Goal: Task Accomplishment & Management: Complete application form

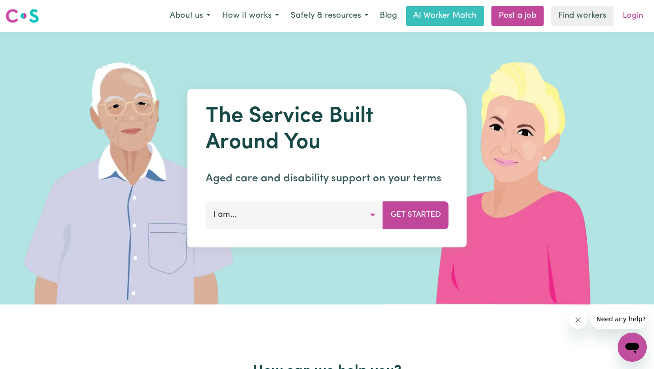
click at [626, 18] on link "Login" at bounding box center [632, 16] width 31 height 20
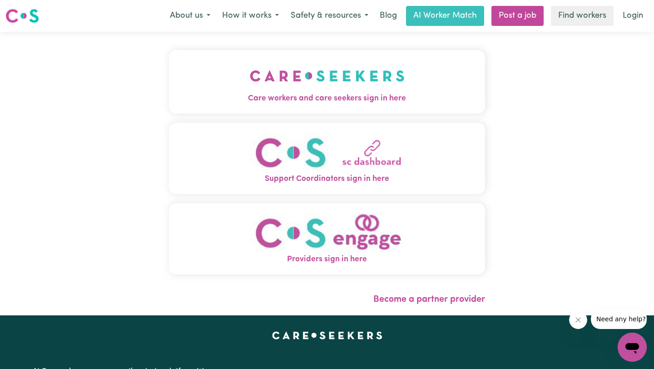
click at [380, 106] on button "Care workers and care seekers sign in here" at bounding box center [327, 82] width 316 height 64
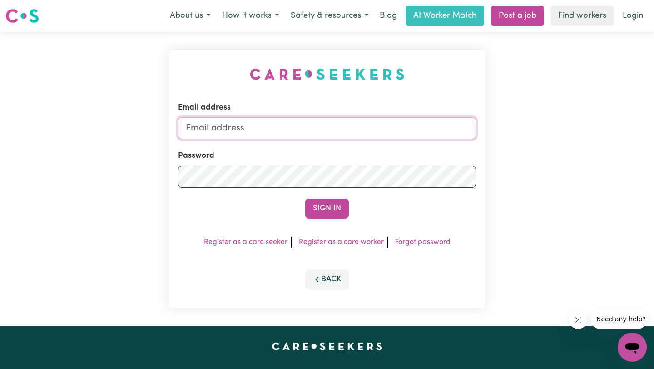
click at [379, 129] on input "Email address" at bounding box center [327, 128] width 298 height 22
type input "[EMAIL_ADDRESS][DOMAIN_NAME]"
click at [305, 199] on button "Sign In" at bounding box center [327, 209] width 44 height 20
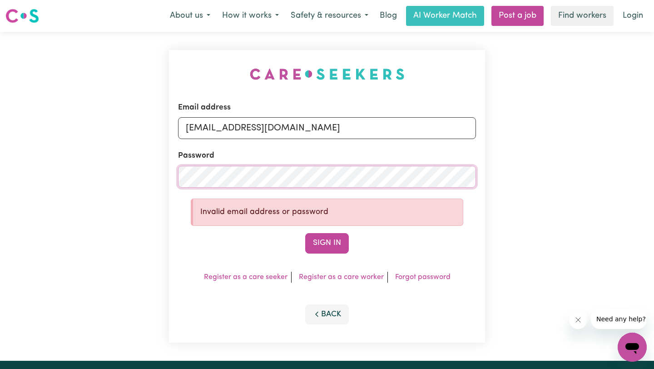
click at [305, 233] on button "Sign In" at bounding box center [327, 243] width 44 height 20
click at [422, 275] on link "Forgot password" at bounding box center [422, 276] width 55 height 7
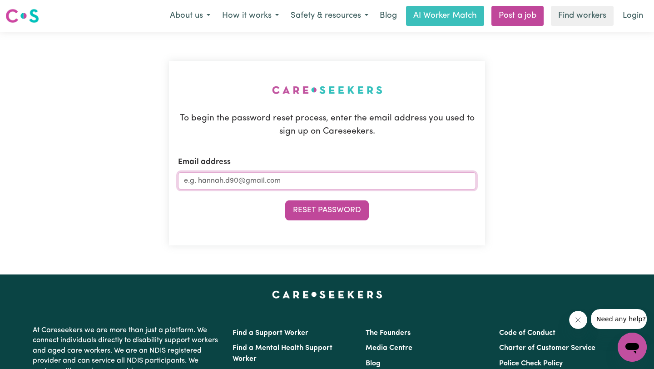
click at [363, 180] on input "Email address" at bounding box center [327, 180] width 298 height 17
type input "[EMAIL_ADDRESS][DOMAIN_NAME]"
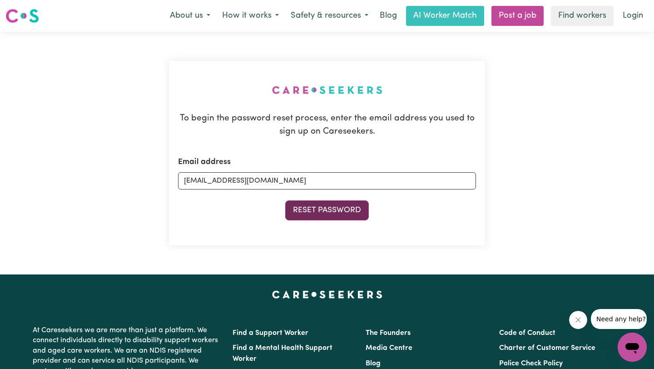
click at [348, 218] on button "Reset Password" at bounding box center [327, 210] width 84 height 20
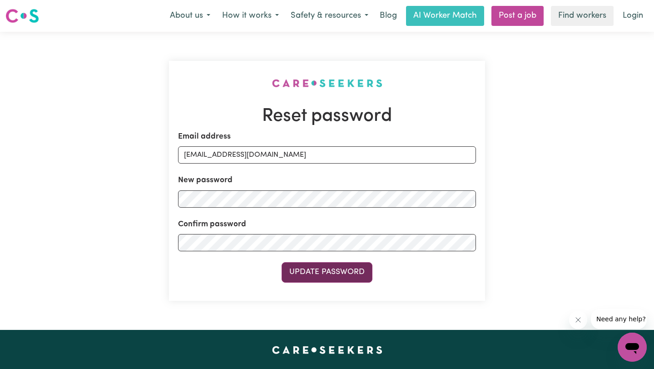
click at [299, 278] on button "Update Password" at bounding box center [327, 272] width 91 height 20
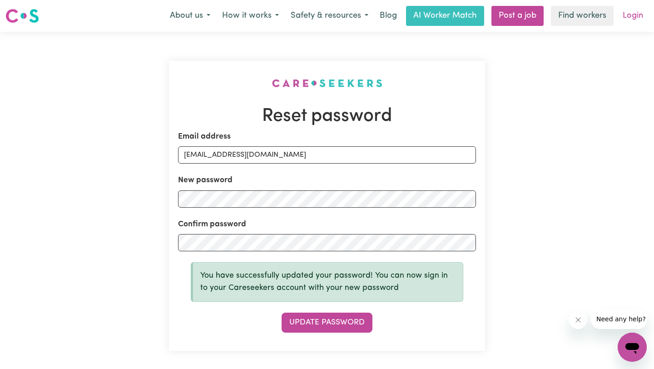
click at [625, 11] on link "Login" at bounding box center [632, 16] width 31 height 20
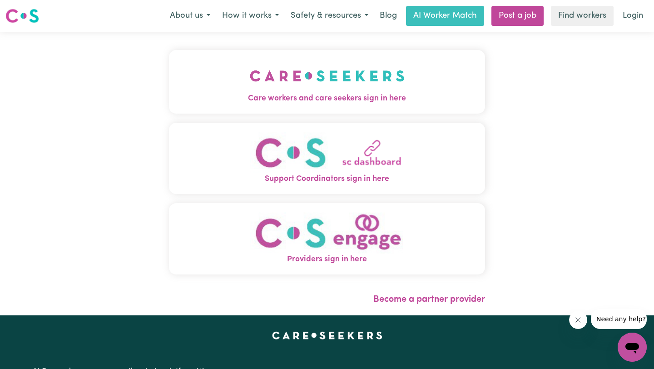
click at [348, 87] on img "Care workers and care seekers sign in here" at bounding box center [327, 76] width 155 height 34
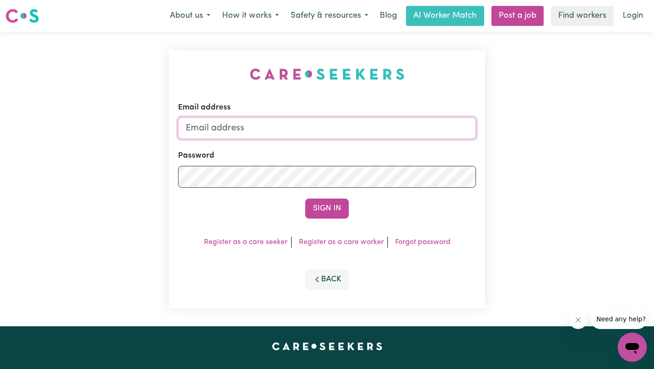
click at [337, 131] on input "Email address" at bounding box center [327, 128] width 298 height 22
type input "[EMAIL_ADDRESS][DOMAIN_NAME]"
click at [328, 209] on button "Sign In" at bounding box center [327, 209] width 44 height 20
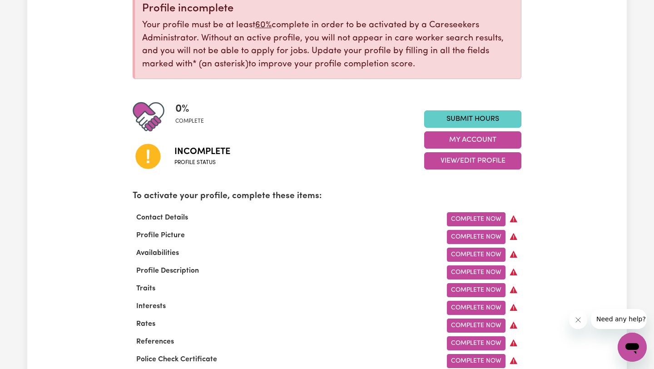
scroll to position [122, 0]
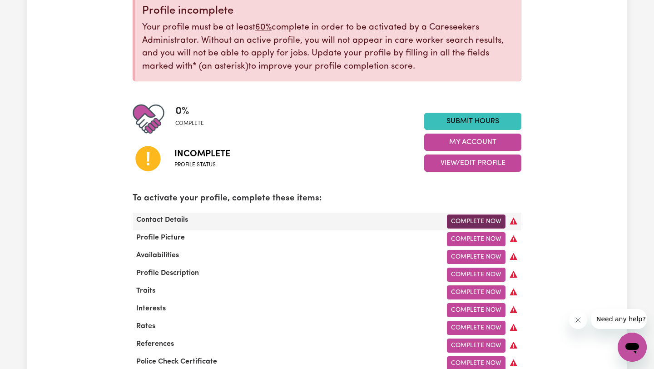
click at [481, 217] on link "Complete Now" at bounding box center [476, 221] width 59 height 14
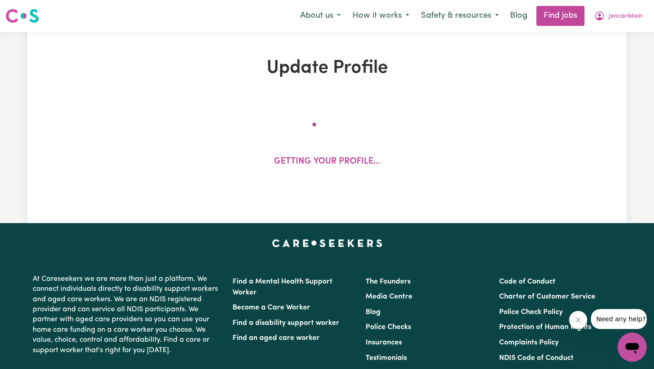
select select "Studying a healthcare related degree or qualification"
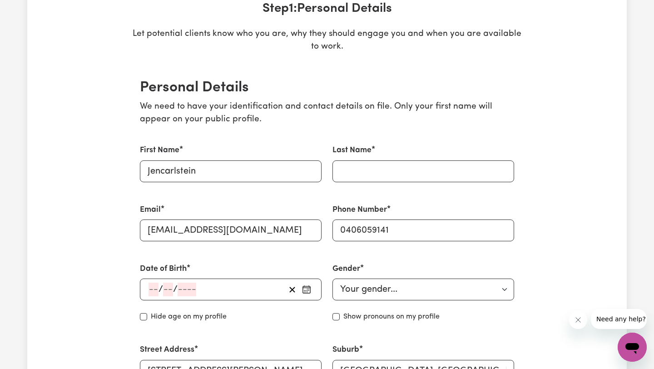
scroll to position [149, 0]
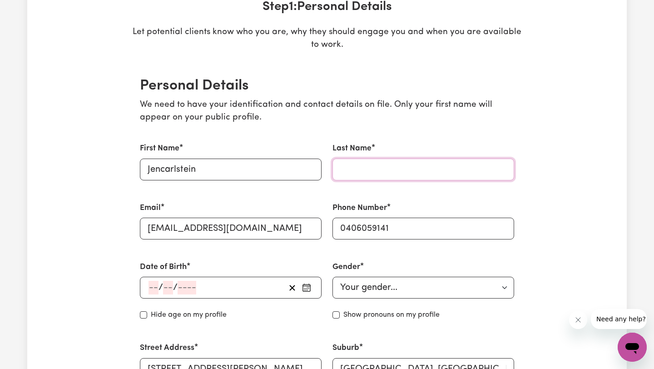
click at [371, 175] on input "Last Name" at bounding box center [424, 170] width 182 height 22
type input "[PERSON_NAME] Casa"
click at [244, 288] on div "/ /" at bounding box center [217, 288] width 138 height 14
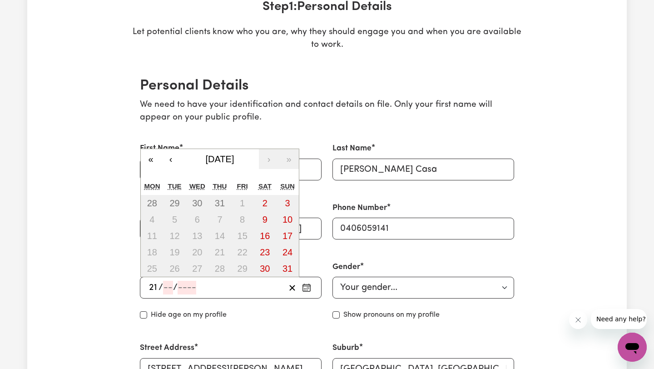
type input "21"
type input "07"
type input "199"
type input "[DATE]"
type input "7"
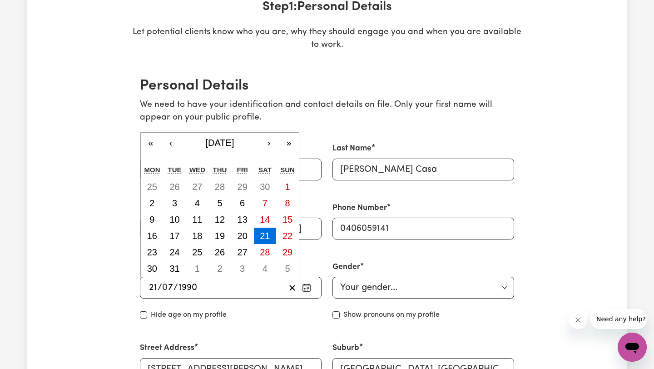
type input "199"
type input "[DATE]"
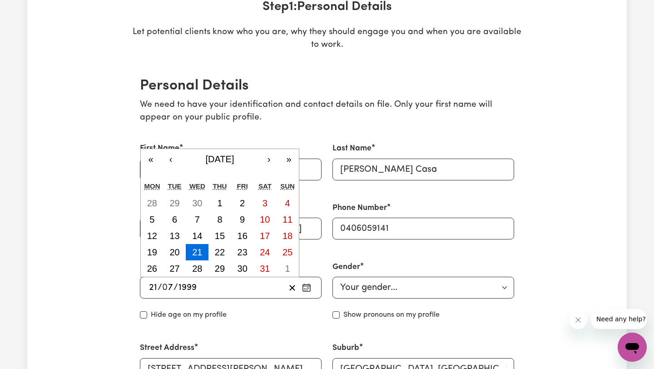
type input "1999"
click at [381, 287] on select "Your gender... [DEMOGRAPHIC_DATA] [DEMOGRAPHIC_DATA] [DEMOGRAPHIC_DATA] Other P…" at bounding box center [424, 288] width 182 height 22
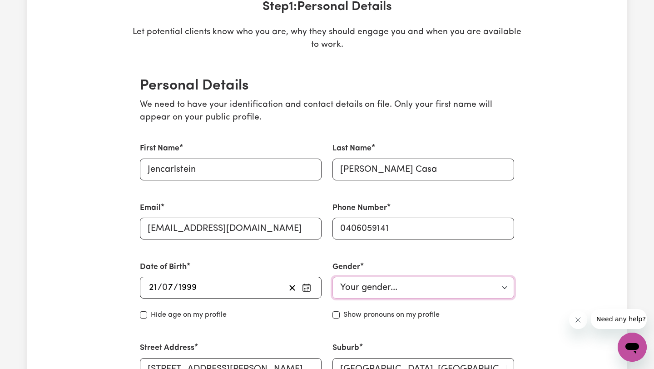
select select "[DEMOGRAPHIC_DATA]"
click at [333, 277] on select "Your gender... [DEMOGRAPHIC_DATA] [DEMOGRAPHIC_DATA] [DEMOGRAPHIC_DATA] Other P…" at bounding box center [424, 288] width 182 height 22
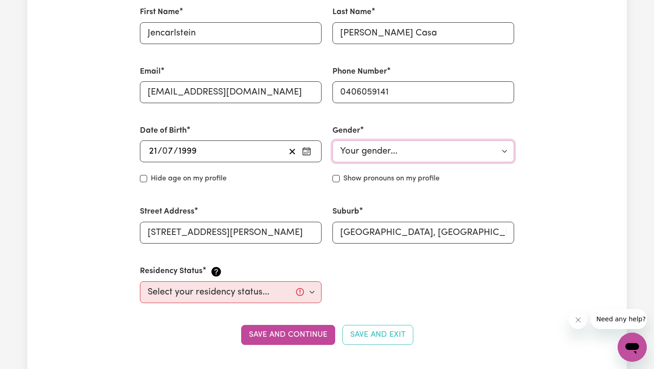
scroll to position [286, 0]
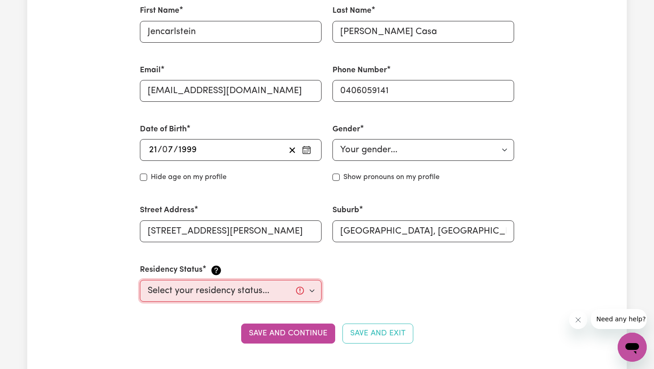
click at [253, 294] on select "Select your residency status... [DEMOGRAPHIC_DATA] citizen Australian PR [DEMOG…" at bounding box center [231, 291] width 182 height 22
select select "[DEMOGRAPHIC_DATA] Work Visa"
click at [140, 280] on select "Select your residency status... [DEMOGRAPHIC_DATA] citizen Australian PR [DEMOG…" at bounding box center [231, 291] width 182 height 22
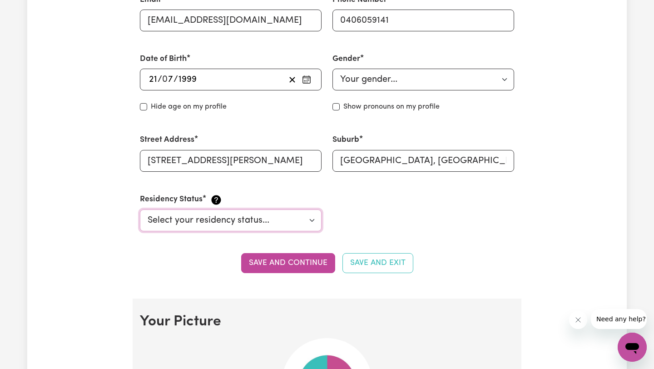
scroll to position [367, 0]
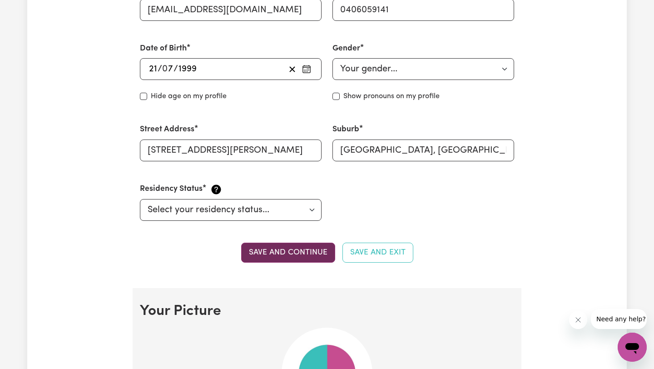
click at [304, 255] on button "Save and continue" at bounding box center [288, 253] width 94 height 20
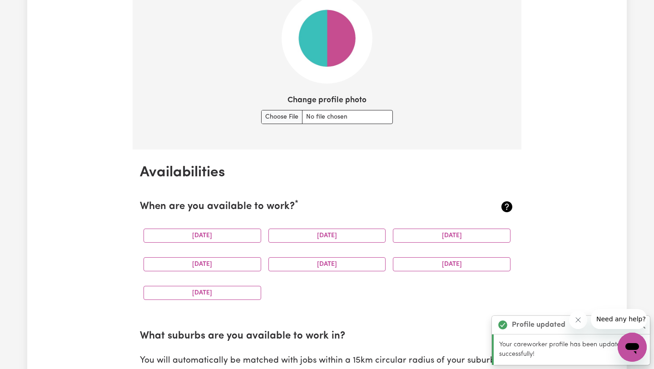
scroll to position [702, 0]
click at [234, 233] on button "[DATE]" at bounding box center [203, 235] width 118 height 14
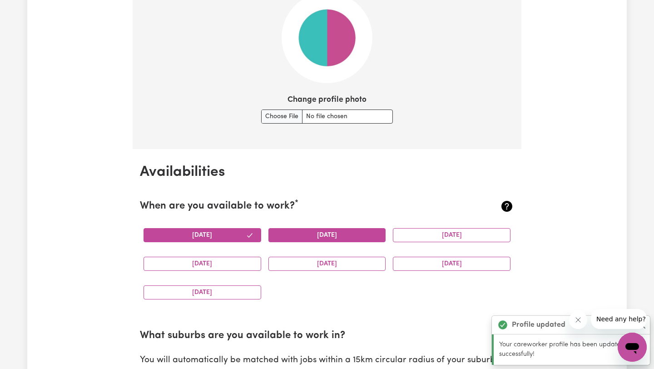
click at [292, 234] on button "[DATE]" at bounding box center [327, 235] width 118 height 14
click at [445, 237] on button "[DATE]" at bounding box center [452, 235] width 118 height 14
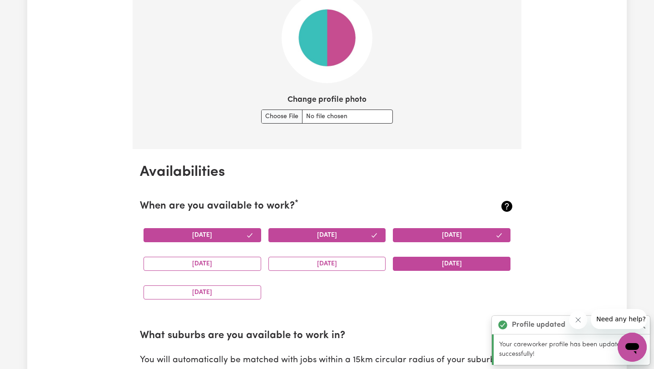
click at [447, 263] on button "[DATE]" at bounding box center [452, 264] width 118 height 14
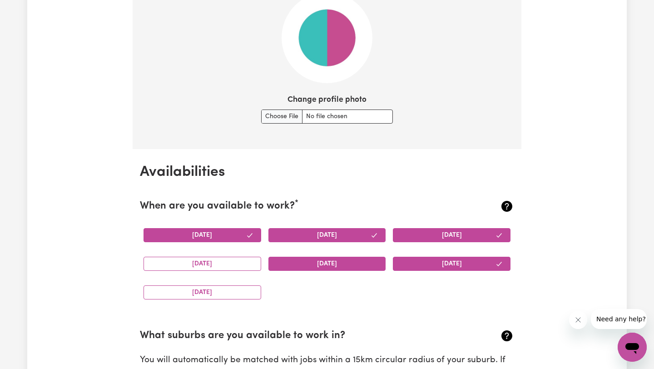
click at [344, 264] on button "[DATE]" at bounding box center [327, 264] width 118 height 14
click at [228, 267] on button "[DATE]" at bounding box center [203, 264] width 118 height 14
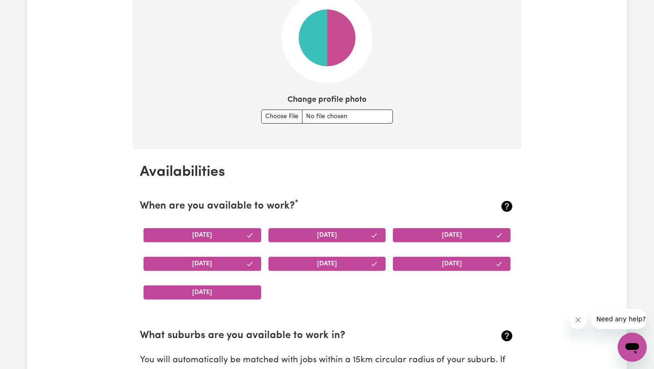
click at [232, 294] on button "[DATE]" at bounding box center [203, 292] width 118 height 14
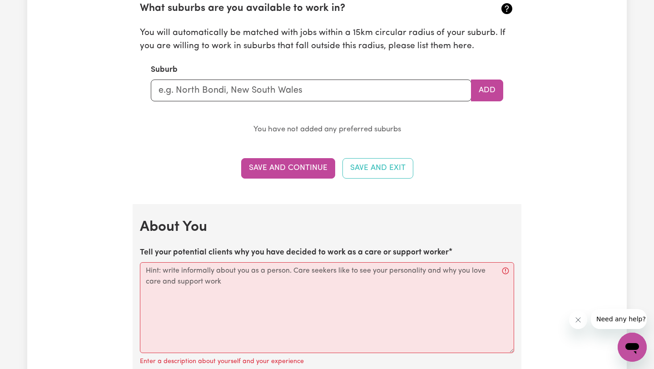
scroll to position [1030, 0]
click at [282, 104] on section "What suburbs are you available to work in? You will automatically be matched wi…" at bounding box center [327, 60] width 374 height 149
click at [286, 95] on input "text" at bounding box center [311, 90] width 321 height 22
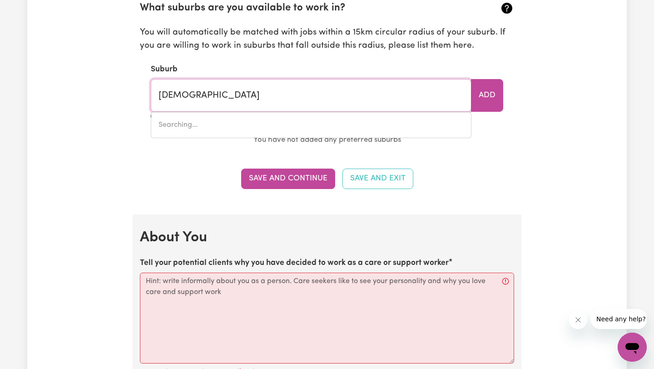
type input "Sunny"
type input "[GEOGRAPHIC_DATA], [GEOGRAPHIC_DATA], 2795"
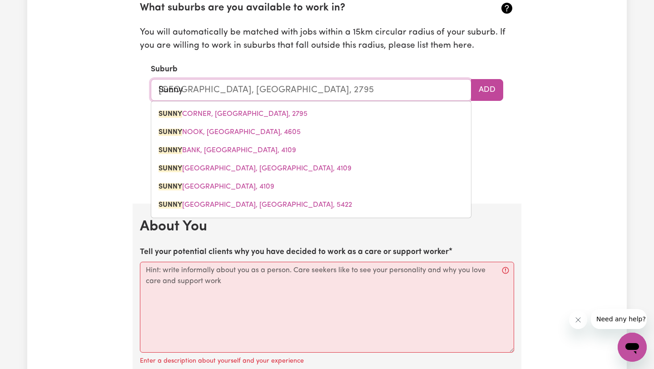
type input "Sunnyb"
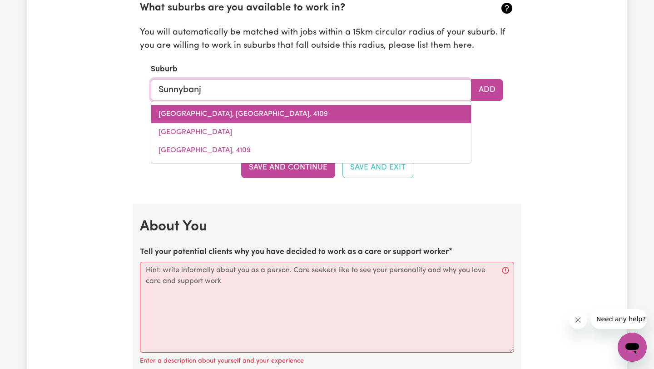
click at [300, 116] on link "[GEOGRAPHIC_DATA], [GEOGRAPHIC_DATA], 4109" at bounding box center [311, 114] width 320 height 18
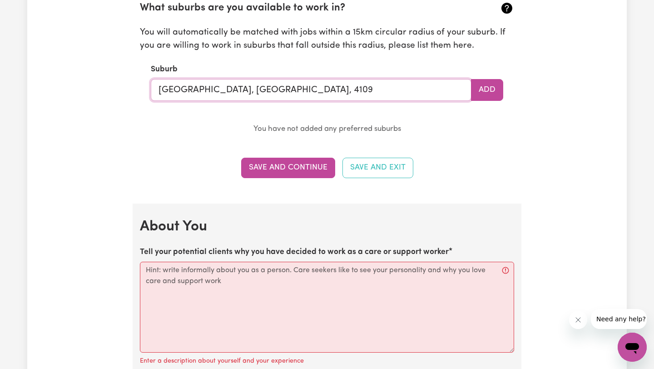
type input "[GEOGRAPHIC_DATA], [GEOGRAPHIC_DATA], 4109"
click at [505, 84] on section "What suburbs are you available to work in? You will automatically be matched wi…" at bounding box center [327, 60] width 374 height 149
click at [492, 84] on button "Add" at bounding box center [487, 90] width 32 height 22
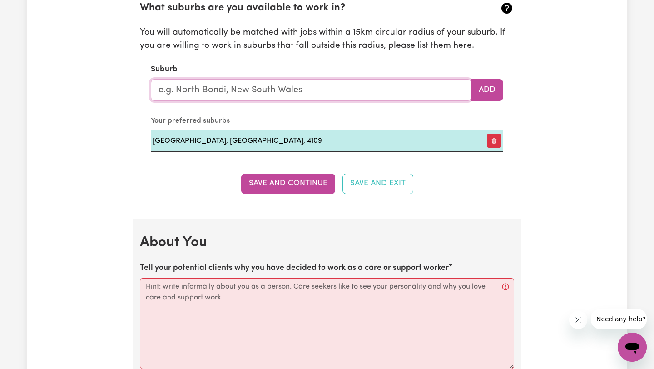
click at [353, 93] on input "text" at bounding box center [311, 90] width 321 height 22
type input "Sun"
type input "[GEOGRAPHIC_DATA], [GEOGRAPHIC_DATA], 4109"
type input "[DEMOGRAPHIC_DATA]"
type input "SunnYBANK, [GEOGRAPHIC_DATA], 4109"
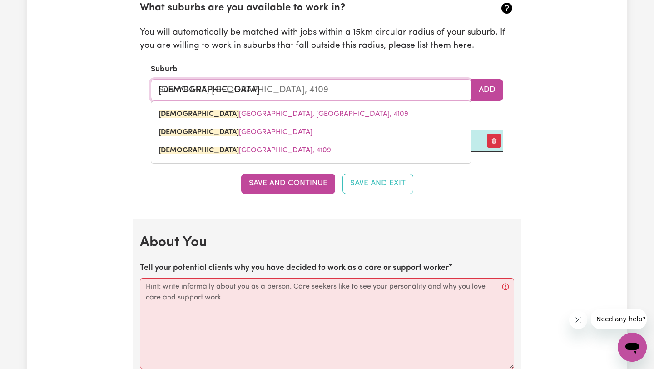
type input "Sunny"
type input "[GEOGRAPHIC_DATA], [GEOGRAPHIC_DATA], 4109"
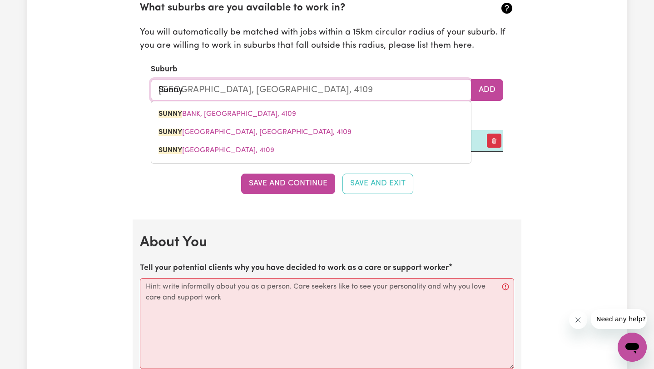
type input "Sunnyb"
type input "SunnybANK, [GEOGRAPHIC_DATA], 4109"
type input "Sunnyba"
type input "SunnybaNK, [GEOGRAPHIC_DATA], 4109"
type input "Sunnyban"
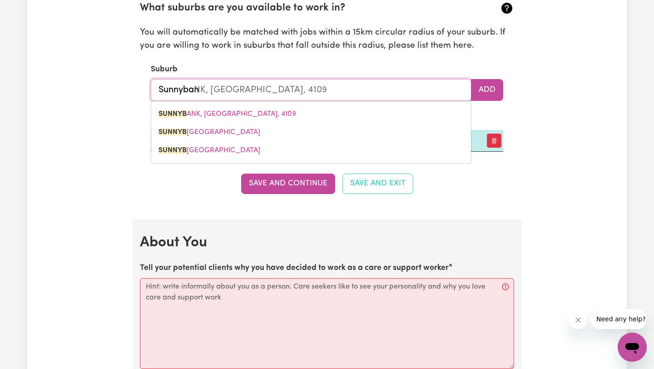
type input "[GEOGRAPHIC_DATA], [GEOGRAPHIC_DATA], 4109"
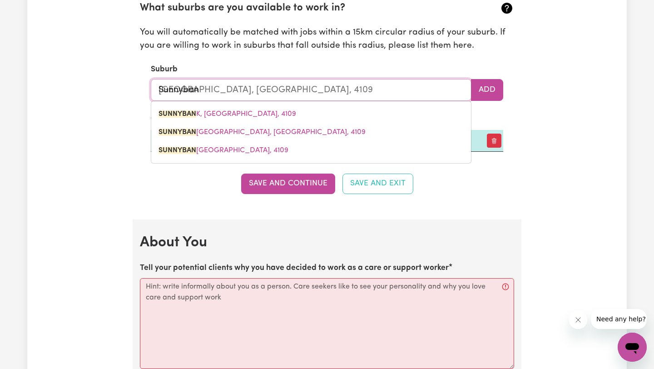
type input "Sunnybank"
type input "[GEOGRAPHIC_DATA], [GEOGRAPHIC_DATA], 4109"
type input "Sunnybank"
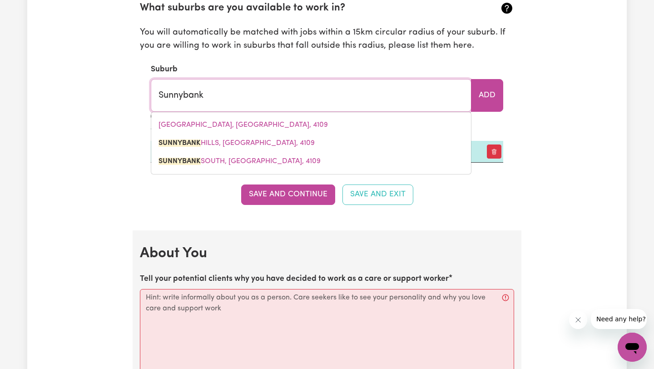
type input "[GEOGRAPHIC_DATA]"
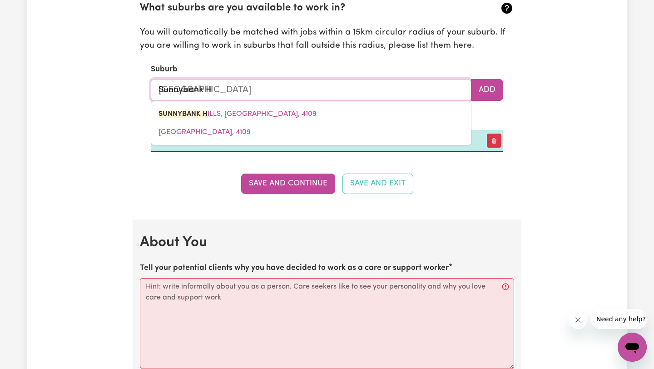
type input "Sunnybank Hi"
type input "Sunnybank HiLLS, [GEOGRAPHIC_DATA], 4109"
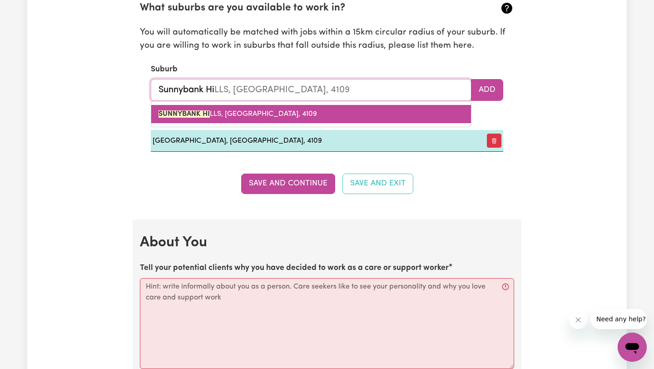
click at [269, 122] on link "SUNNYBANK HI LLS, [GEOGRAPHIC_DATA], 4109" at bounding box center [311, 114] width 320 height 18
type input "[GEOGRAPHIC_DATA]"
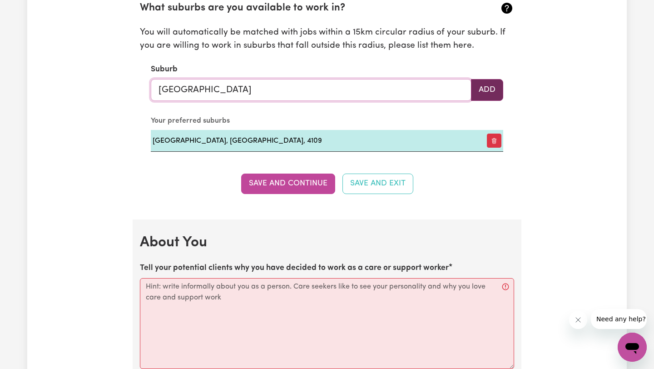
type input "[GEOGRAPHIC_DATA]"
click at [491, 85] on button "Add" at bounding box center [487, 90] width 32 height 22
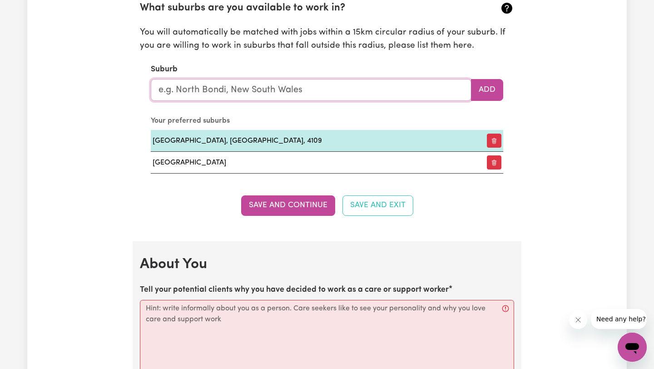
click at [387, 90] on input "text" at bounding box center [311, 90] width 321 height 22
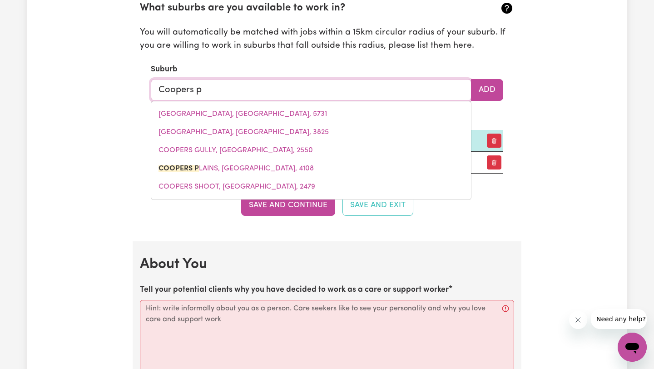
type input "Coopers pl"
type input "Coopers plAINS, [GEOGRAPHIC_DATA], 4108"
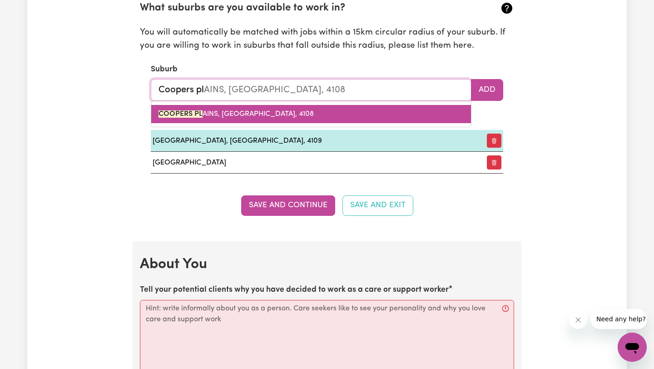
click at [315, 115] on link "COOPERS PL AINS, [GEOGRAPHIC_DATA], 4108" at bounding box center [311, 114] width 320 height 18
type input "[GEOGRAPHIC_DATA], [GEOGRAPHIC_DATA], 4108"
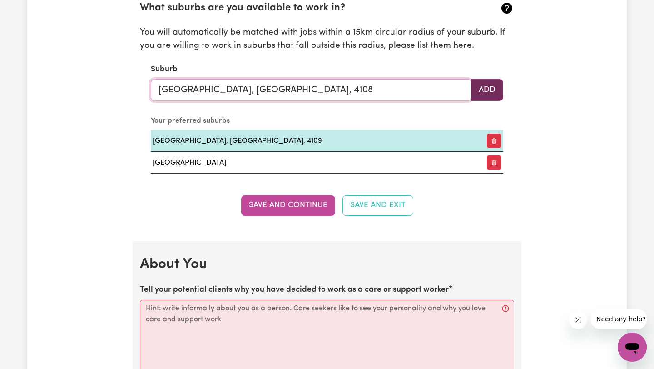
type input "[GEOGRAPHIC_DATA], [GEOGRAPHIC_DATA], 4108"
click at [487, 90] on button "Add" at bounding box center [487, 90] width 32 height 22
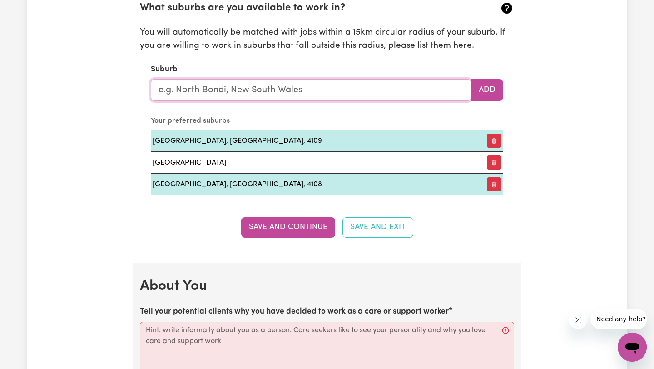
click at [398, 97] on input "text" at bounding box center [311, 90] width 321 height 22
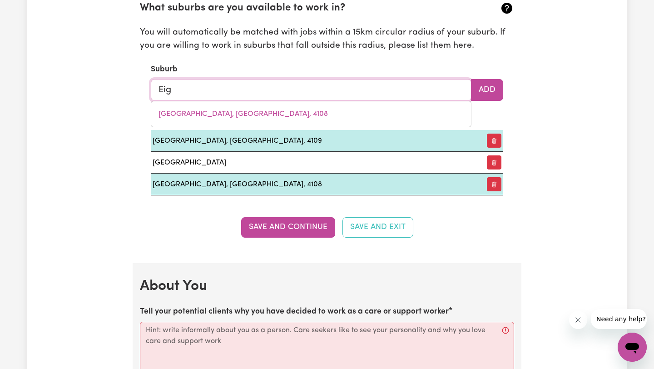
type input "Eigh"
type input "[GEOGRAPHIC_DATA], [GEOGRAPHIC_DATA], 4807"
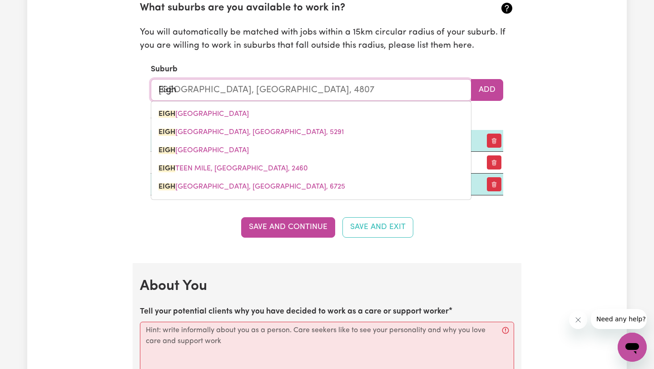
type input "Eight"
type input "[GEOGRAPHIC_DATA]"
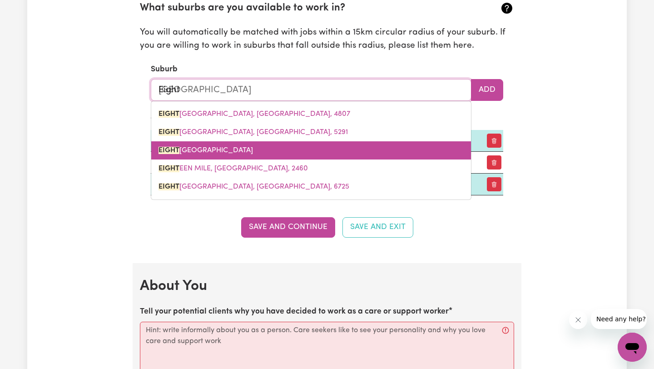
click at [349, 152] on link "[GEOGRAPHIC_DATA]" at bounding box center [311, 150] width 320 height 18
type input "[GEOGRAPHIC_DATA]"
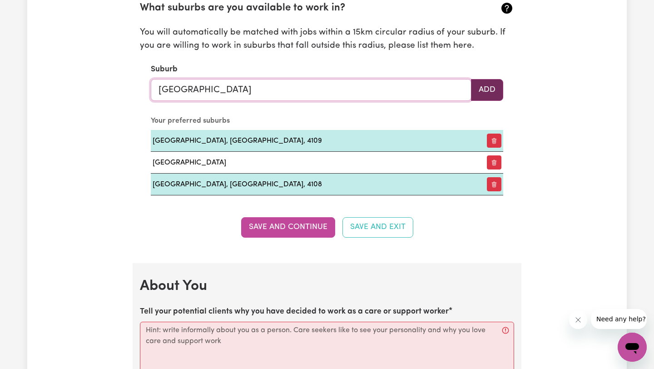
type input "[GEOGRAPHIC_DATA]"
click at [485, 84] on button "Add" at bounding box center [487, 90] width 32 height 22
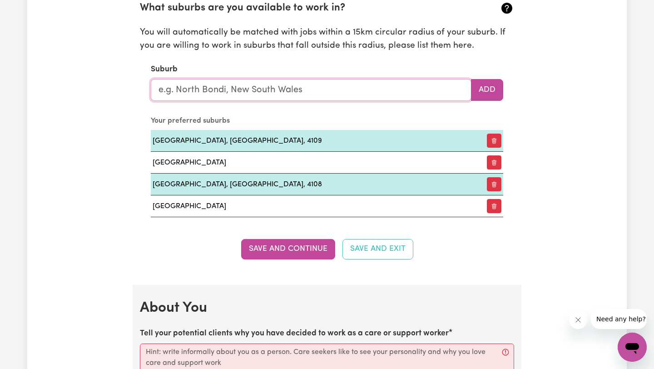
click at [386, 88] on input "text" at bounding box center [311, 90] width 321 height 22
type input "Mount"
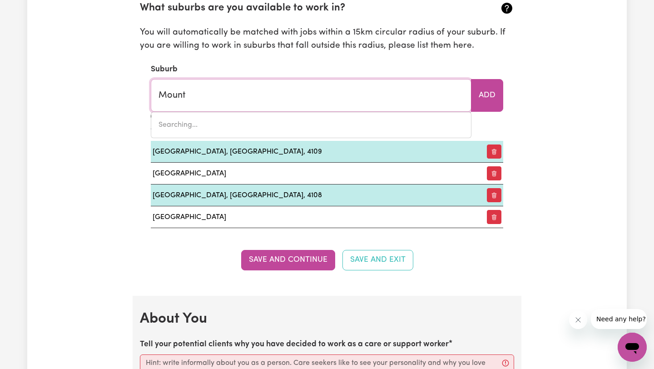
type input "Mount ABUNDANCE, [GEOGRAPHIC_DATA], 4455"
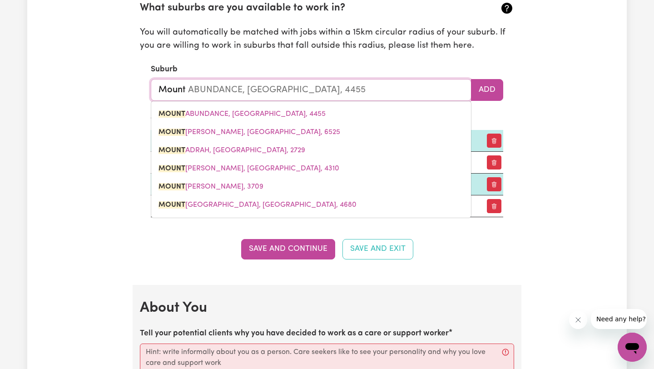
type input "Mount G"
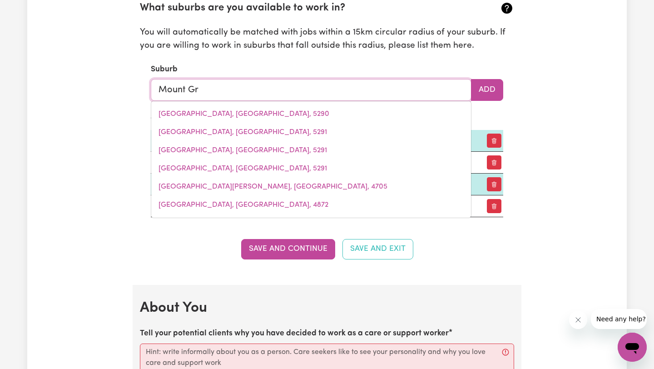
type input "Mount Gra"
type input "[GEOGRAPHIC_DATA][PERSON_NAME], [GEOGRAPHIC_DATA], 4122"
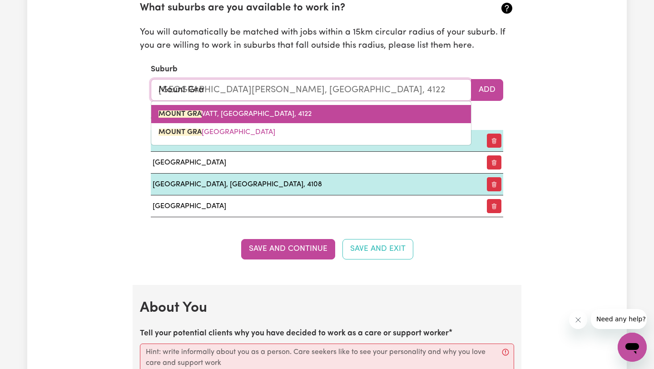
click at [320, 119] on link "[GEOGRAPHIC_DATA], [GEOGRAPHIC_DATA], 4122" at bounding box center [311, 114] width 320 height 18
type input "[GEOGRAPHIC_DATA][PERSON_NAME], [GEOGRAPHIC_DATA], 4122"
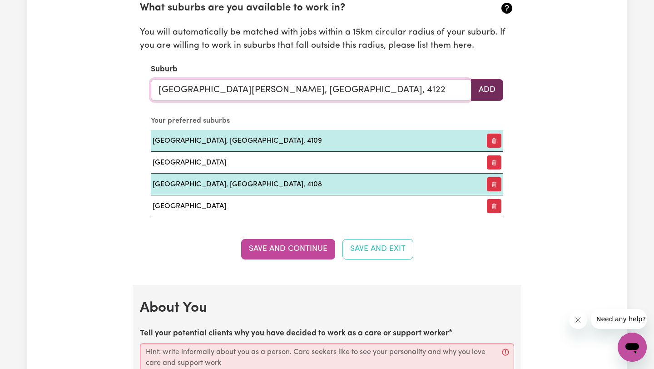
type input "[GEOGRAPHIC_DATA][PERSON_NAME], [GEOGRAPHIC_DATA], 4122"
click at [491, 90] on button "Add" at bounding box center [487, 90] width 32 height 22
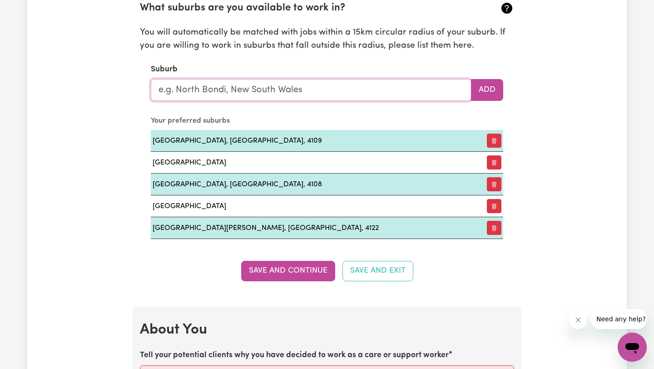
click at [424, 93] on input "text" at bounding box center [311, 90] width 321 height 22
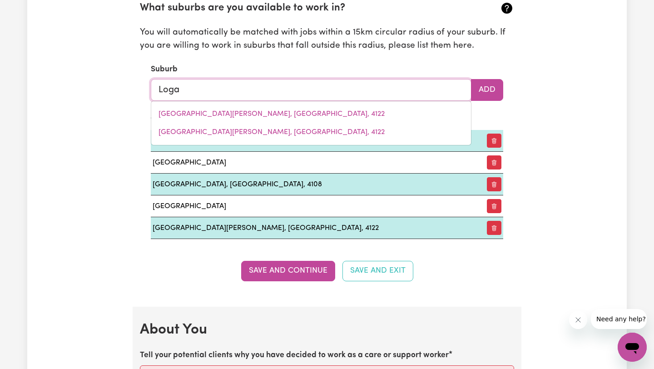
type input "[PERSON_NAME]"
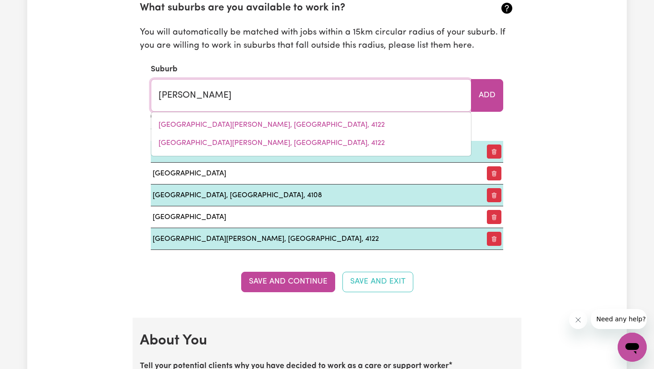
type input "[PERSON_NAME][GEOGRAPHIC_DATA], 3475"
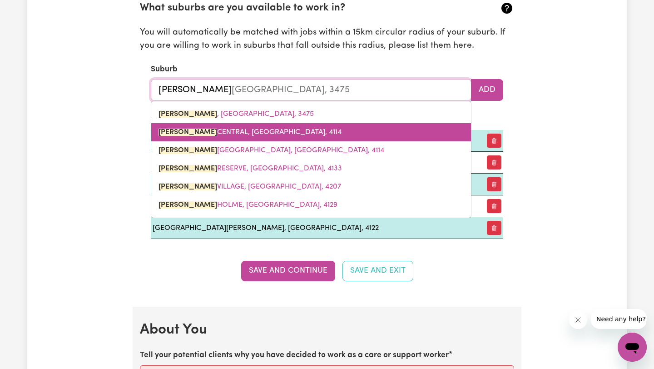
click at [391, 127] on link "[PERSON_NAME][GEOGRAPHIC_DATA], [GEOGRAPHIC_DATA], 4114" at bounding box center [311, 132] width 320 height 18
type input "[PERSON_NAME][GEOGRAPHIC_DATA], [GEOGRAPHIC_DATA], 4114"
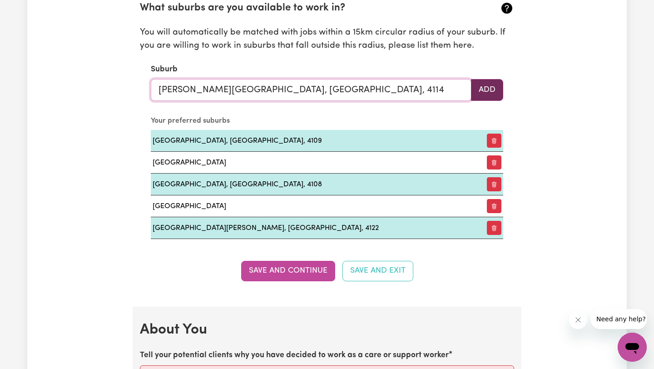
type input "[PERSON_NAME][GEOGRAPHIC_DATA], [GEOGRAPHIC_DATA], 4114"
click at [481, 86] on button "Add" at bounding box center [487, 90] width 32 height 22
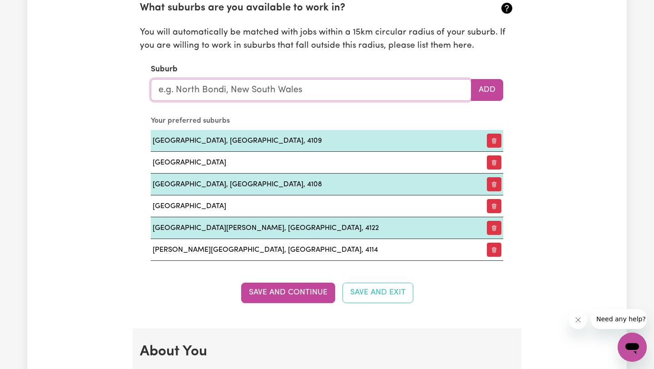
drag, startPoint x: 373, startPoint y: 93, endPoint x: 376, endPoint y: 87, distance: 5.9
click at [373, 92] on input "text" at bounding box center [311, 90] width 321 height 22
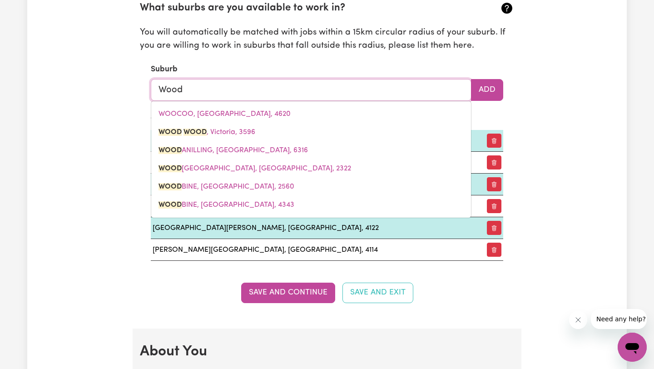
type input "Woodr"
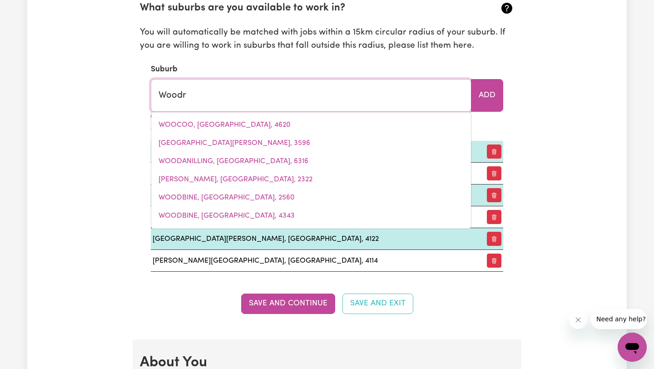
type input "WoodrIDGE, [GEOGRAPHIC_DATA], 4114"
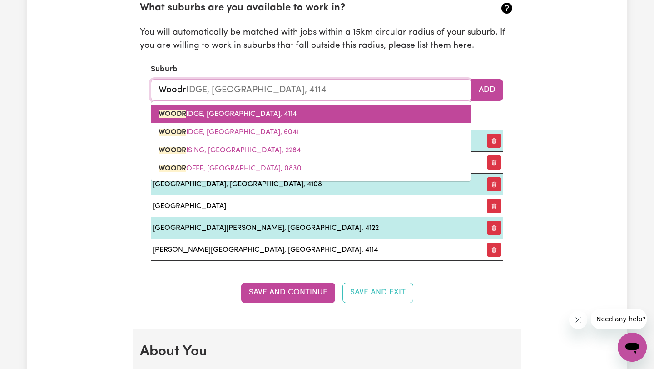
click at [334, 108] on link "WOODR IDGE, [GEOGRAPHIC_DATA], 4114" at bounding box center [311, 114] width 320 height 18
type input "[GEOGRAPHIC_DATA], [GEOGRAPHIC_DATA], 4114"
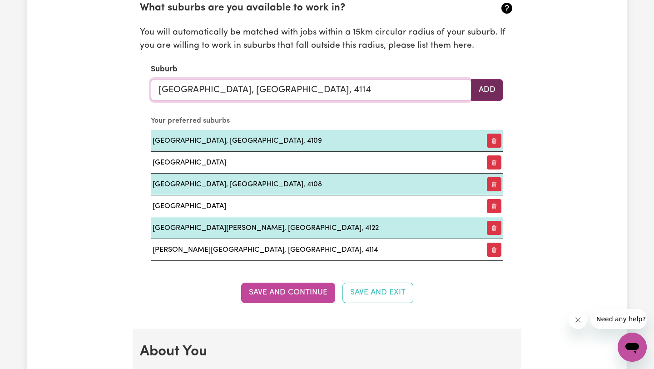
type input "[GEOGRAPHIC_DATA], [GEOGRAPHIC_DATA], 4114"
click at [476, 93] on button "Add" at bounding box center [487, 90] width 32 height 22
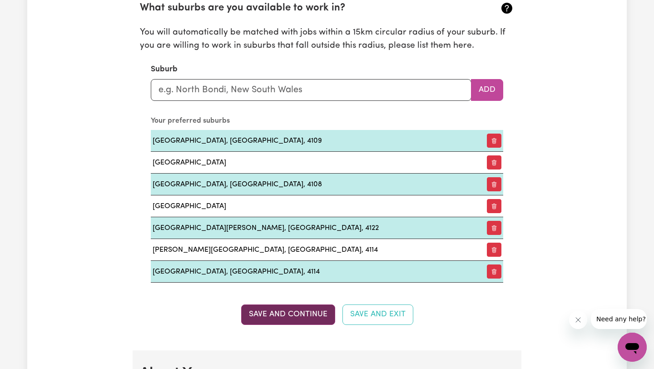
click at [313, 318] on button "Save and Continue" at bounding box center [288, 314] width 94 height 20
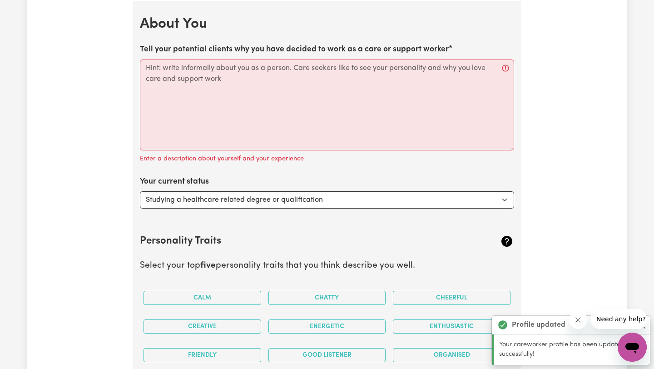
scroll to position [1380, 0]
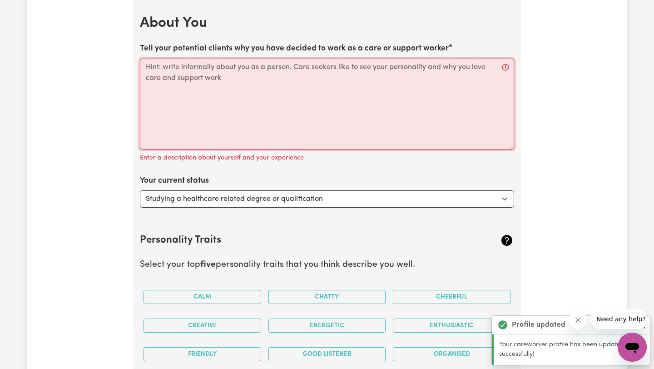
click at [314, 113] on textarea "Tell your potential clients why you have decided to work as a care or support w…" at bounding box center [327, 104] width 374 height 91
click at [233, 87] on textarea "Tell your potential clients why you have decided to work as a care or support w…" at bounding box center [327, 104] width 374 height 91
paste textarea "As a dedicated and compassionate support worker, I am committed to helping indi…"
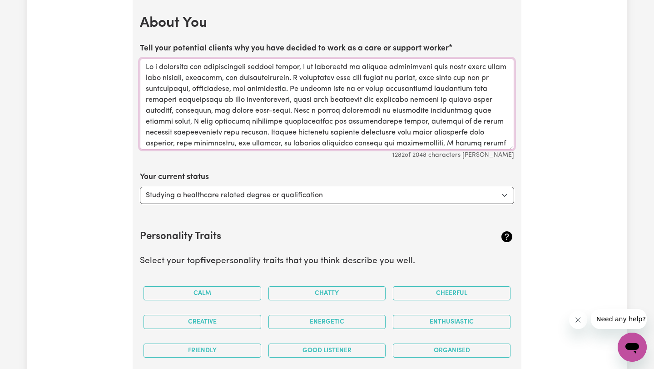
scroll to position [53, 0]
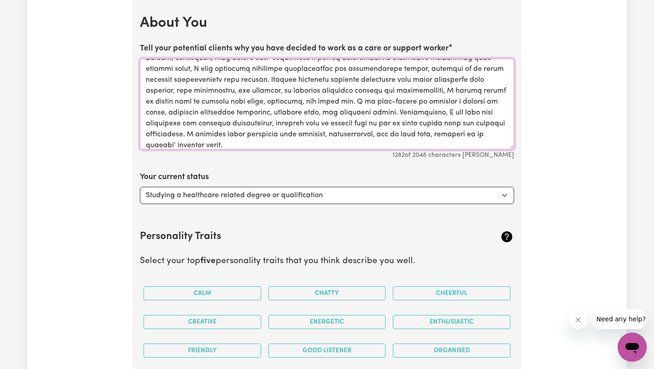
type textarea "As a dedicated and compassionate support worker, I am committed to helping indi…"
click at [230, 200] on select "Select... Studying a healthcare related degree or qualification Studying a non-…" at bounding box center [327, 195] width 374 height 17
select select "Looking for work - I just graduated"
click at [140, 187] on select "Select... Studying a healthcare related degree or qualification Studying a non-…" at bounding box center [327, 195] width 374 height 17
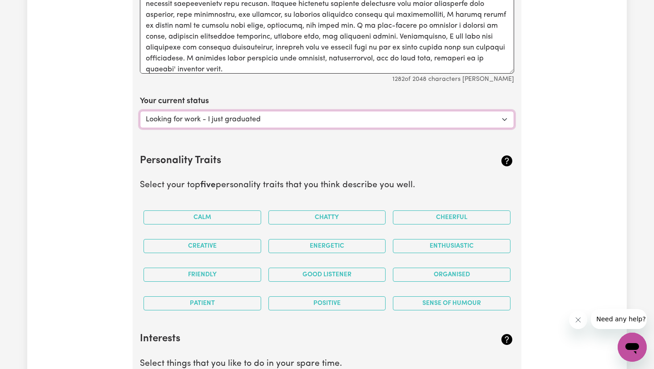
scroll to position [1469, 0]
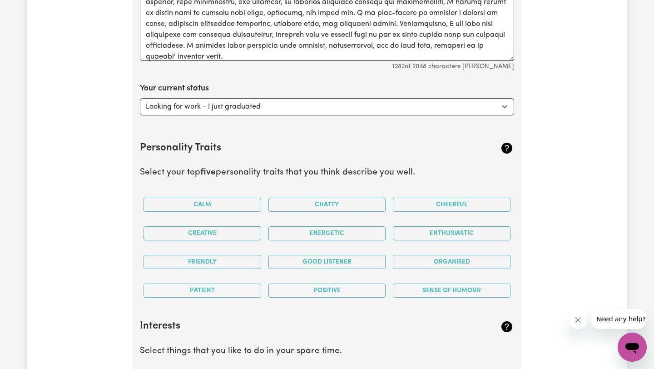
click at [245, 212] on div "Calm" at bounding box center [202, 204] width 125 height 29
click at [245, 208] on button "Calm" at bounding box center [203, 205] width 118 height 14
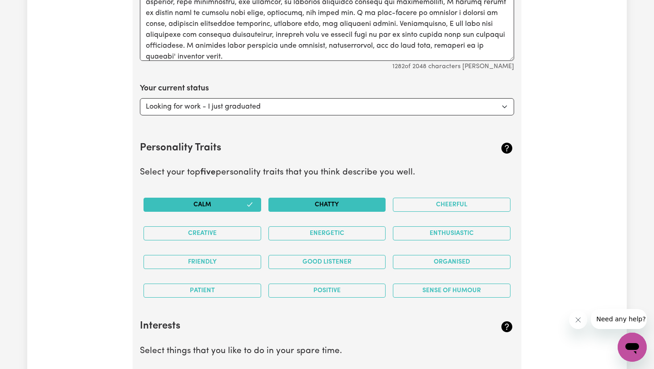
click at [311, 203] on button "Chatty" at bounding box center [327, 205] width 118 height 14
click at [325, 228] on button "Energetic" at bounding box center [327, 233] width 118 height 14
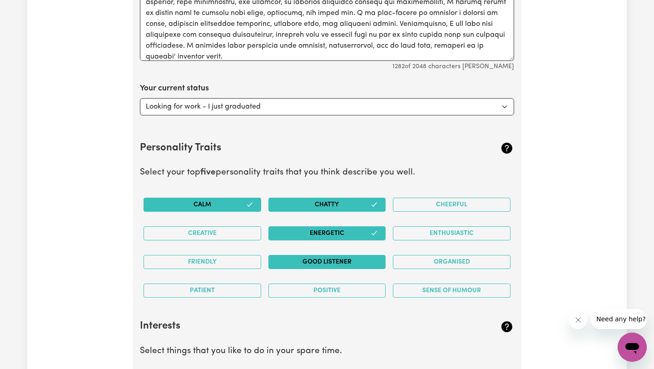
click at [328, 258] on button "Good Listener" at bounding box center [327, 262] width 118 height 14
click at [234, 261] on button "Friendly" at bounding box center [203, 262] width 118 height 14
click at [229, 209] on button "Calm" at bounding box center [203, 205] width 118 height 14
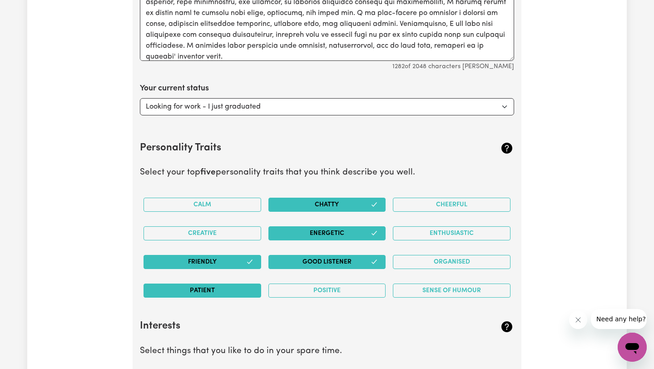
click at [237, 294] on button "Patient" at bounding box center [203, 290] width 118 height 14
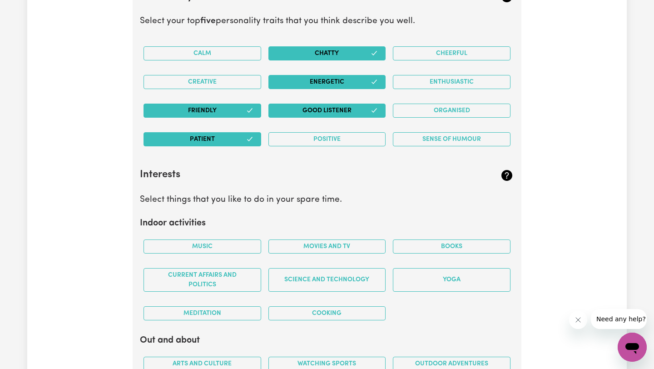
scroll to position [1653, 0]
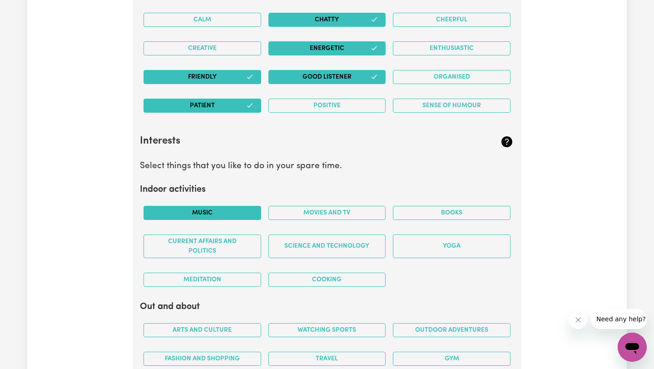
click at [223, 214] on button "Music" at bounding box center [203, 213] width 118 height 14
click at [374, 215] on button "Movies and TV" at bounding box center [327, 213] width 118 height 14
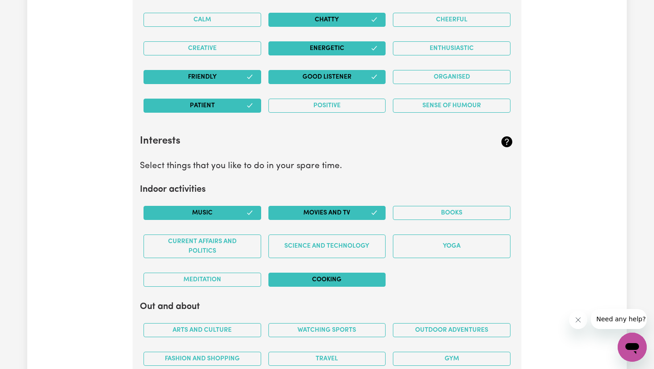
click at [330, 274] on button "Cooking" at bounding box center [327, 280] width 118 height 14
click at [216, 248] on button "Current Affairs and Politics" at bounding box center [203, 246] width 118 height 24
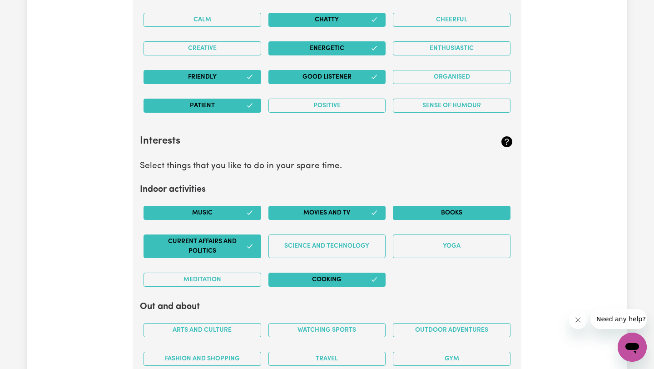
click at [465, 216] on button "Books" at bounding box center [452, 213] width 118 height 14
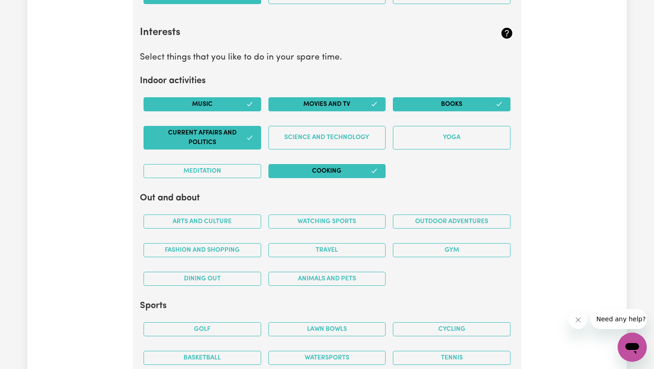
scroll to position [1765, 0]
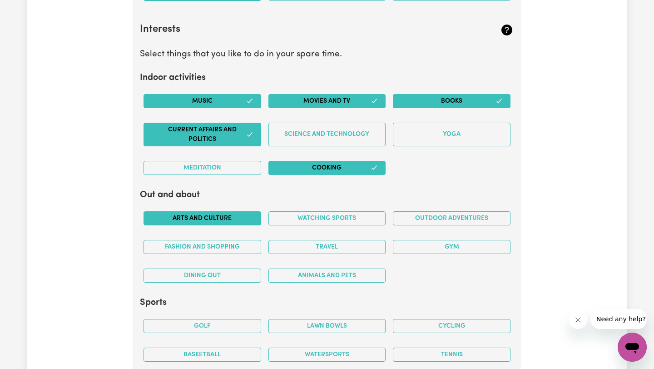
click at [232, 216] on button "Arts and Culture" at bounding box center [203, 218] width 118 height 14
click at [288, 250] on button "Travel" at bounding box center [327, 247] width 118 height 14
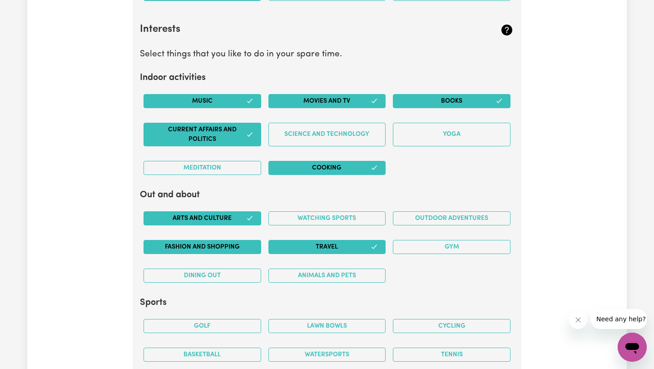
click at [231, 248] on button "Fashion and shopping" at bounding box center [203, 247] width 118 height 14
click at [202, 279] on button "Dining out" at bounding box center [203, 275] width 118 height 14
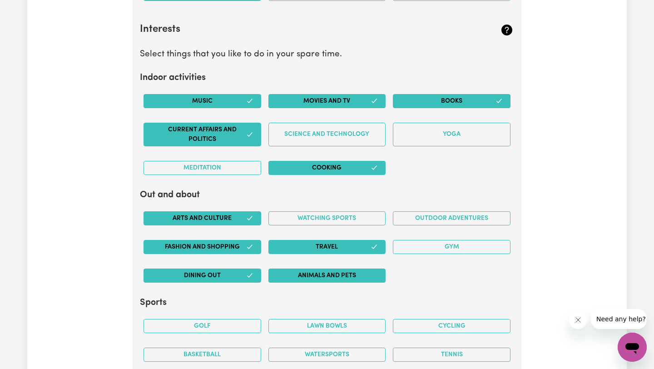
click at [347, 271] on button "Animals and pets" at bounding box center [327, 275] width 118 height 14
click at [427, 223] on button "Outdoor adventures" at bounding box center [452, 218] width 118 height 14
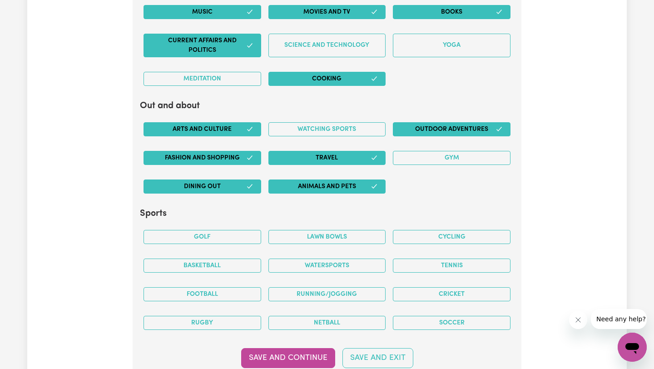
scroll to position [1910, 0]
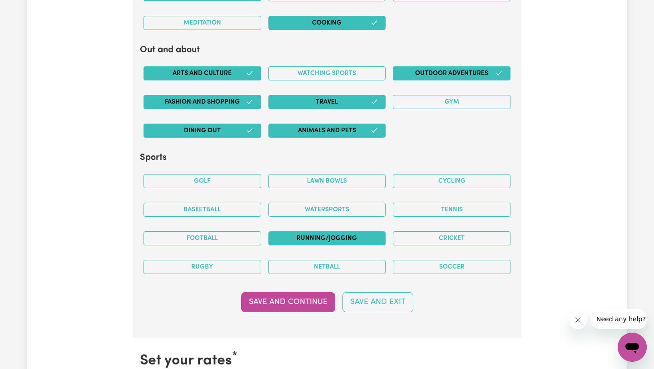
click at [327, 233] on button "Running/Jogging" at bounding box center [327, 238] width 118 height 14
click at [302, 298] on button "Save and Continue" at bounding box center [288, 302] width 94 height 20
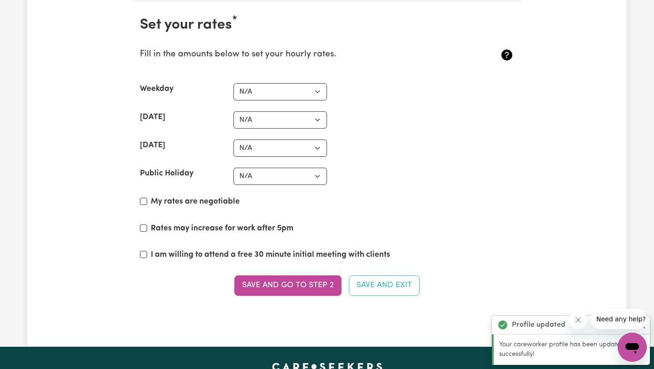
scroll to position [2248, 0]
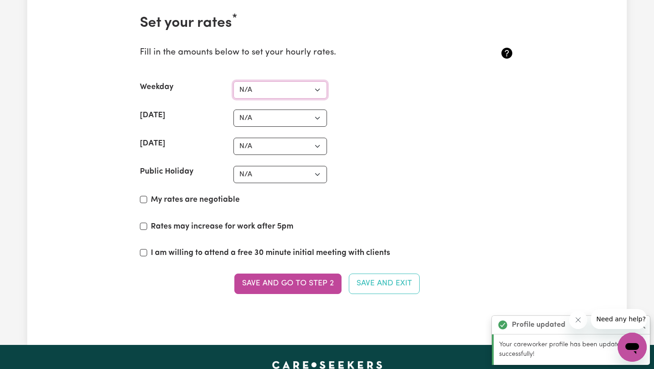
click at [266, 97] on select "N/A $37 $38 $39 $40 $41 $42 $43 $44 $45 $46 $47 $48 $49 $50 $51 $52 $53 $54 $55…" at bounding box center [280, 89] width 94 height 17
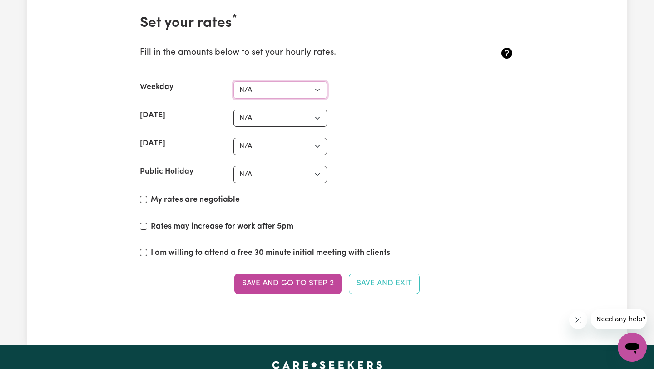
select select "37"
click at [233, 81] on select "N/A $37 $38 $39 $40 $41 $42 $43 $44 $45 $46 $47 $48 $49 $50 $51 $52 $53 $54 $55…" at bounding box center [280, 89] width 94 height 17
click at [288, 121] on select "N/A $37 $38 $39 $40 $41 $42 $43 $44 $45 $46 $47 $48 $49 $50 $51 $52 $53 $54 $55…" at bounding box center [280, 117] width 94 height 17
click at [233, 109] on select "N/A $37 $38 $39 $40 $41 $42 $43 $44 $45 $46 $47 $48 $49 $50 $51 $52 $53 $54 $55…" at bounding box center [280, 117] width 94 height 17
click at [288, 145] on select "N/A $37 $38 $39 $40 $41 $42 $43 $44 $45 $46 $47 $48 $49 $50 $51 $52 $53 $54 $55…" at bounding box center [280, 146] width 94 height 17
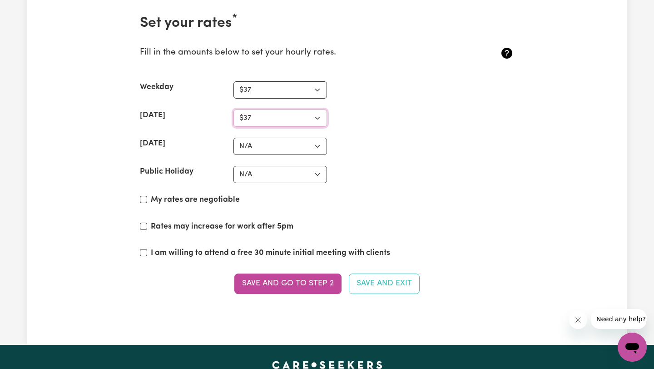
click at [285, 116] on select "N/A $37 $38 $39 $40 $41 $42 $43 $44 $45 $46 $47 $48 $49 $50 $51 $52 $53 $54 $55…" at bounding box center [280, 117] width 94 height 17
select select "39"
click at [233, 109] on select "N/A $37 $38 $39 $40 $41 $42 $43 $44 $45 $46 $47 $48 $49 $50 $51 $52 $53 $54 $55…" at bounding box center [280, 117] width 94 height 17
click at [282, 152] on select "N/A $37 $38 $39 $40 $41 $42 $43 $44 $45 $46 $47 $48 $49 $50 $51 $52 $53 $54 $55…" at bounding box center [280, 146] width 94 height 17
select select "45"
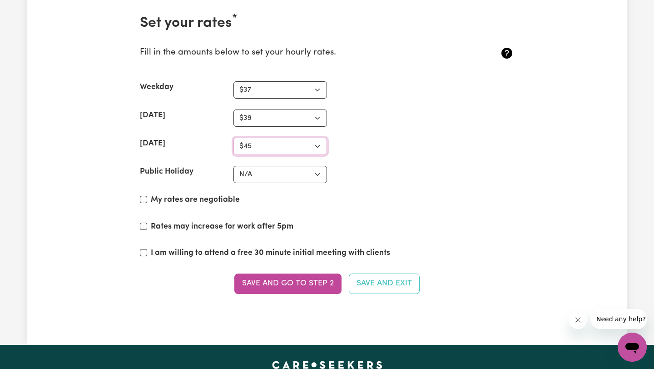
click at [233, 138] on select "N/A $37 $38 $39 $40 $41 $42 $43 $44 $45 $46 $47 $48 $49 $50 $51 $52 $53 $54 $55…" at bounding box center [280, 146] width 94 height 17
click at [272, 176] on select "N/A $37 $38 $39 $40 $41 $42 $43 $44 $45 $46 $47 $48 $49 $50 $51 $52 $53 $54 $55…" at bounding box center [280, 174] width 94 height 17
select select "50"
click at [233, 166] on select "N/A $37 $38 $39 $40 $41 $42 $43 $44 $45 $46 $47 $48 $49 $50 $51 $52 $53 $54 $55…" at bounding box center [280, 174] width 94 height 17
click at [202, 197] on label "My rates are negotiable" at bounding box center [195, 200] width 89 height 12
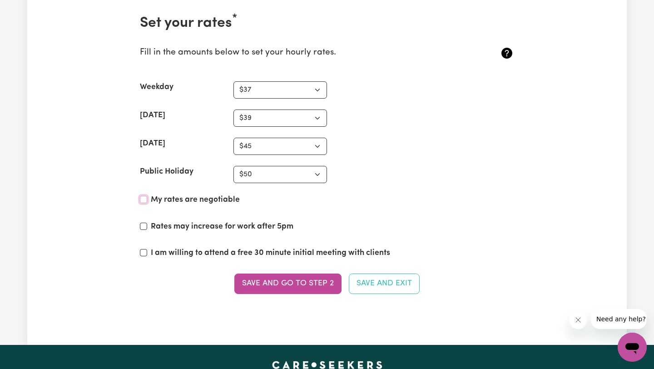
click at [147, 197] on input "My rates are negotiable" at bounding box center [143, 199] width 7 height 7
checkbox input "true"
click at [212, 254] on label "I am willing to attend a free 30 minute initial meeting with clients" at bounding box center [270, 253] width 239 height 12
click at [147, 254] on input "I am willing to attend a free 30 minute initial meeting with clients" at bounding box center [143, 252] width 7 height 7
checkbox input "true"
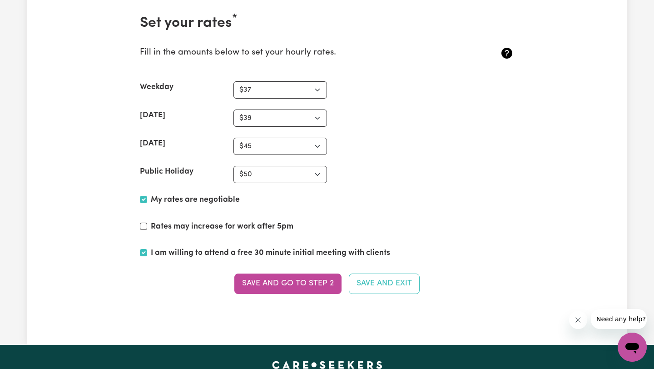
click at [201, 226] on label "Rates may increase for work after 5pm" at bounding box center [222, 227] width 143 height 12
click at [147, 226] on input "Rates may increase for work after 5pm" at bounding box center [143, 226] width 7 height 7
checkbox input "true"
click at [276, 285] on button "Save and go to Step 2" at bounding box center [287, 283] width 107 height 20
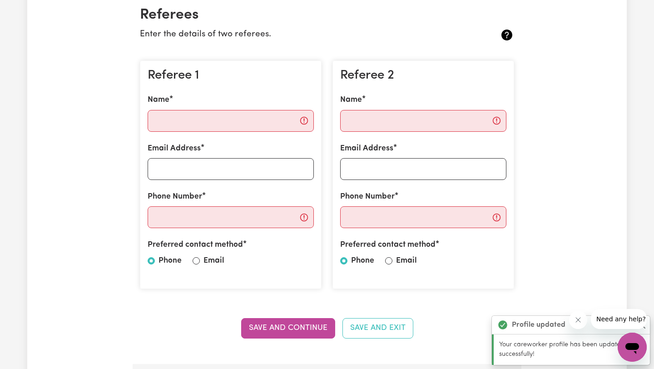
scroll to position [221, 0]
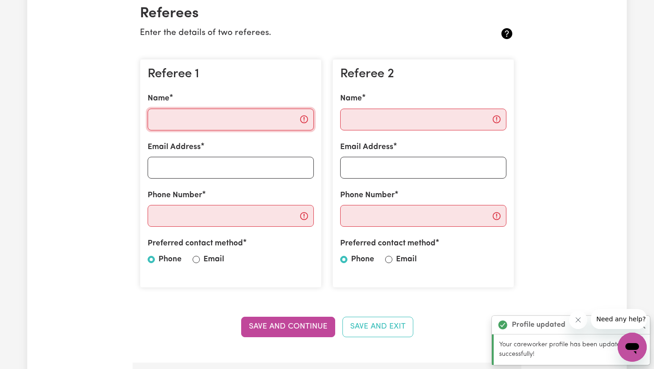
click at [239, 125] on input "Name" at bounding box center [231, 120] width 166 height 22
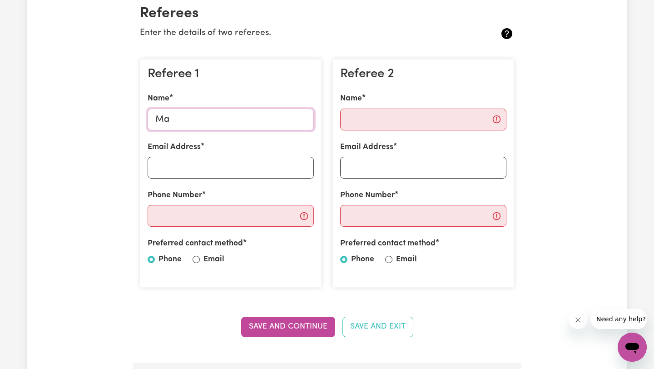
type input "M"
type input "[PERSON_NAME]"
click at [241, 168] on input "Email Address" at bounding box center [231, 168] width 166 height 22
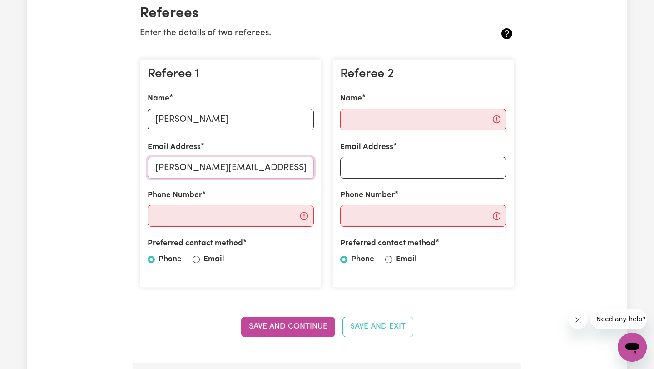
type input "[PERSON_NAME][EMAIL_ADDRESS][DOMAIN_NAME]"
click at [231, 212] on input "Phone Number" at bounding box center [231, 216] width 166 height 22
type input "0452272373"
click at [198, 259] on input "Email" at bounding box center [196, 259] width 7 height 7
radio input "true"
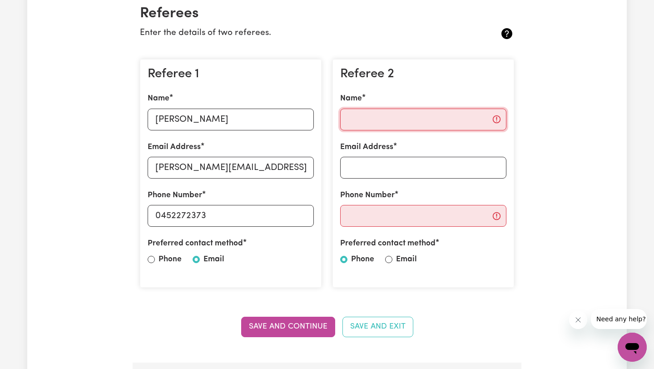
click at [416, 126] on input "Name" at bounding box center [423, 120] width 166 height 22
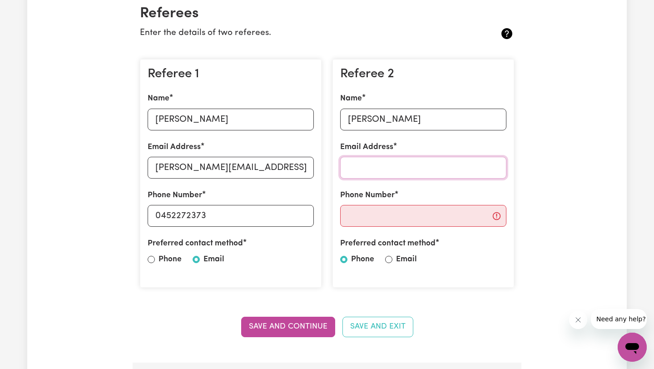
click at [420, 170] on input "Email Address" at bounding box center [423, 168] width 166 height 22
click at [432, 126] on input "[PERSON_NAME]" at bounding box center [423, 120] width 166 height 22
type input "[PERSON_NAME]"
click at [437, 161] on input "Email Address" at bounding box center [423, 168] width 166 height 22
click at [388, 258] on input "Email" at bounding box center [388, 259] width 7 height 7
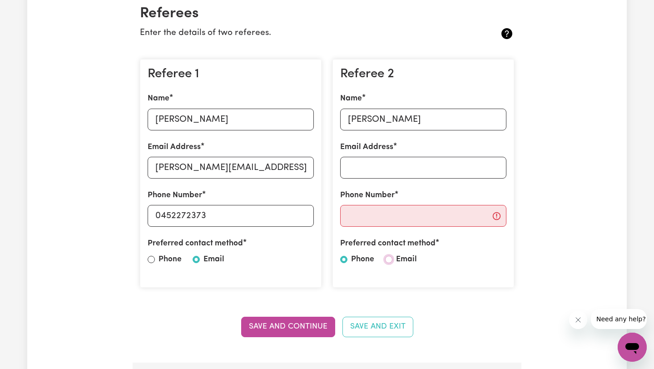
radio input "true"
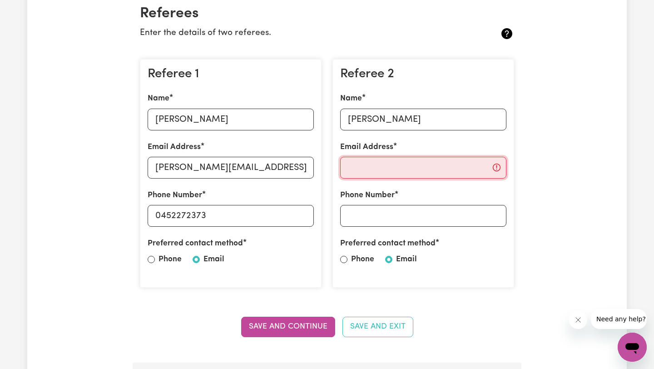
click at [394, 167] on input "Email Address" at bounding box center [423, 168] width 166 height 22
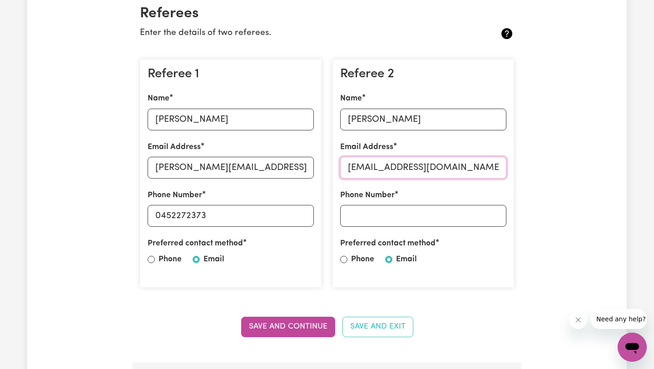
type input "[EMAIL_ADDRESS][DOMAIN_NAME]"
click at [390, 218] on input "Phone Number" at bounding box center [423, 216] width 166 height 22
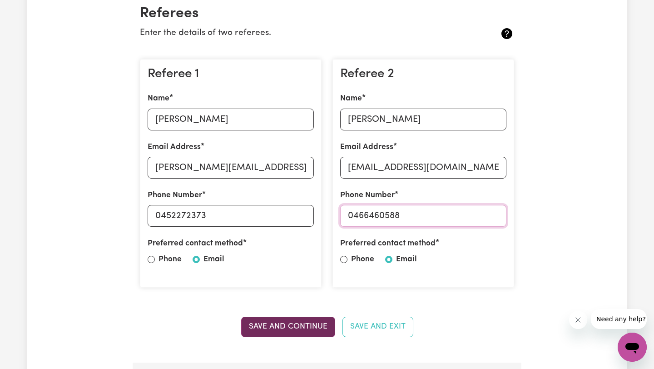
type input "0466460588"
click at [293, 335] on button "Save and Continue" at bounding box center [288, 327] width 94 height 20
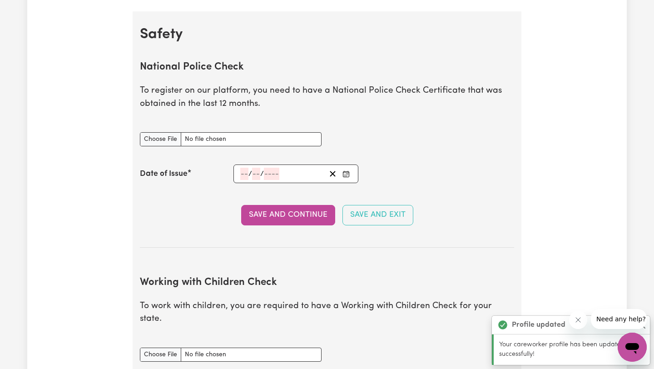
scroll to position [583, 0]
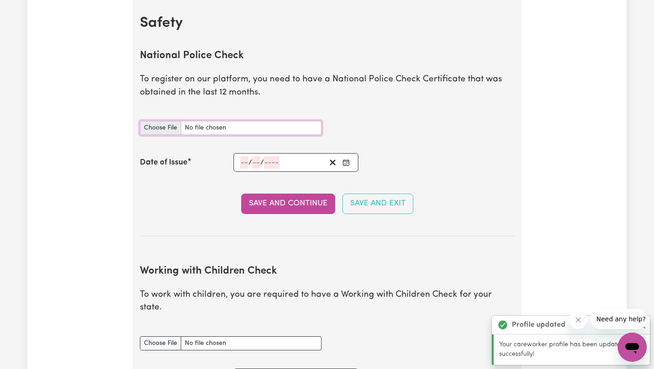
click at [173, 129] on input "National Police Check document" at bounding box center [231, 128] width 182 height 14
type input "C:\fakepath\National-Police-History-Check.pdf"
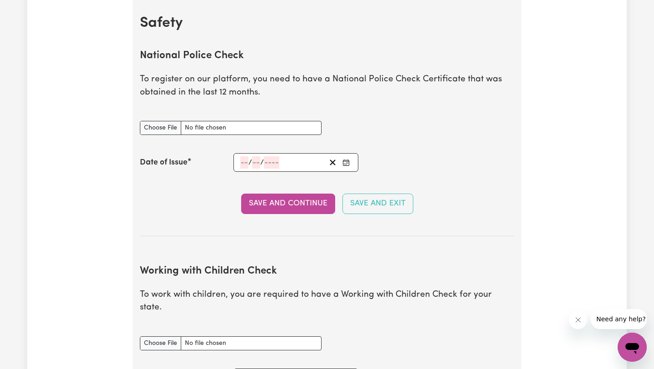
click at [245, 164] on input "number" at bounding box center [244, 162] width 8 height 12
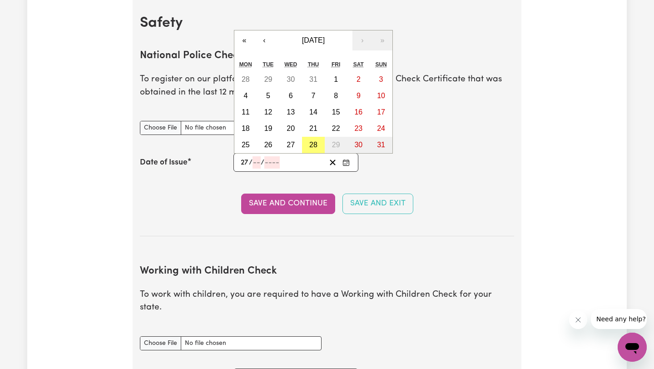
type input "27"
type input "08"
type input "0002-08-27"
type input "8"
type input "2"
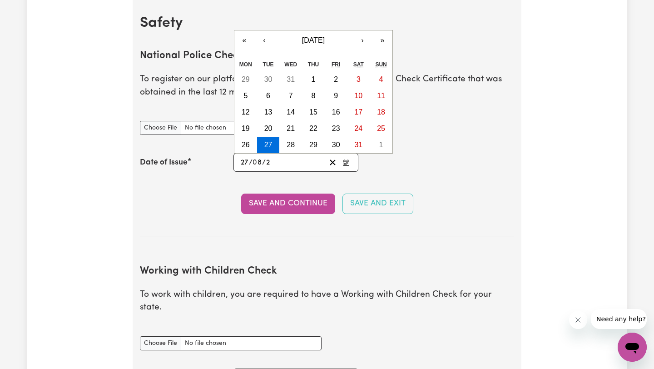
type input "0020-08-27"
type input "20"
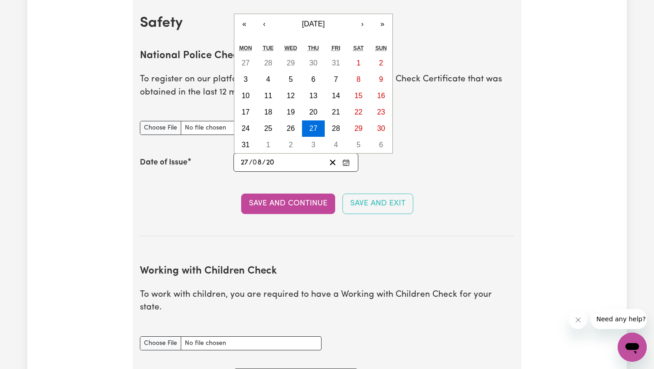
type input "0202-08-27"
type input "202"
type input "[DATE]"
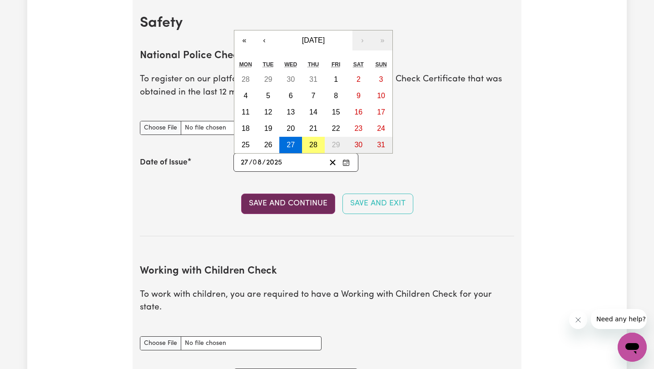
type input "2025"
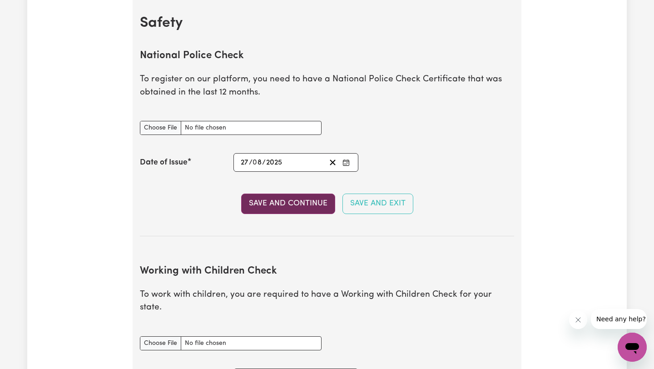
click at [291, 208] on button "Save and Continue" at bounding box center [288, 204] width 94 height 20
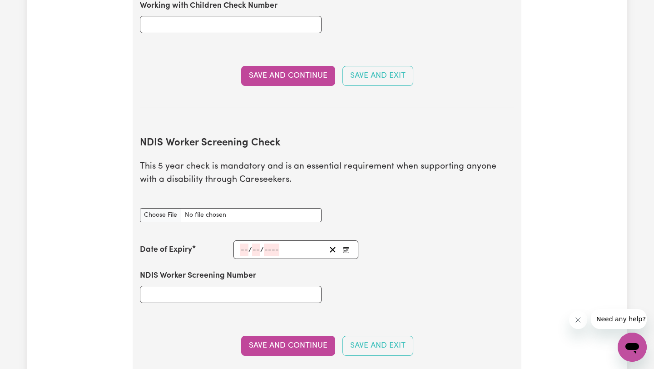
scroll to position [1045, 0]
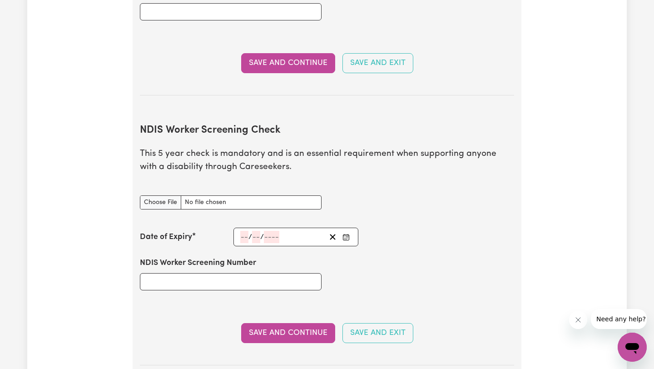
click at [243, 231] on input "number" at bounding box center [244, 237] width 8 height 12
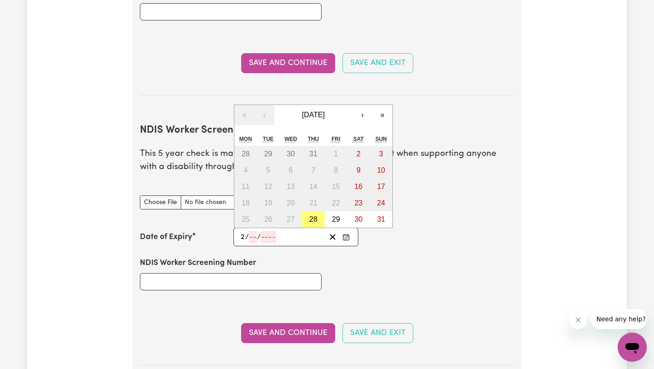
type input "26"
type input "08"
type input "203"
type input "[DATE]"
type input "8"
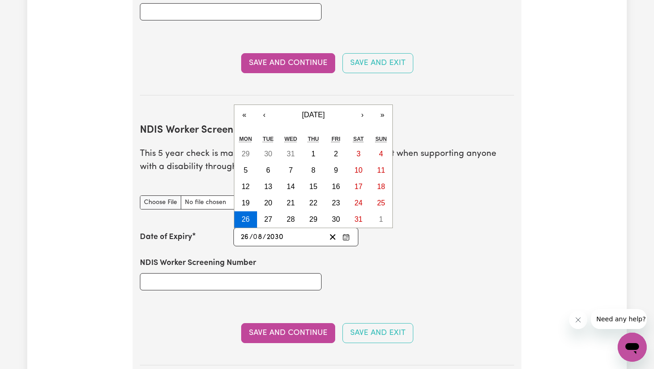
type input "2030"
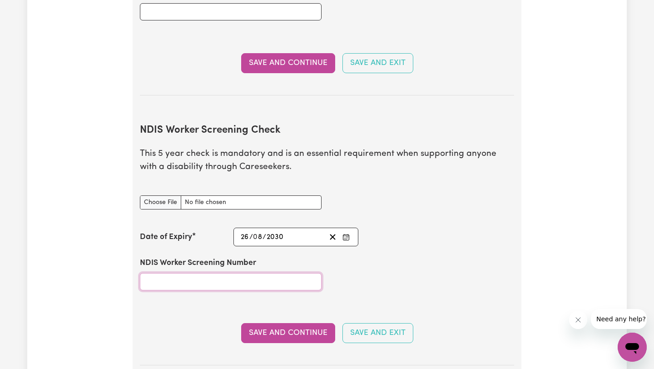
click at [188, 273] on input "NDIS Worker Screening Number" at bounding box center [231, 281] width 182 height 17
type input "69158006"
click at [282, 330] on div "Save and Continue Save and Exit" at bounding box center [327, 333] width 374 height 20
click at [286, 325] on button "Save and Continue" at bounding box center [288, 333] width 94 height 20
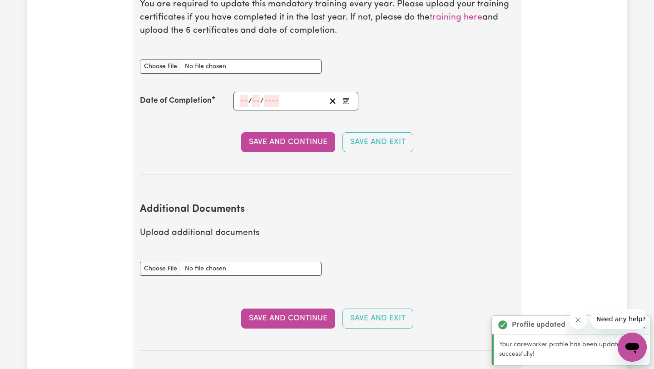
scroll to position [1469, 0]
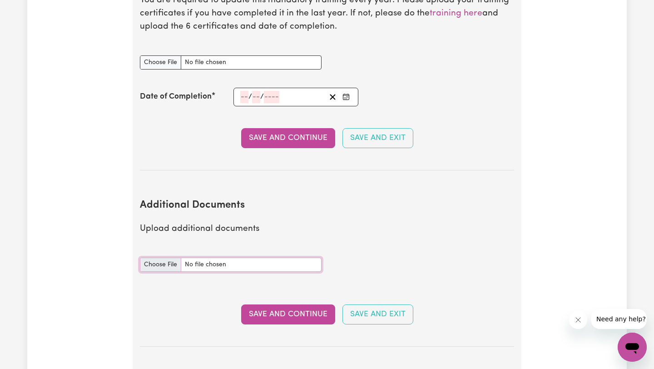
click at [164, 258] on input "Additional Documents document" at bounding box center [231, 265] width 182 height 14
type input "C:\fakepath\[PERSON_NAME] Casa CHC33021AD - Certificate III in Individual Suppo…"
click at [306, 304] on button "Save and Continue" at bounding box center [288, 314] width 94 height 20
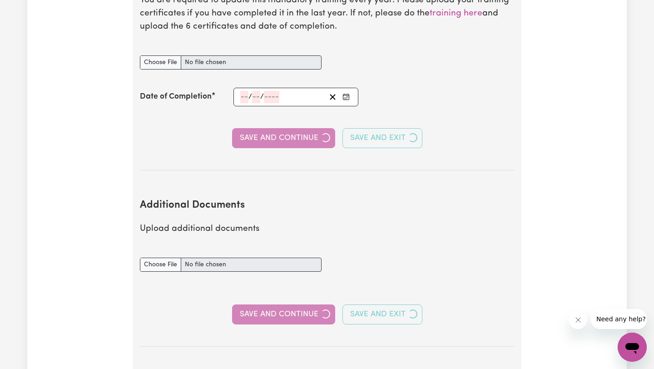
select select "Certificate III (Individual Support)"
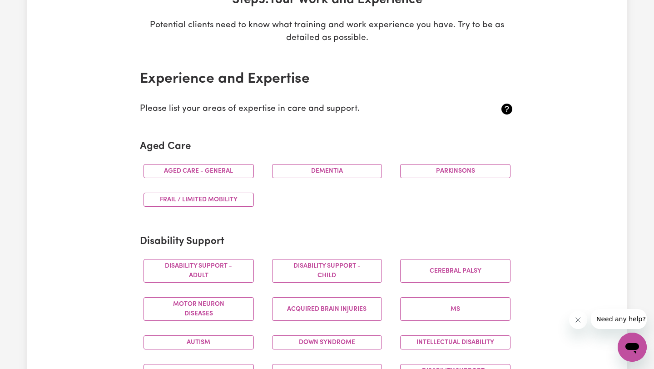
scroll to position [156, 0]
click at [213, 168] on button "Aged care - General" at bounding box center [199, 171] width 110 height 14
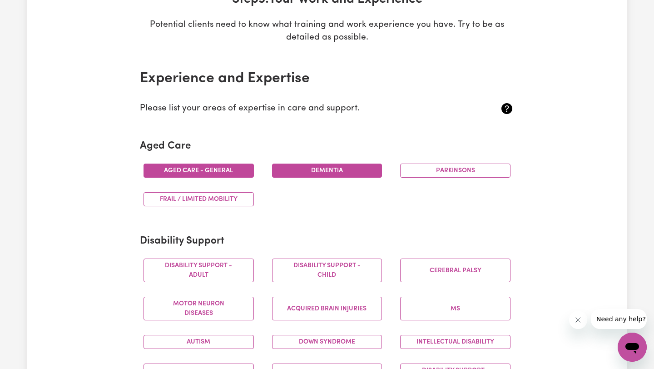
click at [328, 173] on button "Dementia" at bounding box center [327, 171] width 110 height 14
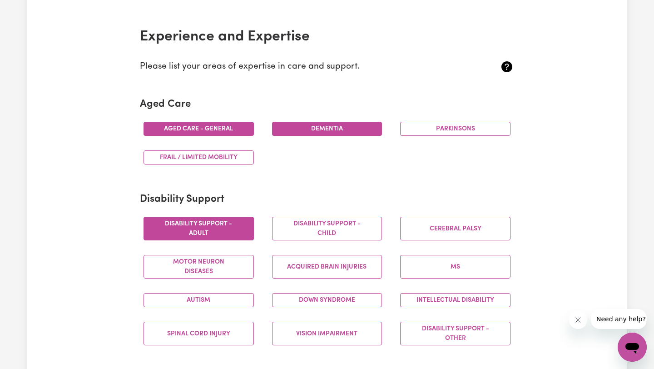
click at [220, 225] on button "Disability support - Adult" at bounding box center [199, 229] width 110 height 24
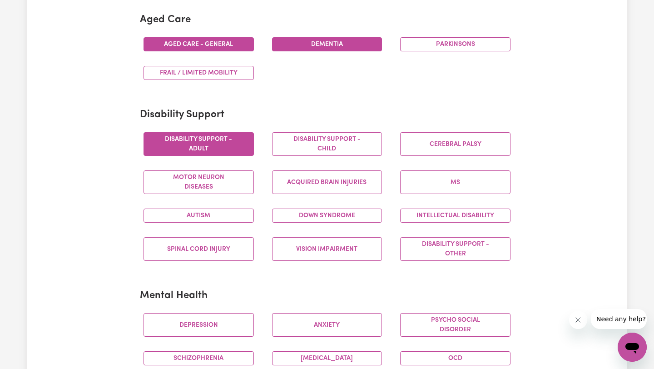
scroll to position [282, 0]
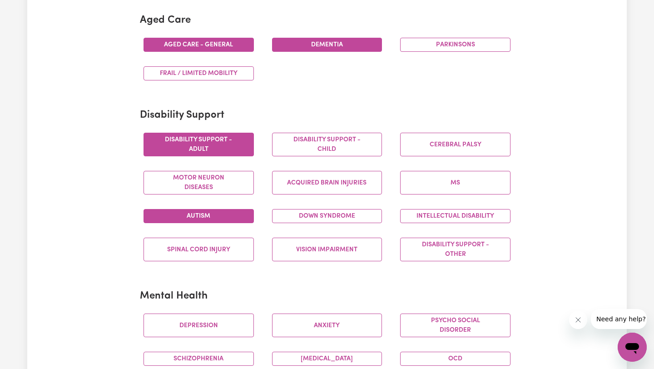
click at [213, 217] on button "Autism" at bounding box center [199, 216] width 110 height 14
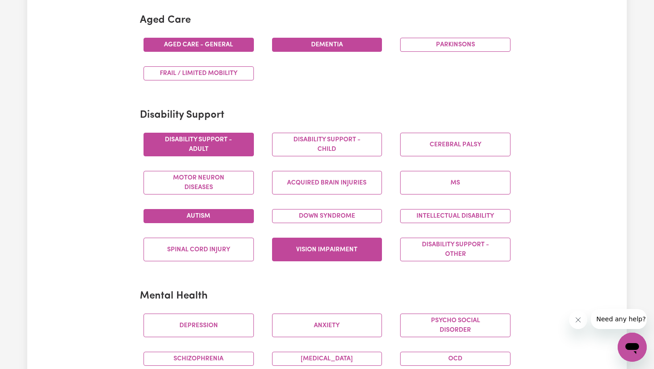
click at [338, 250] on button "Vision impairment" at bounding box center [327, 250] width 110 height 24
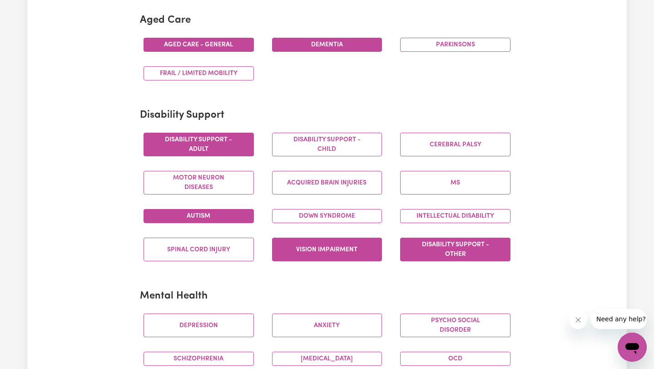
click at [445, 250] on button "Disability support - Other" at bounding box center [455, 250] width 110 height 24
click at [343, 219] on button "Down syndrome" at bounding box center [327, 216] width 110 height 14
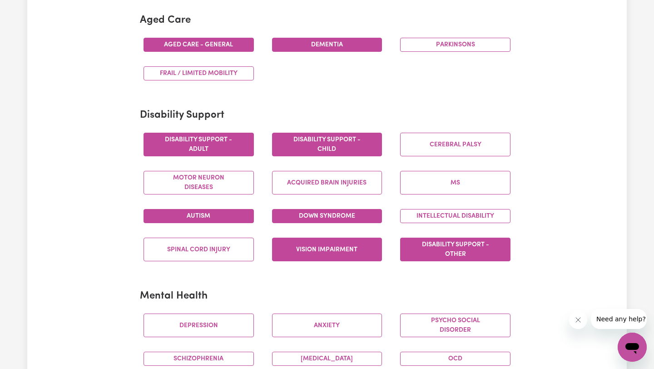
click at [336, 149] on button "Disability support - Child" at bounding box center [327, 145] width 110 height 24
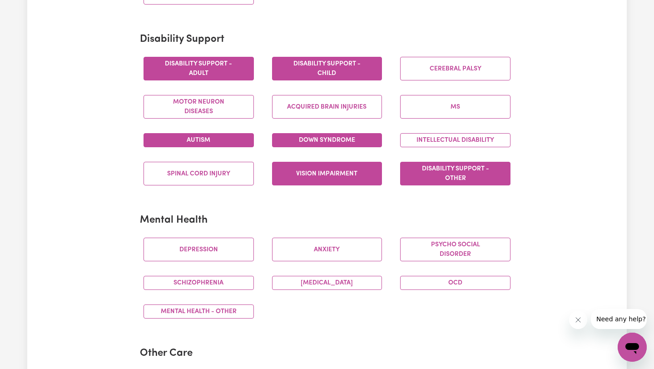
scroll to position [366, 0]
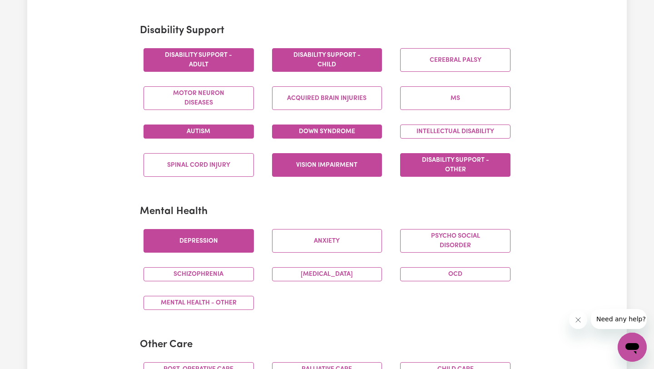
click at [220, 237] on button "Depression" at bounding box center [199, 241] width 110 height 24
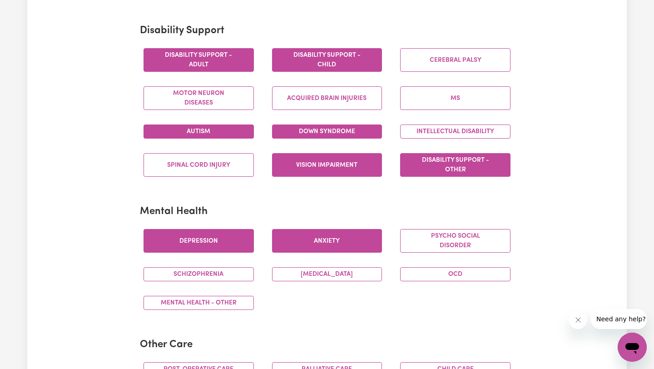
click at [294, 240] on button "Anxiety" at bounding box center [327, 241] width 110 height 24
click at [316, 276] on button "[MEDICAL_DATA]" at bounding box center [327, 274] width 110 height 14
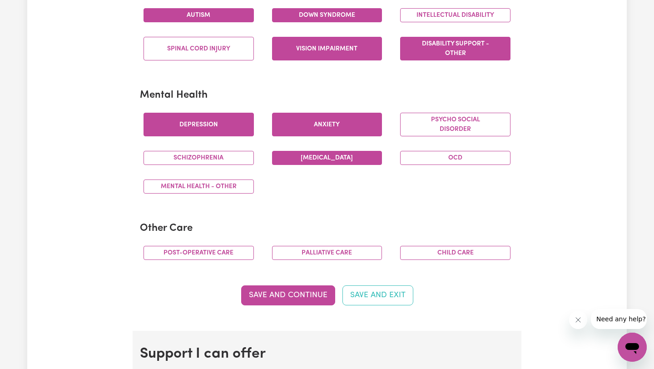
scroll to position [482, 0]
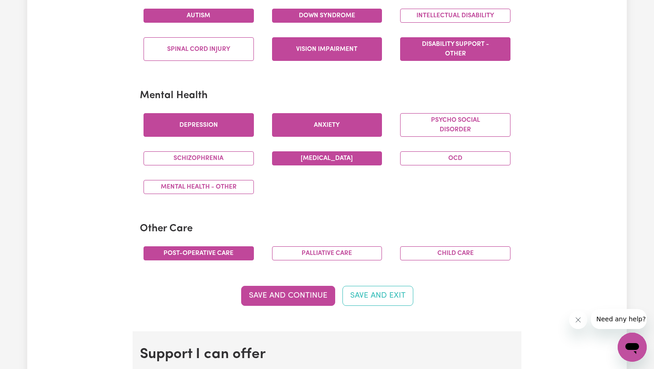
click at [245, 253] on button "Post-operative care" at bounding box center [199, 253] width 110 height 14
click at [301, 252] on button "Palliative care" at bounding box center [327, 253] width 110 height 14
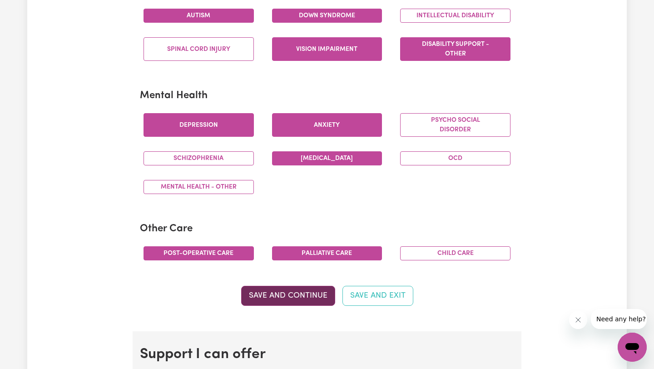
click at [291, 300] on button "Save and Continue" at bounding box center [288, 296] width 94 height 20
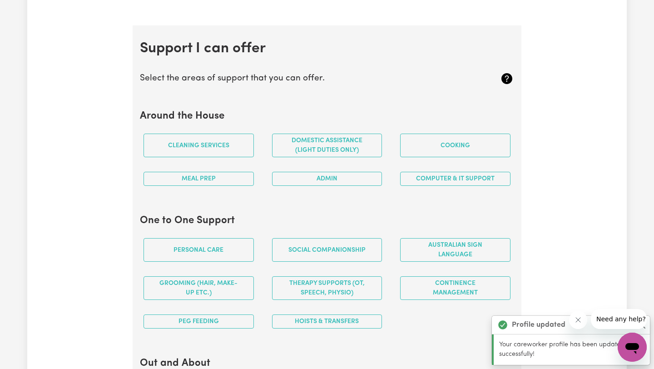
scroll to position [813, 0]
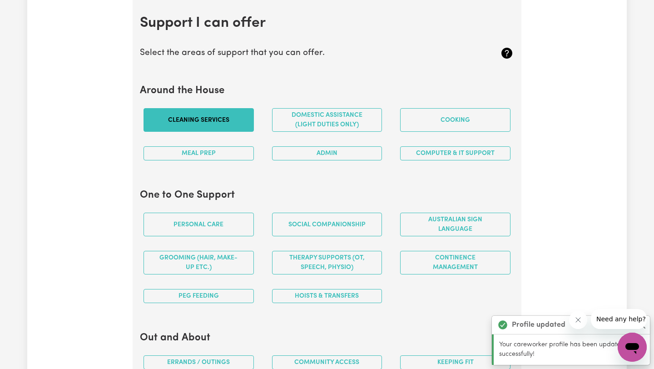
click at [218, 127] on button "Cleaning services" at bounding box center [199, 120] width 110 height 24
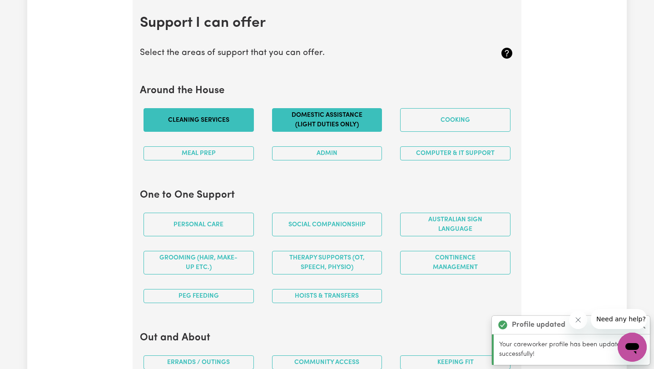
click at [302, 128] on button "Domestic assistance (light duties only)" at bounding box center [327, 120] width 110 height 24
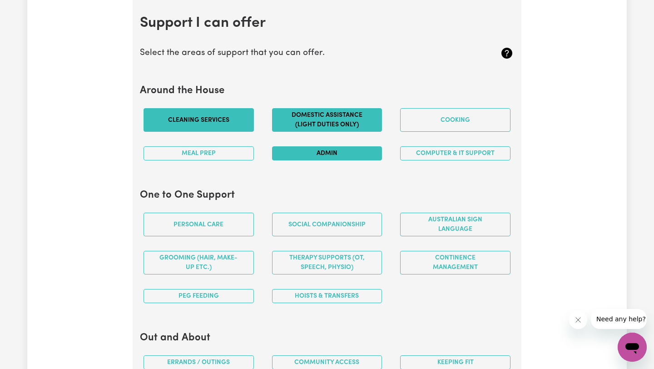
click at [357, 155] on button "Admin" at bounding box center [327, 153] width 110 height 14
click at [238, 159] on button "Meal prep" at bounding box center [199, 153] width 110 height 14
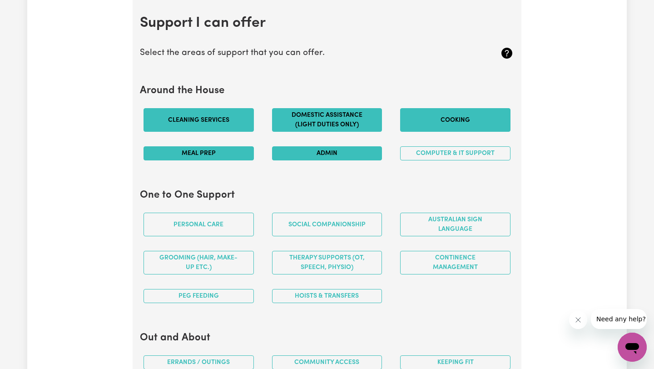
click at [457, 124] on button "Cooking" at bounding box center [455, 120] width 110 height 24
click at [218, 225] on button "Personal care" at bounding box center [199, 225] width 110 height 24
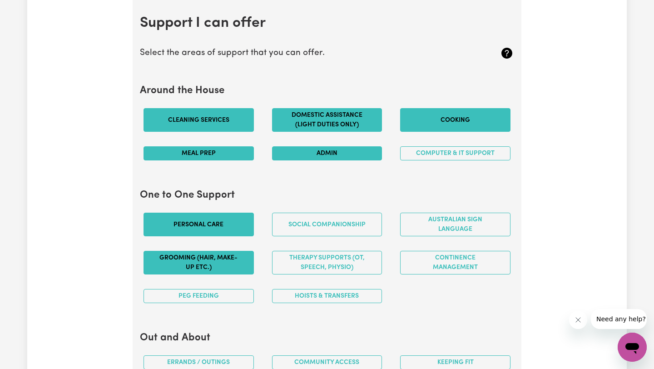
click at [234, 266] on button "Grooming (hair, make-up etc.)" at bounding box center [199, 263] width 110 height 24
click at [323, 296] on button "Hoists & transfers" at bounding box center [327, 296] width 110 height 14
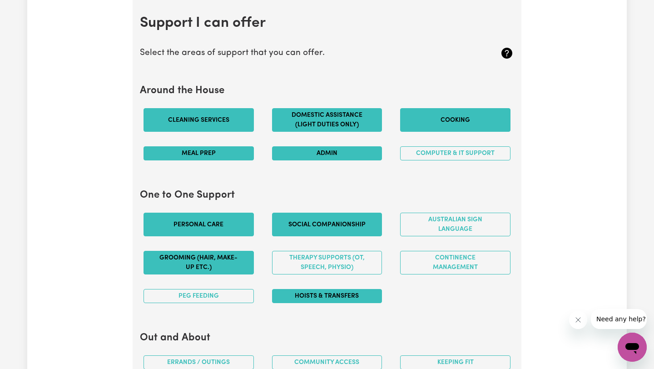
click at [321, 224] on button "Social companionship" at bounding box center [327, 225] width 110 height 24
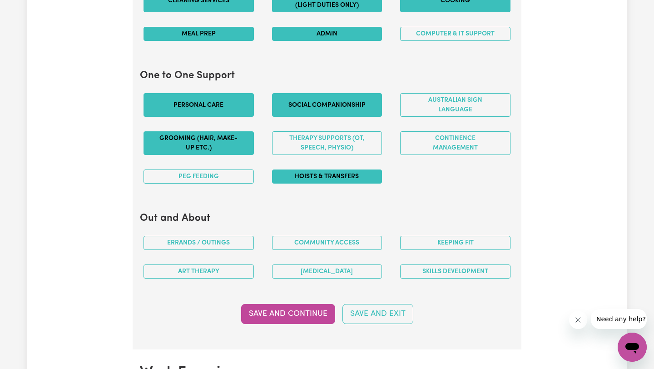
scroll to position [931, 0]
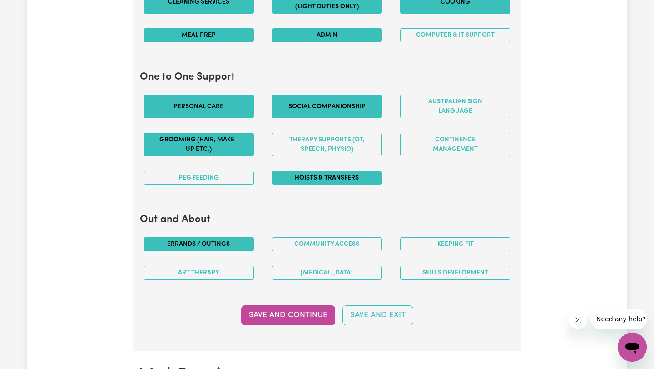
click at [229, 239] on button "Errands / Outings" at bounding box center [199, 244] width 110 height 14
click at [334, 253] on div "Community access" at bounding box center [327, 244] width 129 height 29
click at [336, 251] on div "Community access" at bounding box center [327, 244] width 129 height 29
click at [338, 247] on button "Community access" at bounding box center [327, 244] width 110 height 14
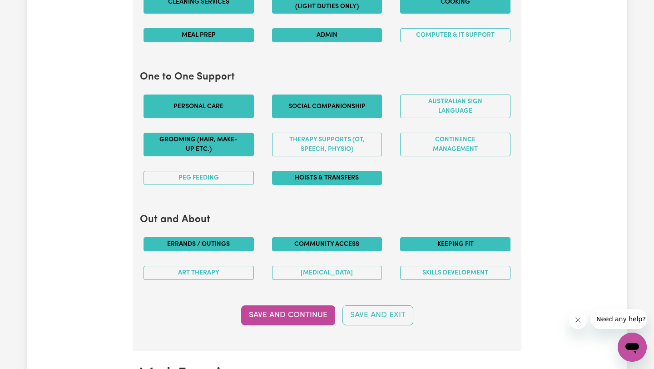
click at [420, 240] on button "Keeping fit" at bounding box center [455, 244] width 110 height 14
click at [427, 281] on div "Skills Development" at bounding box center [455, 272] width 129 height 29
click at [417, 275] on button "Skills Development" at bounding box center [455, 273] width 110 height 14
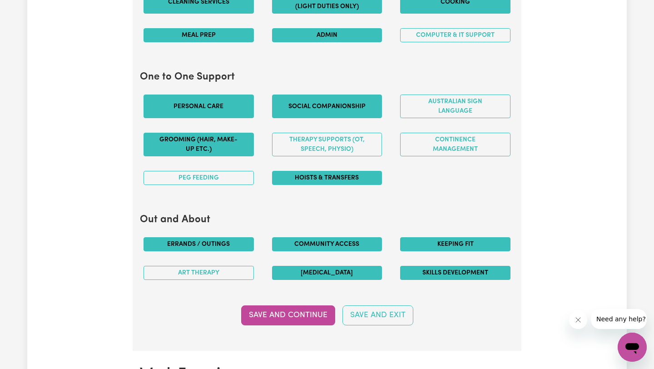
click at [357, 271] on button "[MEDICAL_DATA]" at bounding box center [327, 273] width 110 height 14
click at [237, 269] on button "Art therapy" at bounding box center [199, 273] width 110 height 14
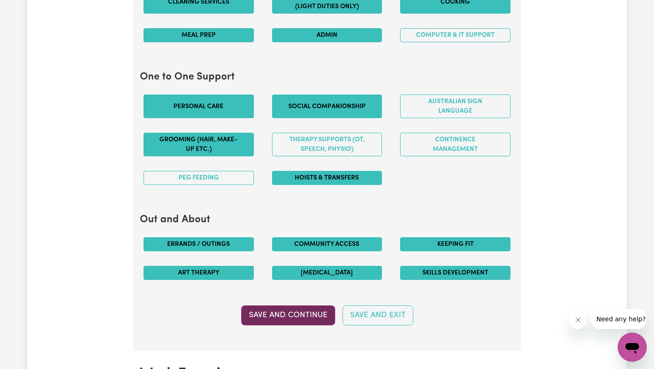
click at [299, 312] on button "Save and Continue" at bounding box center [288, 315] width 94 height 20
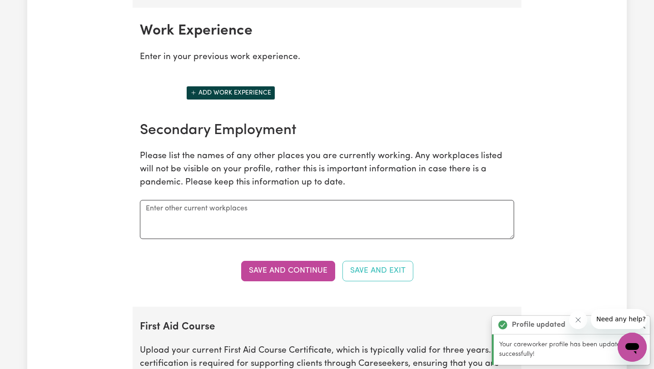
scroll to position [1282, 0]
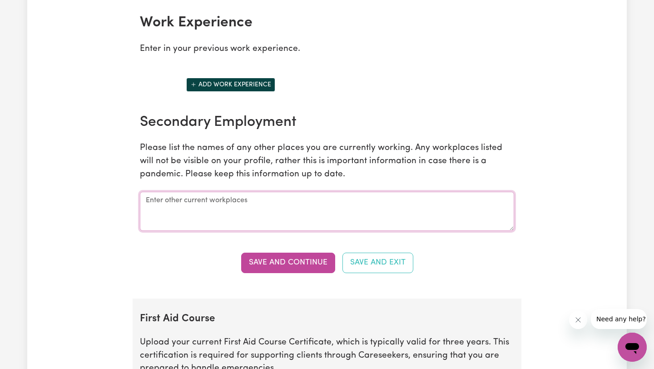
click at [388, 211] on textarea at bounding box center [327, 211] width 374 height 39
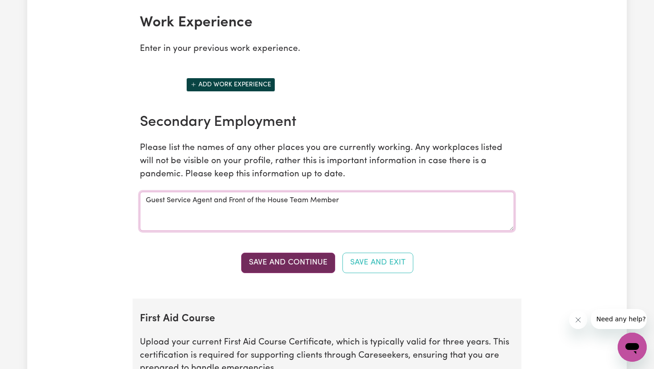
type textarea "Guest Service Agent and Front of the House Team Member"
click at [312, 267] on button "Save and Continue" at bounding box center [288, 263] width 94 height 20
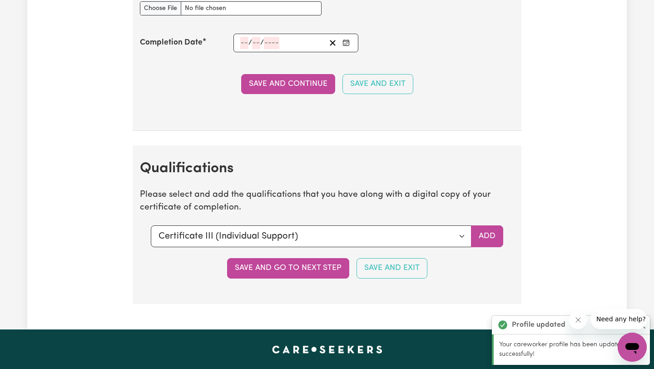
scroll to position [1922, 0]
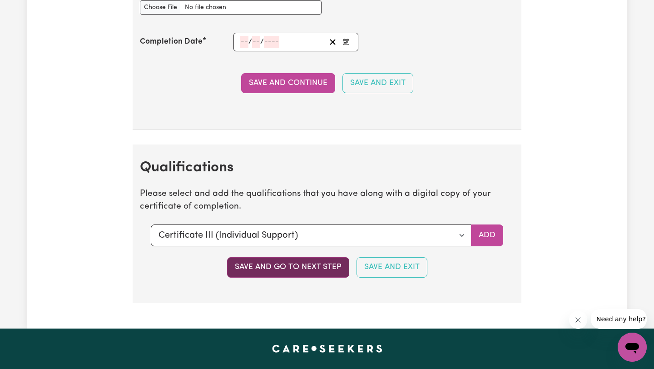
click at [316, 275] on button "Save and go to next step" at bounding box center [288, 267] width 122 height 20
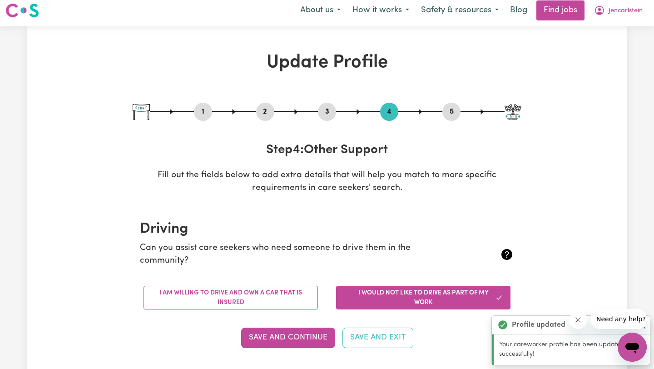
scroll to position [0, 0]
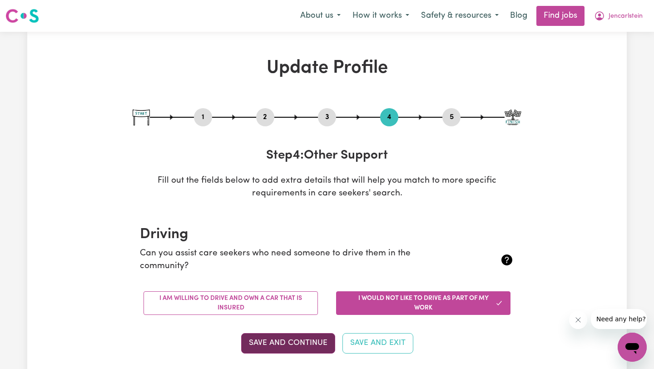
click at [283, 336] on button "Save and Continue" at bounding box center [288, 343] width 94 height 20
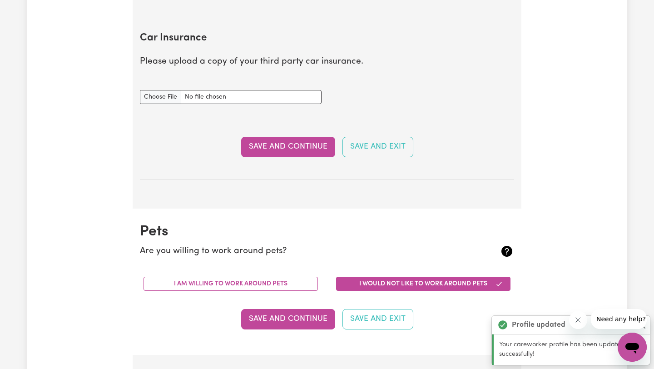
scroll to position [586, 0]
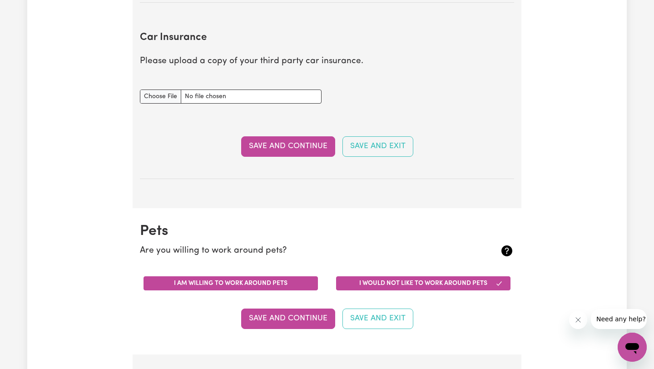
click at [274, 286] on button "I am willing to work around pets" at bounding box center [231, 283] width 174 height 14
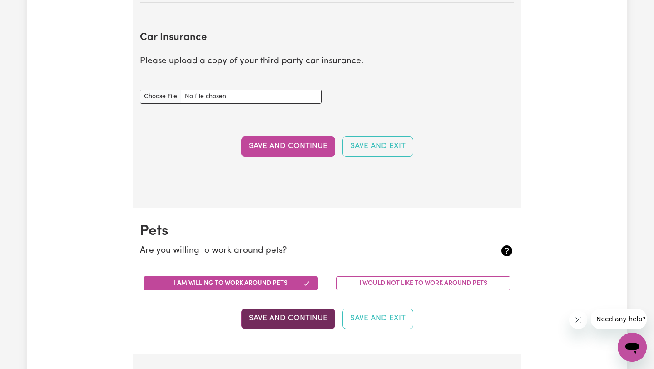
click at [311, 313] on button "Save and Continue" at bounding box center [288, 318] width 94 height 20
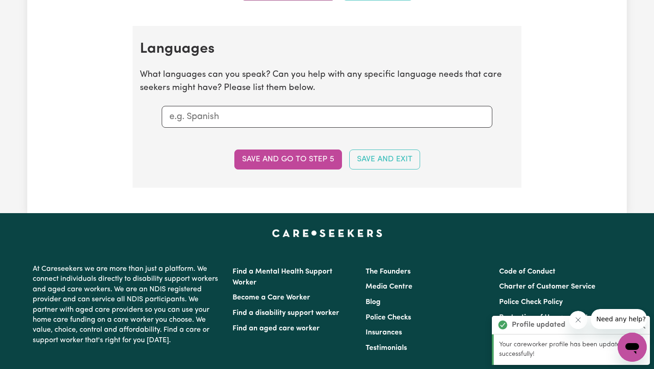
scroll to position [941, 0]
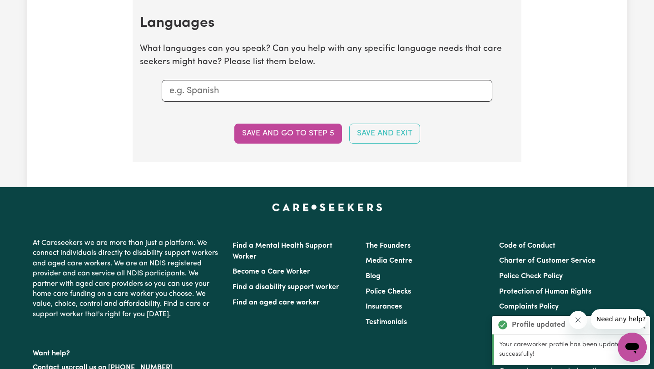
click at [277, 92] on input "text" at bounding box center [326, 91] width 315 height 14
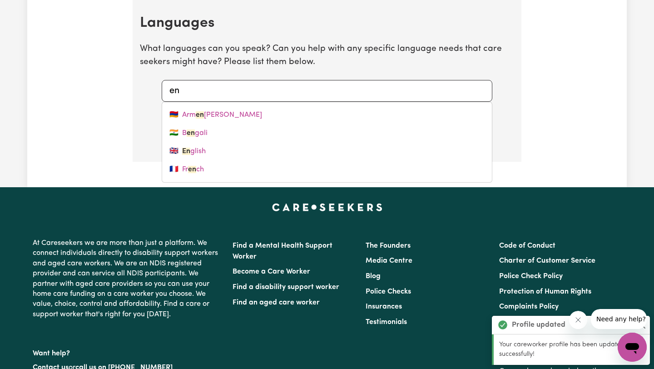
type input "eng"
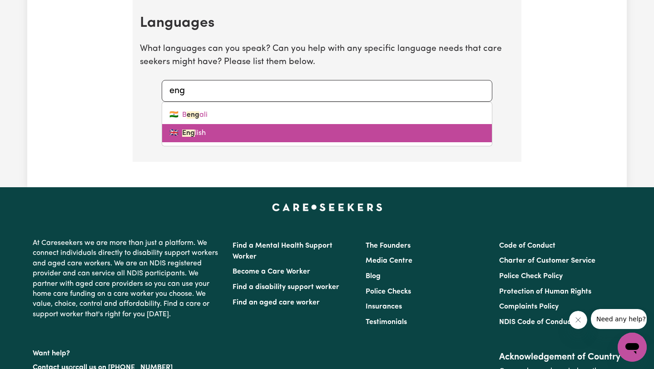
click at [263, 136] on link "🇬🇧 Eng lish" at bounding box center [327, 133] width 330 height 18
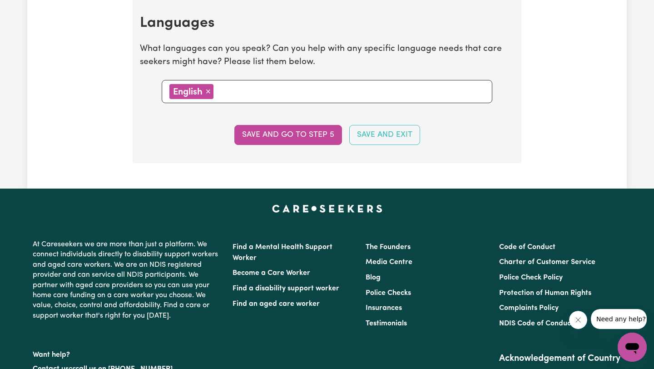
type input "F"
type input "Farsi"
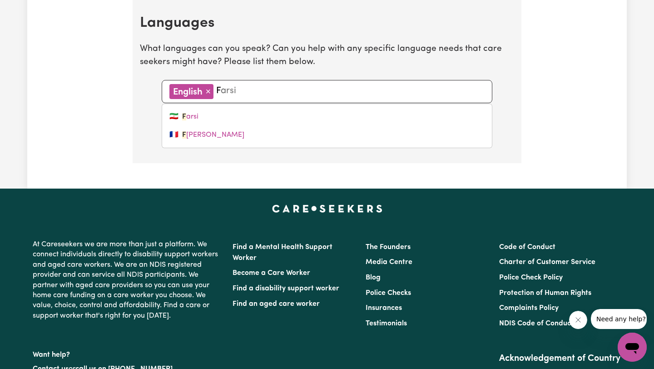
type input "Fi"
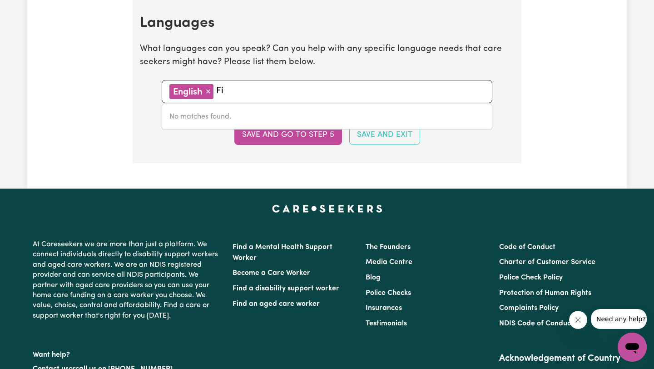
type input "F"
type input "Farsi"
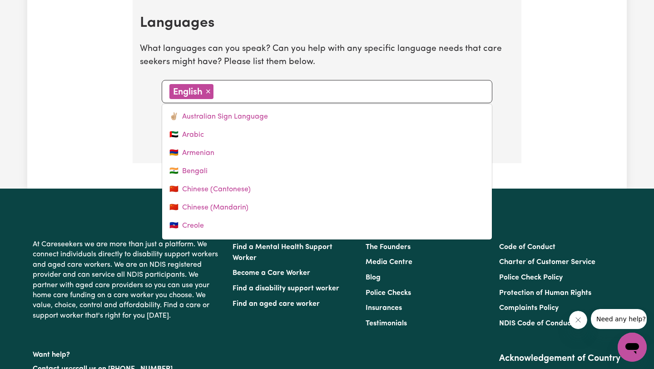
click at [153, 141] on div "Save and go to step 5 Save and Exit" at bounding box center [327, 135] width 374 height 20
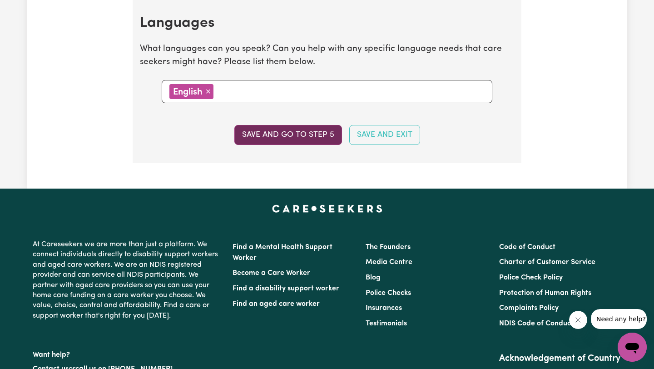
click at [300, 141] on button "Save and go to step 5" at bounding box center [288, 135] width 108 height 20
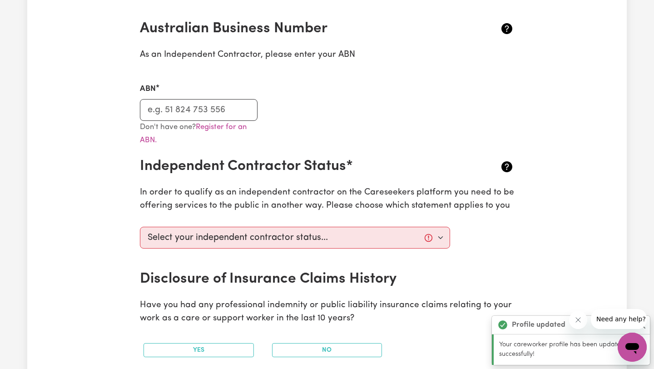
scroll to position [207, 0]
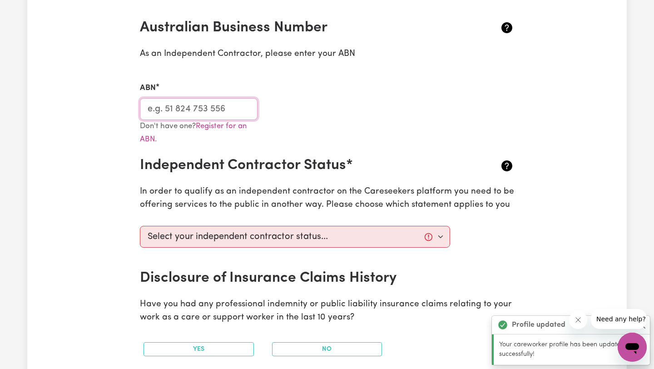
click at [226, 113] on input "ABN" at bounding box center [199, 109] width 118 height 22
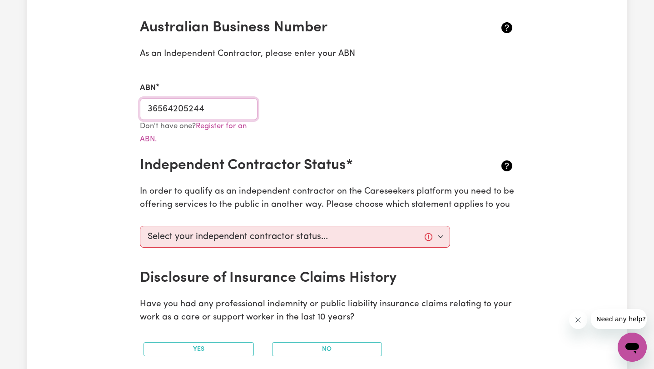
type input "36564205244"
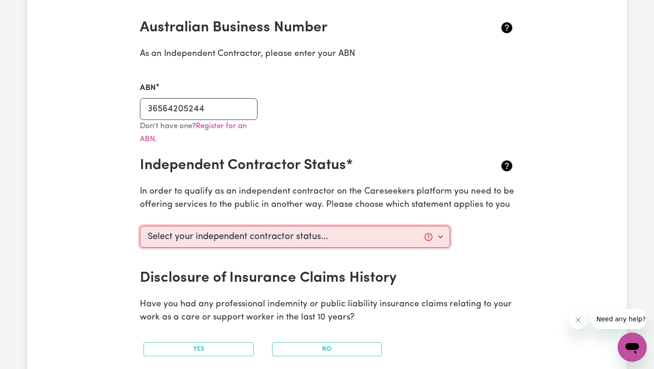
click at [287, 243] on select "Select your independent contractor status... I am providing services through an…" at bounding box center [295, 237] width 310 height 22
select select "I am working in another industry"
click at [140, 226] on select "Select your independent contractor status... I am providing services through an…" at bounding box center [295, 237] width 310 height 22
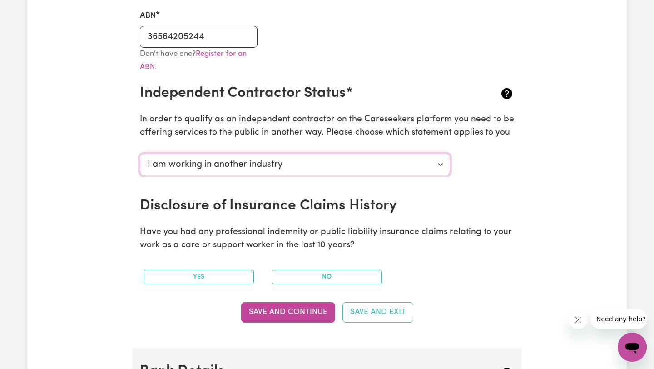
scroll to position [298, 0]
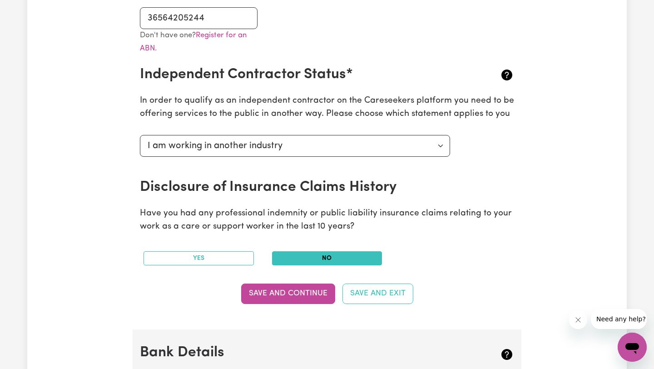
click at [308, 258] on button "No" at bounding box center [327, 258] width 110 height 14
click at [301, 294] on button "Save and Continue" at bounding box center [288, 293] width 94 height 20
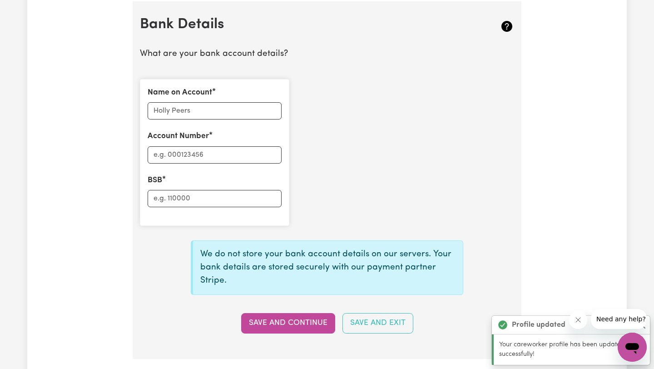
scroll to position [627, 0]
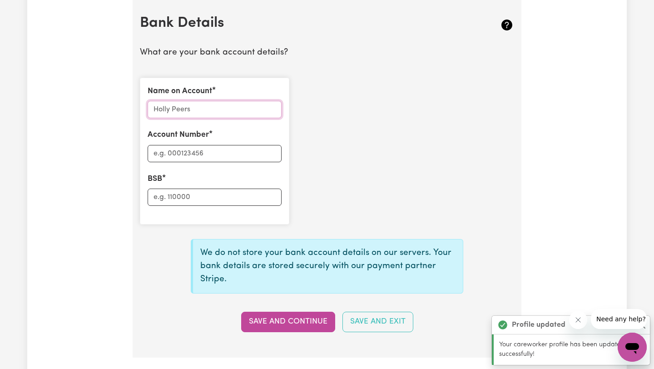
click at [200, 107] on input "Name on Account" at bounding box center [215, 109] width 134 height 17
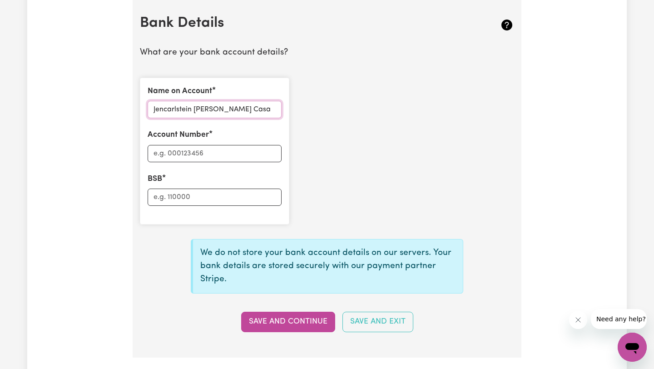
type input "Jencarlstein [PERSON_NAME] Casa"
click at [154, 152] on input "Account Number" at bounding box center [215, 153] width 134 height 17
type input "11986710"
click at [168, 199] on input "BSB" at bounding box center [215, 197] width 134 height 17
type input "064162"
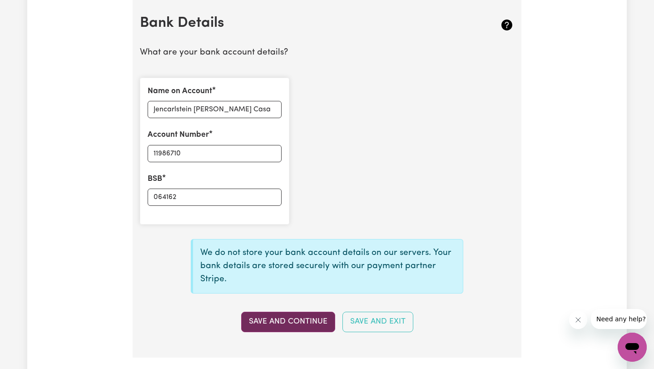
click at [248, 325] on button "Save and Continue" at bounding box center [288, 322] width 94 height 20
type input "****6710"
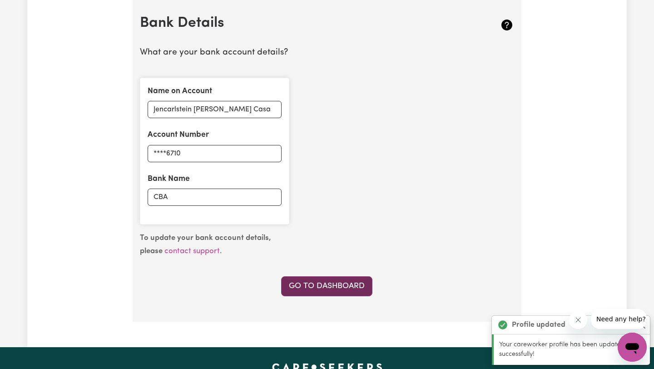
click at [340, 293] on link "Go to Dashboard" at bounding box center [326, 286] width 91 height 20
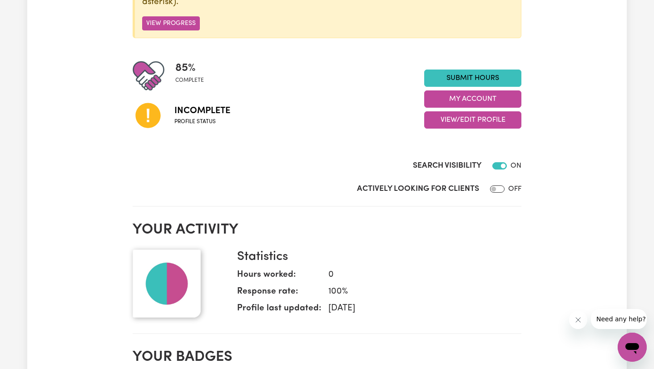
scroll to position [57, 0]
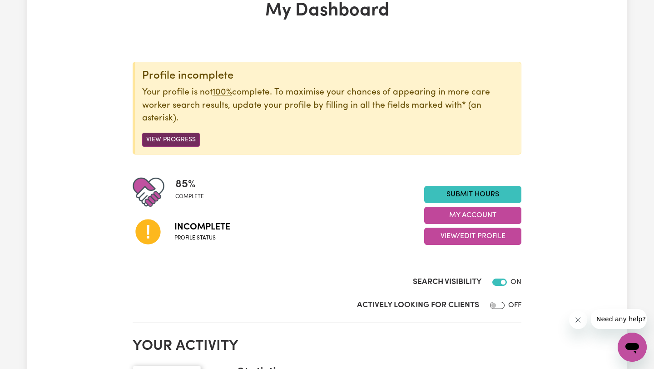
click at [174, 135] on button "View Progress" at bounding box center [171, 140] width 58 height 14
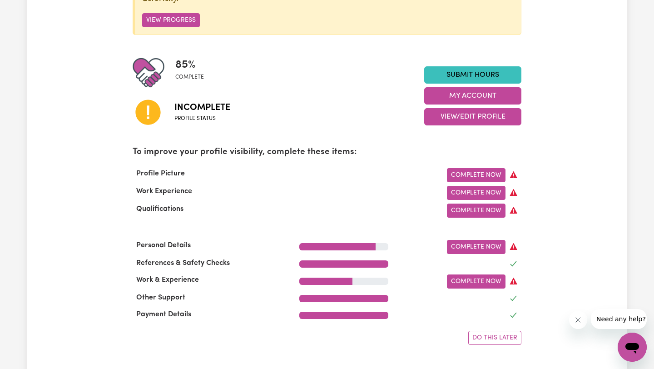
scroll to position [178, 0]
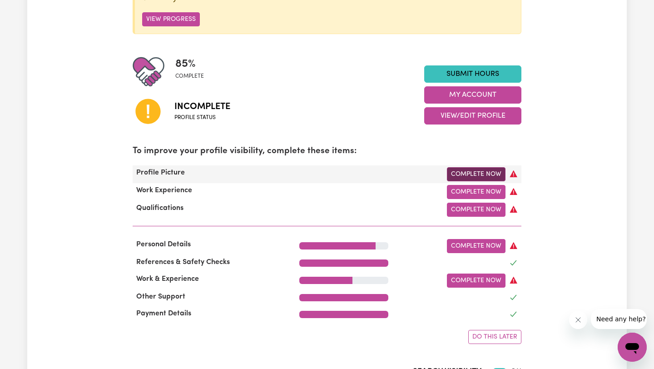
click at [475, 172] on link "Complete Now" at bounding box center [476, 174] width 59 height 14
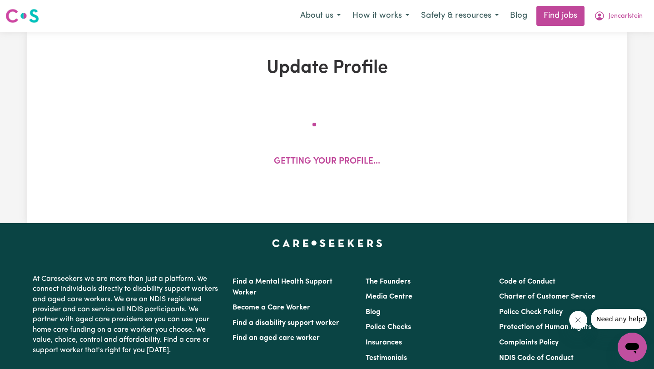
select select "[DEMOGRAPHIC_DATA]"
select select "[DEMOGRAPHIC_DATA] Work Visa"
select select "Studying a healthcare related degree or qualification"
select select "37"
select select "39"
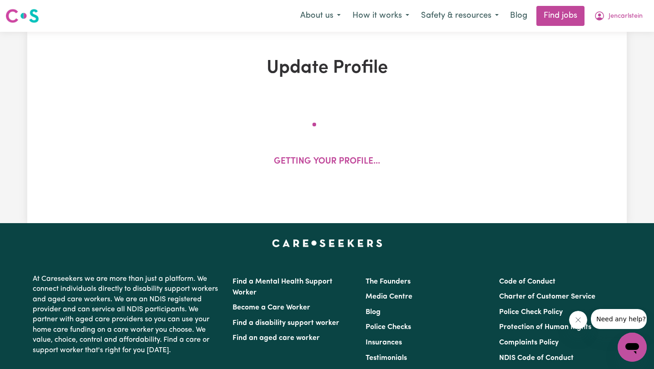
select select "45"
select select "50"
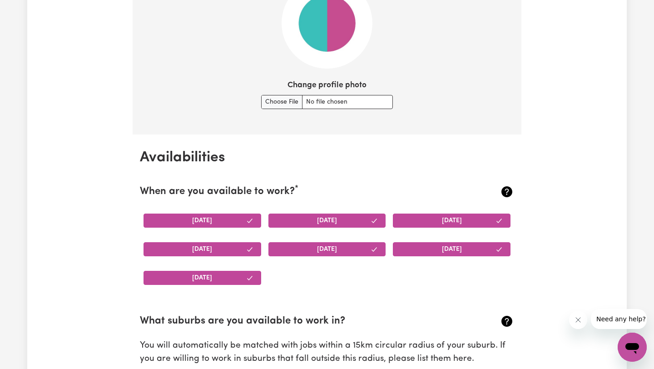
scroll to position [599, 0]
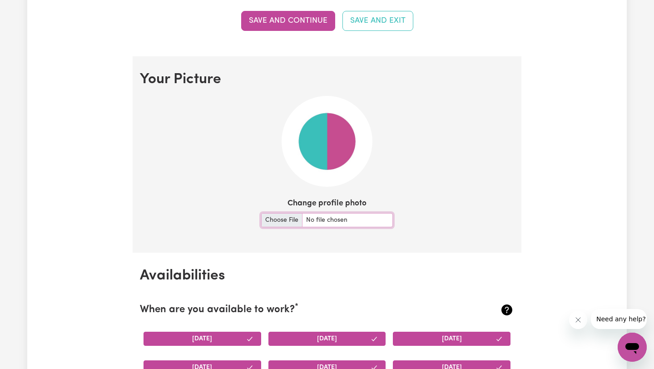
click at [281, 221] on input "Change profile photo" at bounding box center [327, 220] width 132 height 14
type input "C:\fakepath\IMG_1346.jpg"
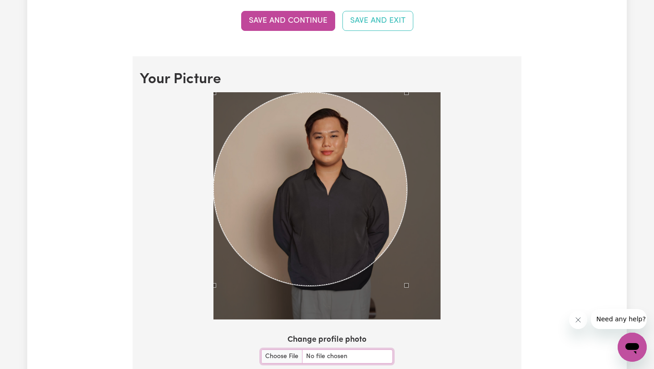
click at [407, 193] on div "Use the arrow keys to move the crop selection area" at bounding box center [311, 189] width 194 height 194
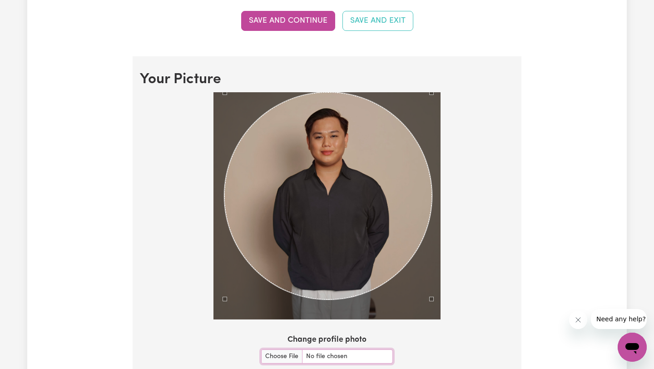
click at [365, 156] on div "Use the arrow keys to move the crop selection area" at bounding box center [328, 196] width 208 height 208
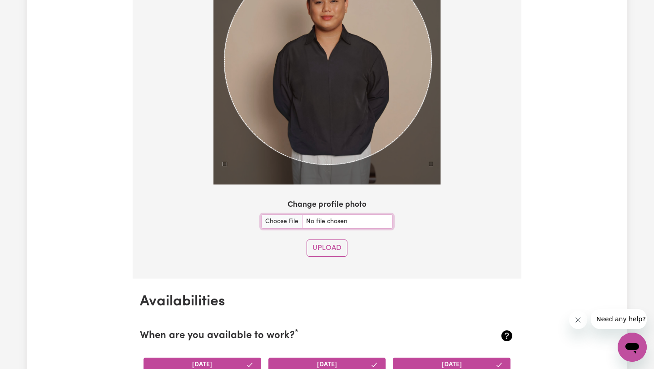
scroll to position [741, 0]
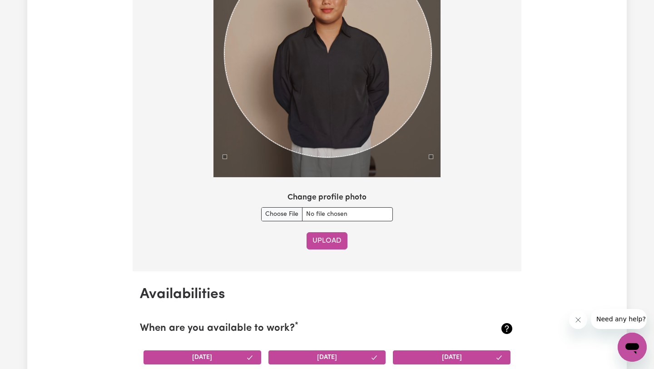
click at [322, 242] on button "Upload" at bounding box center [327, 240] width 41 height 17
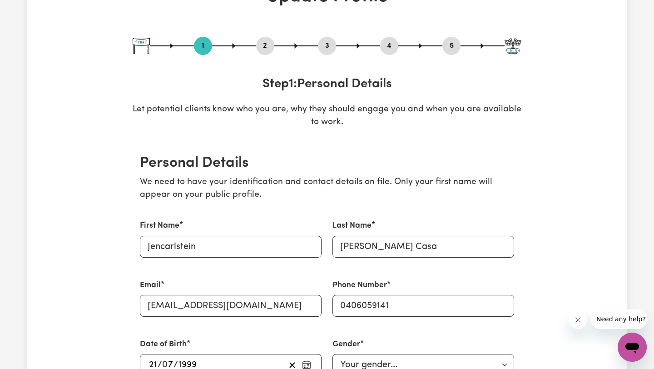
scroll to position [0, 0]
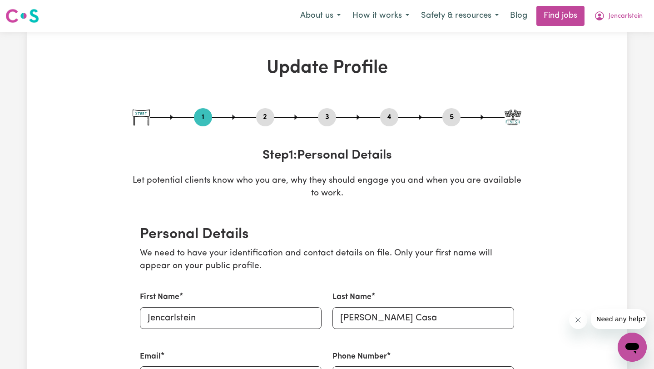
click at [516, 114] on img at bounding box center [513, 117] width 17 height 16
click at [451, 120] on button "5" at bounding box center [451, 117] width 18 height 12
select select "I am working in another industry"
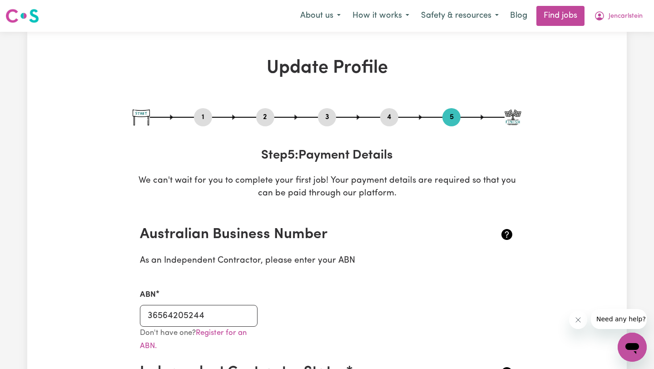
scroll to position [336, 0]
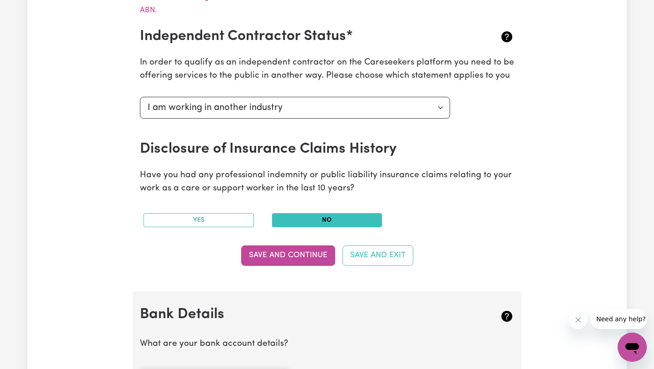
click at [312, 266] on section "Australian Business Number As an Independent Contractor, please enter your ABN …" at bounding box center [327, 84] width 389 height 416
click at [312, 256] on button "Save and Continue" at bounding box center [288, 255] width 94 height 20
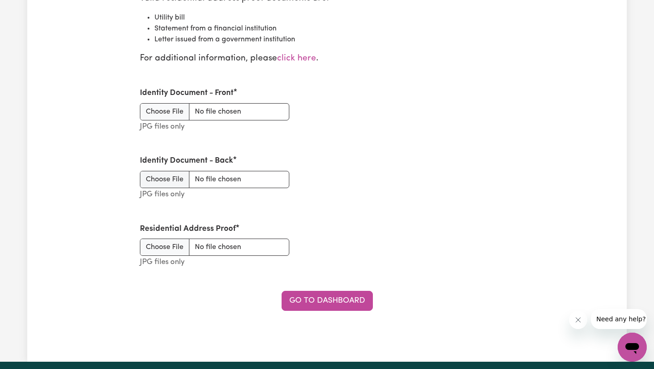
scroll to position [1158, 0]
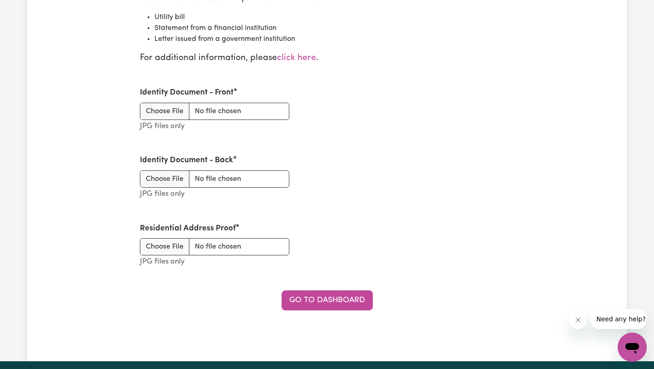
click at [168, 235] on div "Residential Address Proof JPG files only" at bounding box center [214, 246] width 149 height 46
click at [174, 255] on input "Residential Address Proof" at bounding box center [214, 246] width 149 height 17
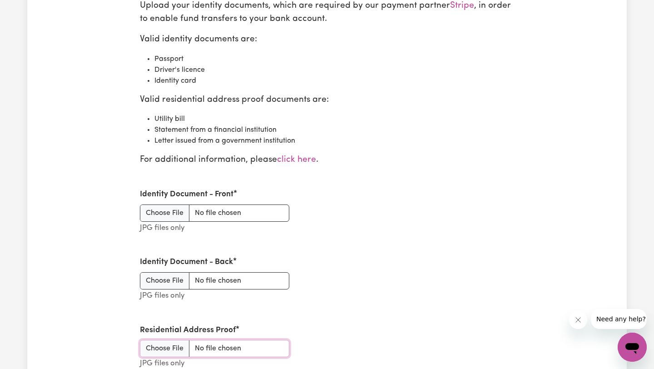
scroll to position [1059, 0]
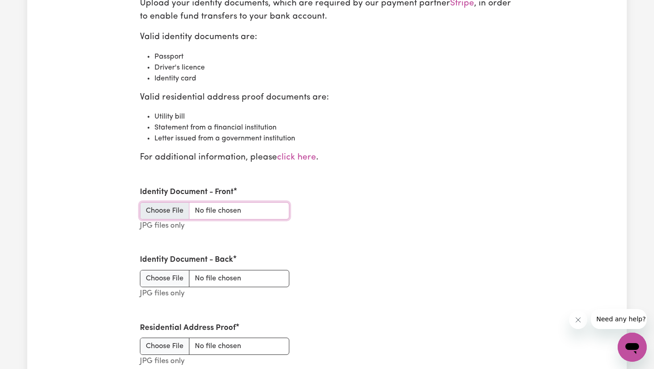
click at [178, 209] on input "Identity Document - Front" at bounding box center [214, 210] width 149 height 17
type input "C:\fakepath\IMG_3046.jpg"
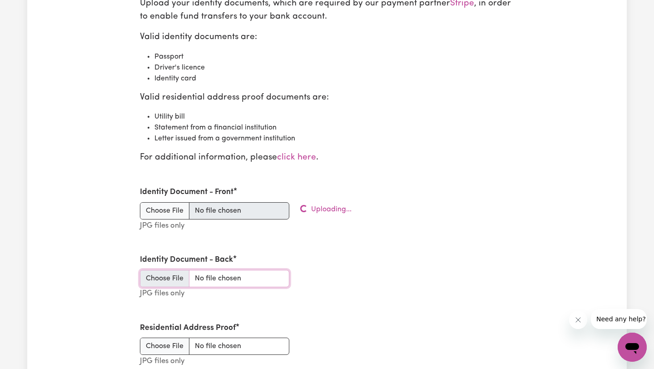
click at [177, 276] on input "Identity Document - Back" at bounding box center [214, 278] width 149 height 17
type input "C:\fakepath\IMG_3046.jpg"
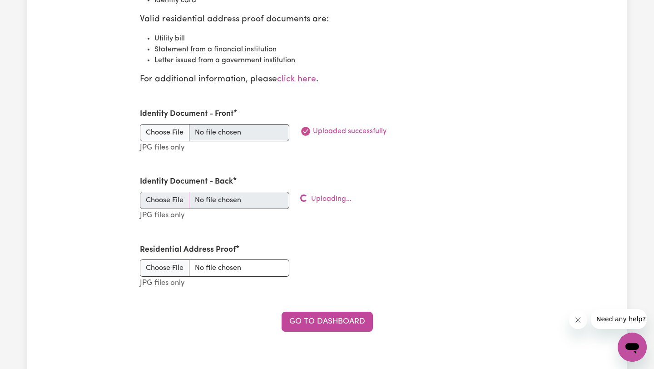
scroll to position [1139, 0]
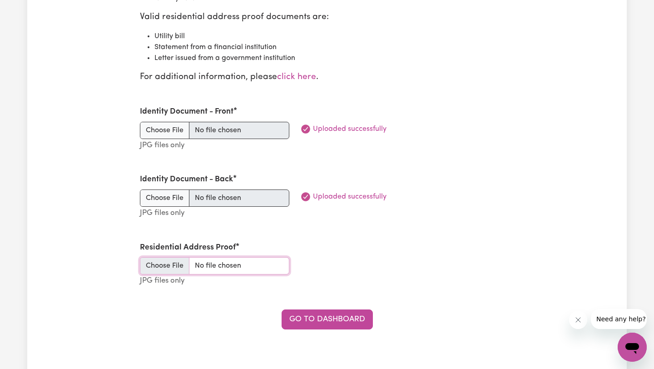
click at [167, 271] on input "Residential Address Proof" at bounding box center [214, 265] width 149 height 17
click at [180, 268] on input "Residential Address Proof" at bounding box center [214, 265] width 149 height 17
type input "C:\fakepath\IMG_3048.jpg"
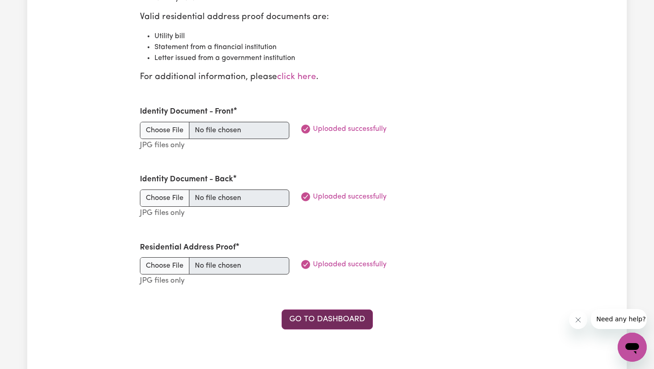
click at [353, 321] on link "Go to Dashboard" at bounding box center [327, 319] width 91 height 20
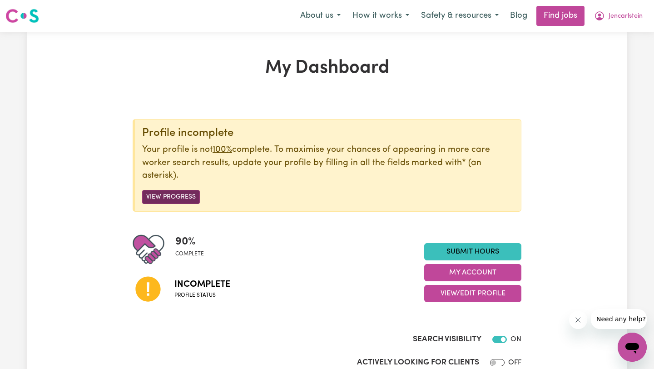
click at [188, 199] on button "View Progress" at bounding box center [171, 197] width 58 height 14
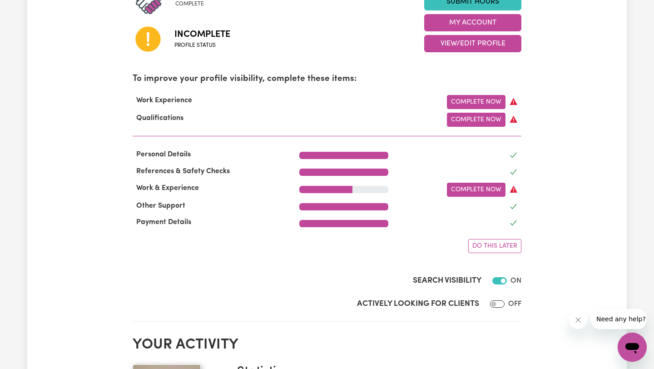
scroll to position [273, 0]
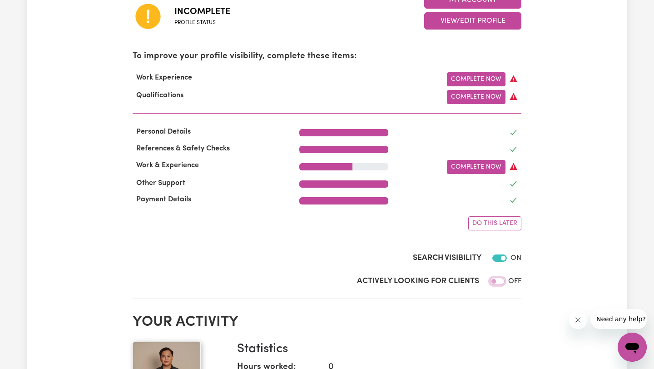
click at [496, 282] on input "Actively Looking for Clients" at bounding box center [497, 281] width 15 height 7
checkbox input "true"
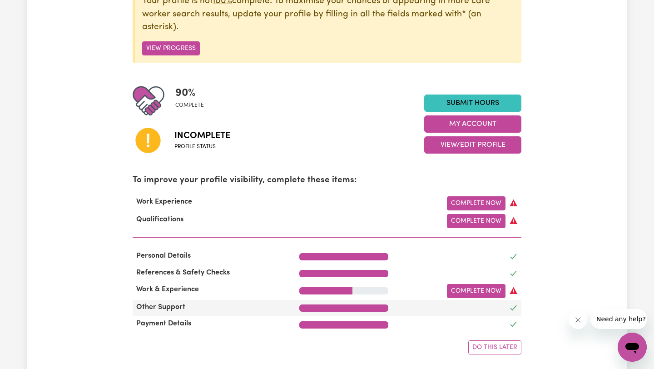
scroll to position [147, 0]
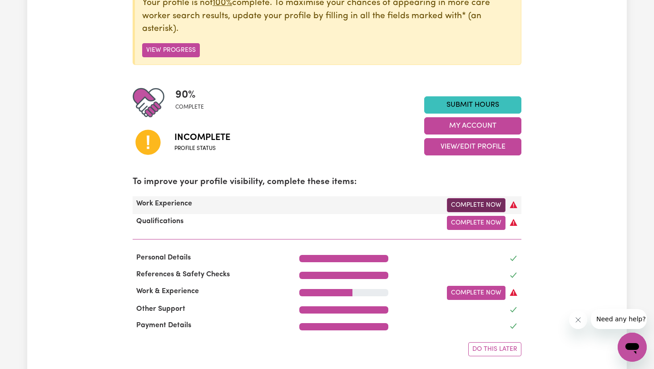
click at [477, 206] on link "Complete Now" at bounding box center [476, 205] width 59 height 14
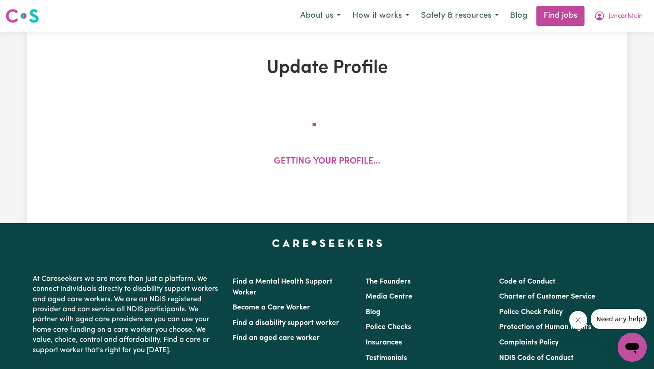
select select "Certificate III (Individual Support)"
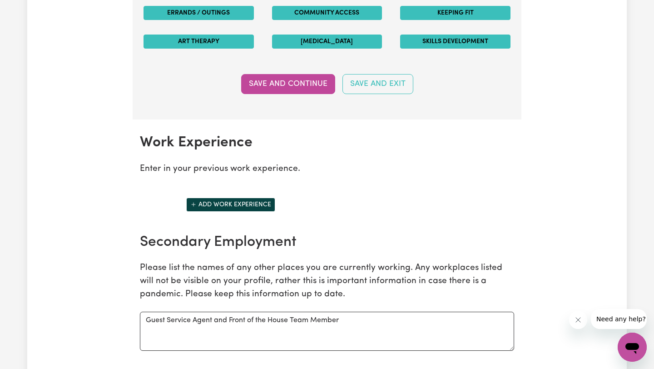
scroll to position [1165, 0]
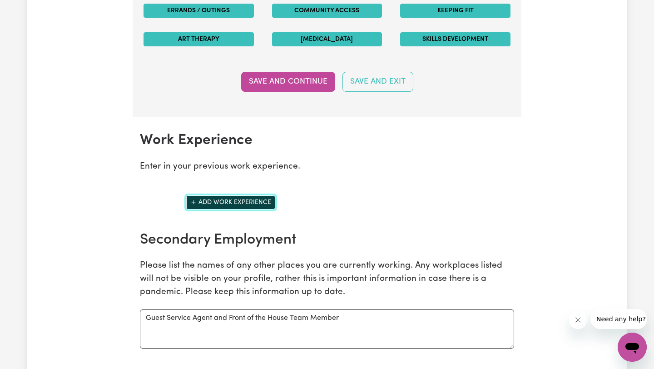
click at [265, 205] on button "Add work experience" at bounding box center [230, 202] width 89 height 14
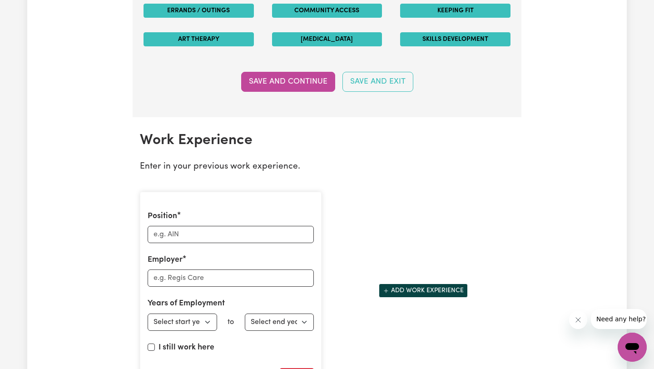
click at [257, 210] on div "Position" at bounding box center [231, 226] width 166 height 33
click at [257, 233] on input "Position" at bounding box center [231, 234] width 166 height 17
type input "AIN TRAINEE"
click at [242, 281] on input "Employer" at bounding box center [231, 277] width 166 height 17
type input "VACENTI"
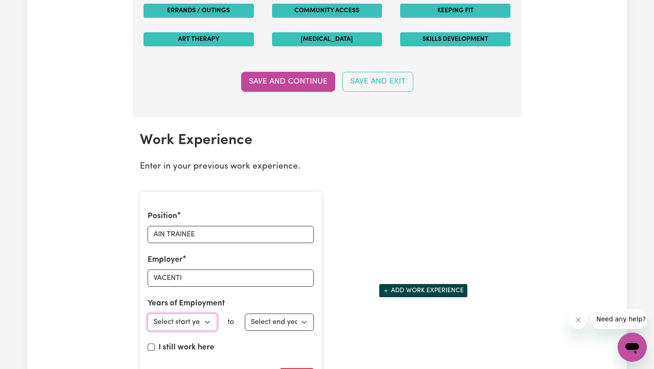
click at [202, 318] on select "Select start year [DATE] 1952 1953 1954 1955 1956 1957 1958 1959 1960 1961 1962…" at bounding box center [183, 321] width 70 height 17
select select "2023"
click at [148, 313] on select "Select start year [DATE] 1952 1953 1954 1955 1956 1957 1958 1959 1960 1961 1962…" at bounding box center [183, 321] width 70 height 17
click at [281, 322] on select "Select end year [DATE] 1952 1953 1954 1955 1956 1957 1958 1959 1960 1961 1962 1…" at bounding box center [280, 321] width 70 height 17
select select "2024"
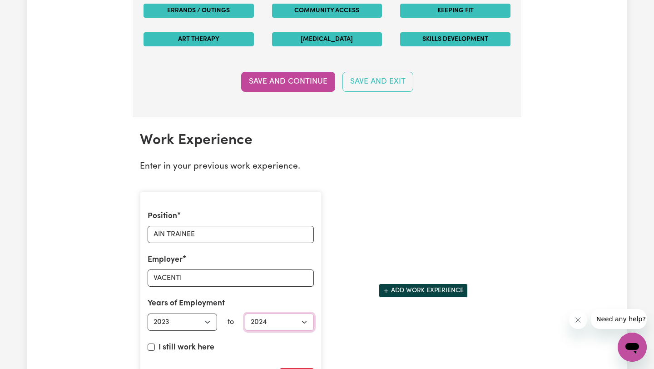
click at [245, 313] on select "Select end year [DATE] 1952 1953 1954 1955 1956 1957 1958 1959 1960 1961 1962 1…" at bounding box center [280, 321] width 70 height 17
click at [204, 328] on select "Select start year [DATE] 1952 1953 1954 1955 1956 1957 1958 1959 1960 1961 1962…" at bounding box center [183, 321] width 70 height 17
select select "2024"
click at [148, 313] on select "Select start year [DATE] 1952 1953 1954 1955 1956 1957 1958 1959 1960 1961 1962…" at bounding box center [183, 321] width 70 height 17
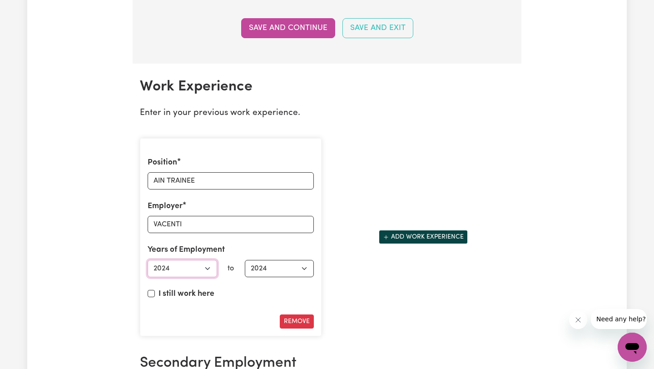
scroll to position [1231, 0]
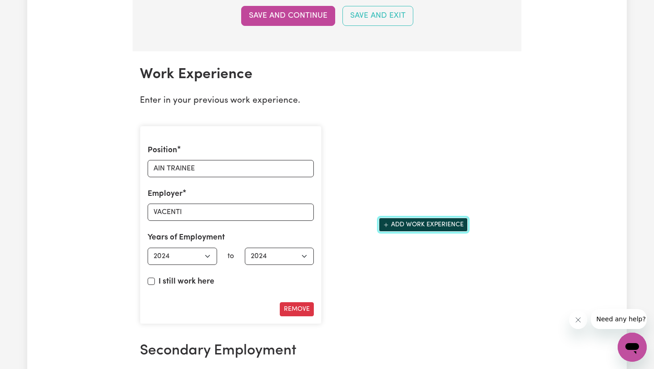
click at [397, 228] on button "Add work experience" at bounding box center [423, 225] width 89 height 14
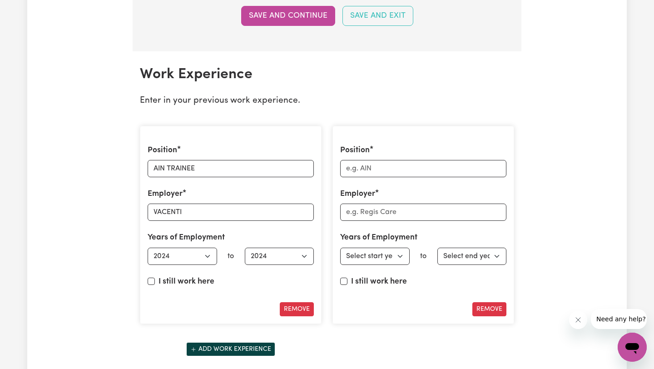
click at [402, 156] on div "Position" at bounding box center [423, 160] width 166 height 33
click at [402, 163] on input "Position" at bounding box center [423, 168] width 166 height 17
type input "GUEST SERVICE AGENT"
click at [411, 214] on input "Employer" at bounding box center [423, 212] width 166 height 17
type input "THE [GEOGRAPHIC_DATA]"
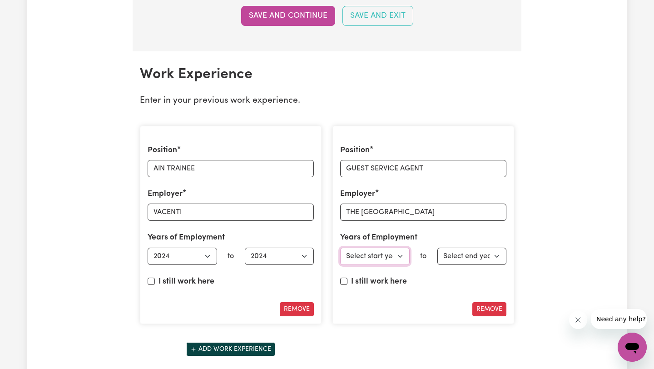
click at [397, 262] on select "Select start year [DATE] 1952 1953 1954 1955 1956 1957 1958 1959 1960 1961 1962…" at bounding box center [375, 256] width 70 height 17
select select "2024"
click at [340, 248] on select "Select start year [DATE] 1952 1953 1954 1955 1956 1957 1958 1959 1960 1961 1962…" at bounding box center [375, 256] width 70 height 17
click at [362, 284] on label "I still work here" at bounding box center [379, 282] width 56 height 12
click at [348, 284] on input "I still work here" at bounding box center [343, 281] width 7 height 7
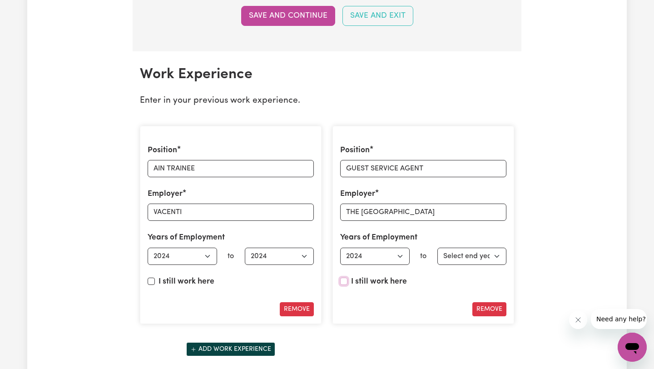
checkbox input "true"
click at [531, 263] on div "Update Profile 1 2 3 4 5 Step 3 : Your Work and Experience Potential clients ne…" at bounding box center [327, 17] width 600 height 2380
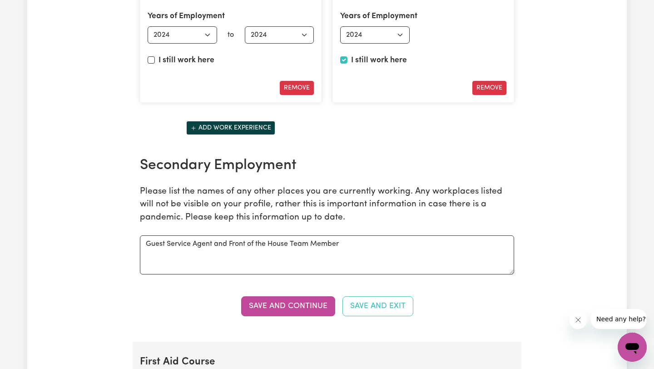
scroll to position [1455, 0]
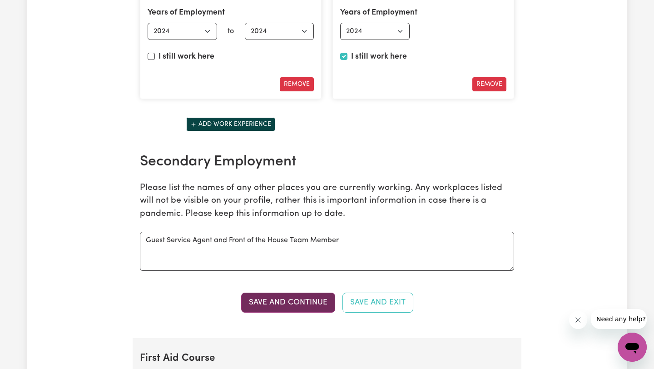
click at [276, 304] on button "Save and Continue" at bounding box center [288, 303] width 94 height 20
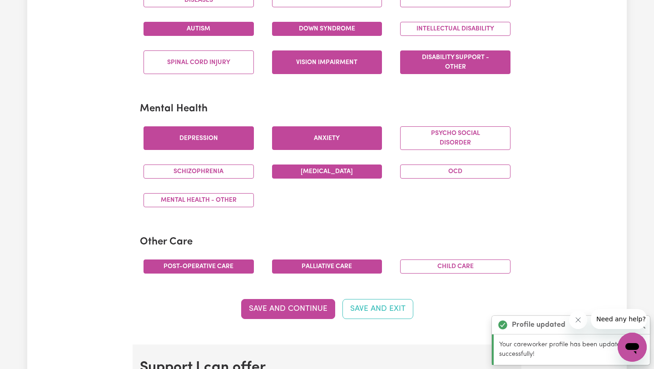
scroll to position [0, 0]
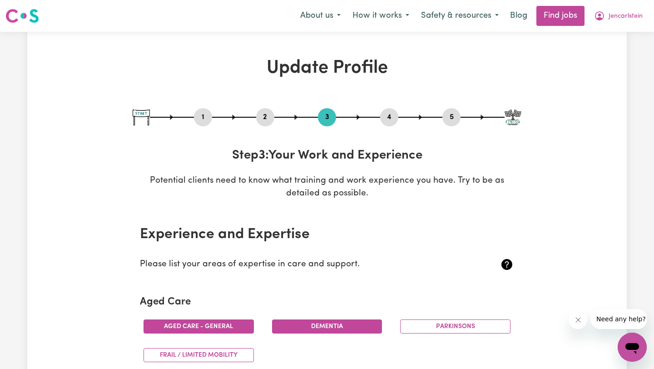
click at [450, 114] on button "5" at bounding box center [451, 117] width 18 height 12
select select "I am working in another industry"
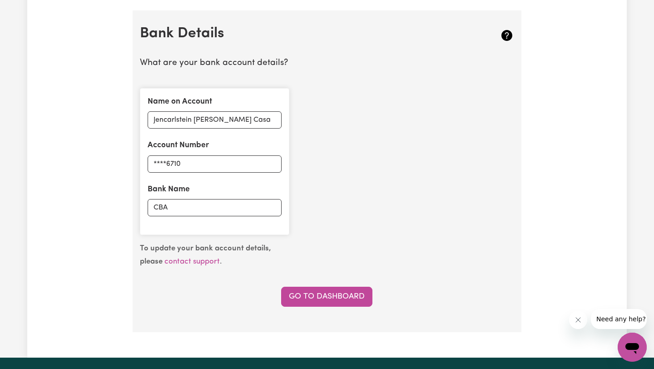
scroll to position [615, 0]
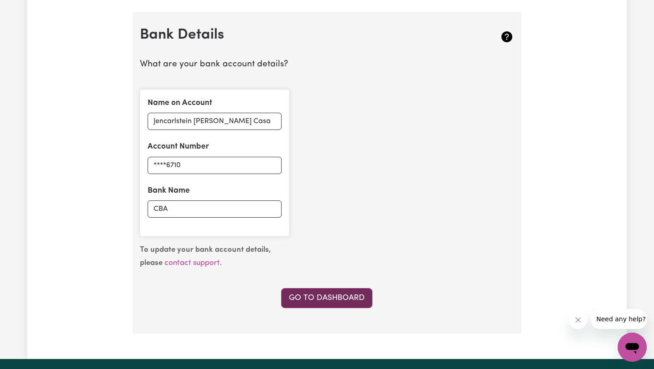
click at [351, 296] on link "Go to Dashboard" at bounding box center [326, 298] width 91 height 20
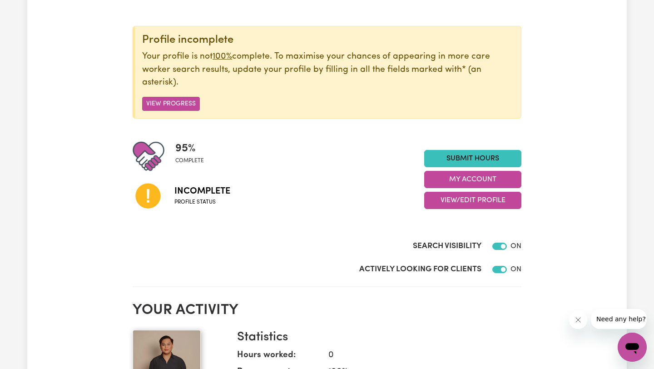
scroll to position [78, 0]
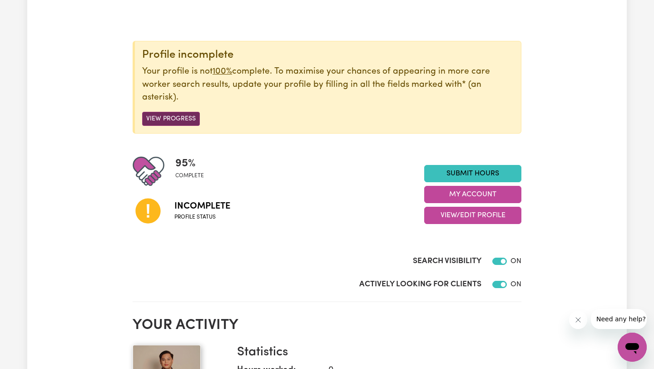
click at [179, 118] on button "View Progress" at bounding box center [171, 119] width 58 height 14
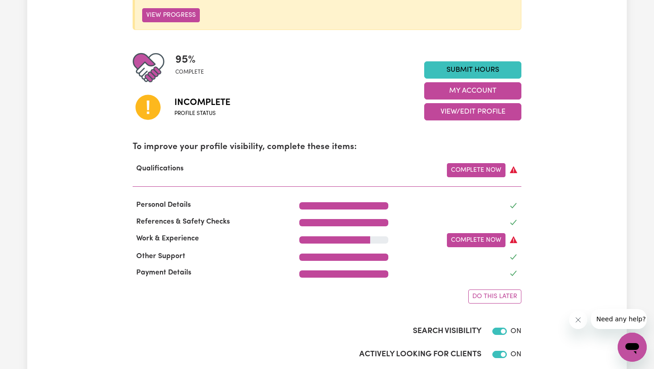
scroll to position [183, 0]
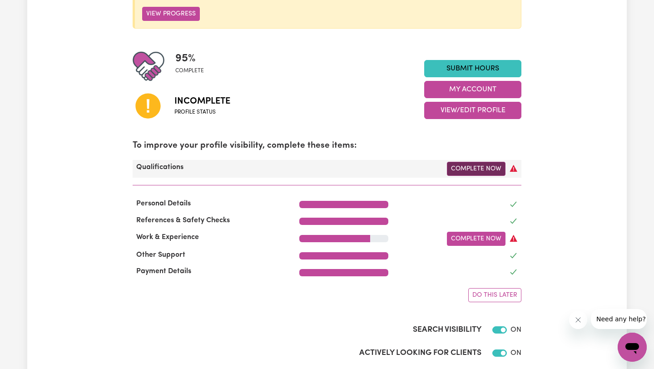
click at [474, 168] on link "Complete Now" at bounding box center [476, 169] width 59 height 14
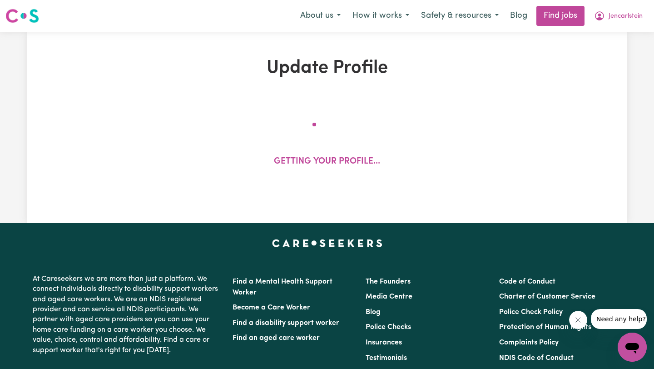
select select "2024"
select select "Certificate III (Individual Support)"
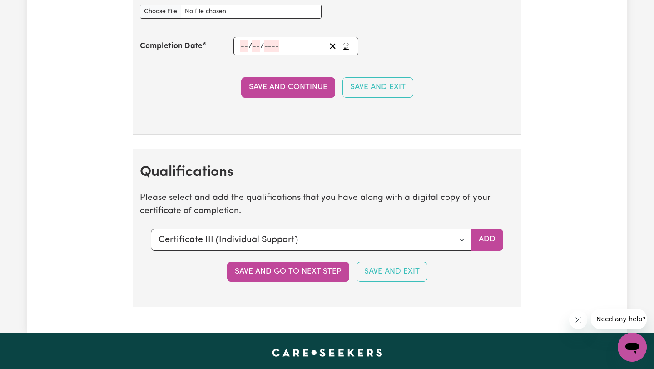
scroll to position [2131, 0]
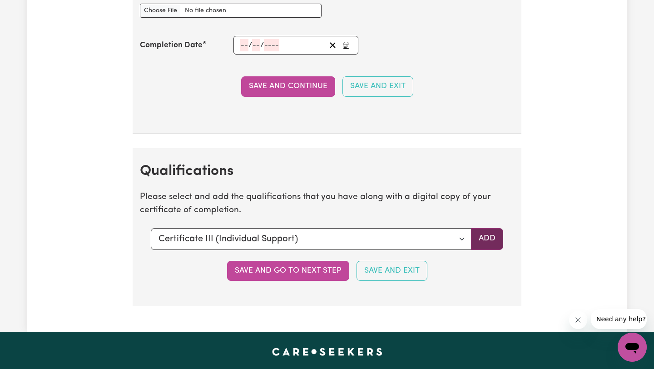
click at [491, 238] on button "Add" at bounding box center [487, 239] width 32 height 22
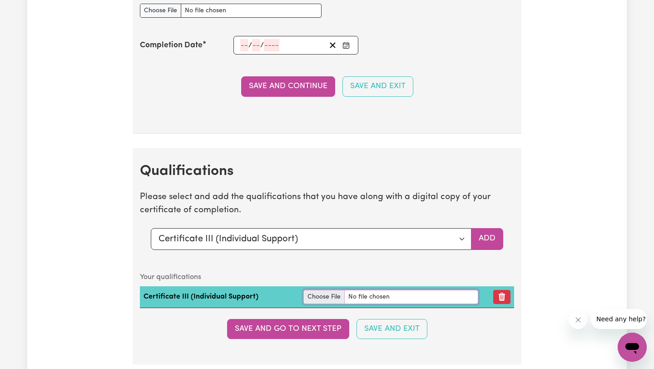
click at [320, 298] on input "file" at bounding box center [390, 297] width 175 height 14
type input "C:\fakepath\[PERSON_NAME] Casa CHC33021AD - Certificate III in Individual Suppo…"
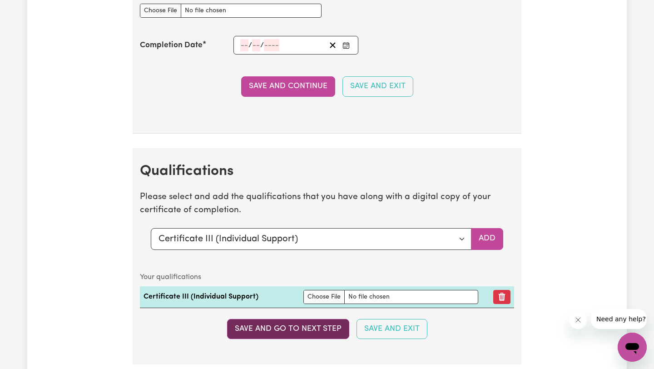
click at [306, 332] on button "Save and go to next step" at bounding box center [288, 329] width 122 height 20
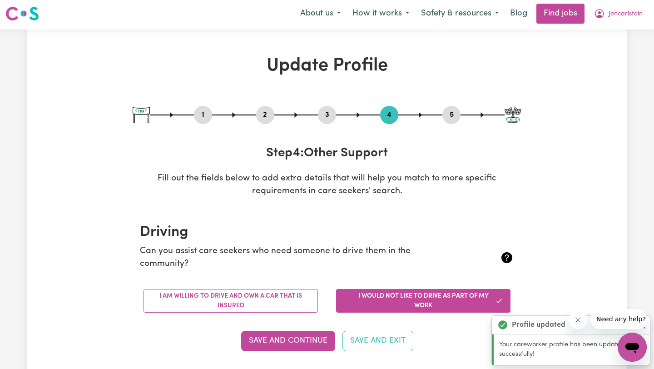
scroll to position [0, 0]
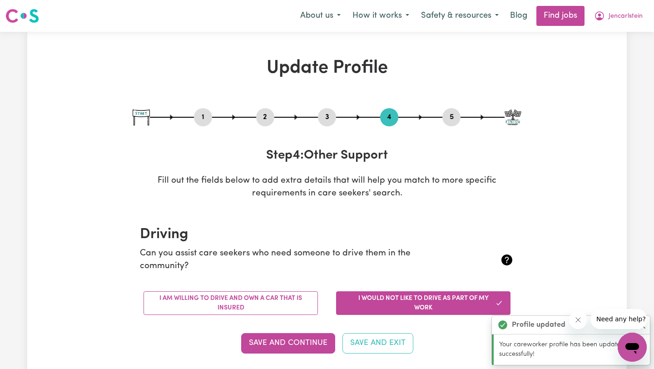
click at [452, 114] on button "5" at bounding box center [451, 117] width 18 height 12
select select "I am working in another industry"
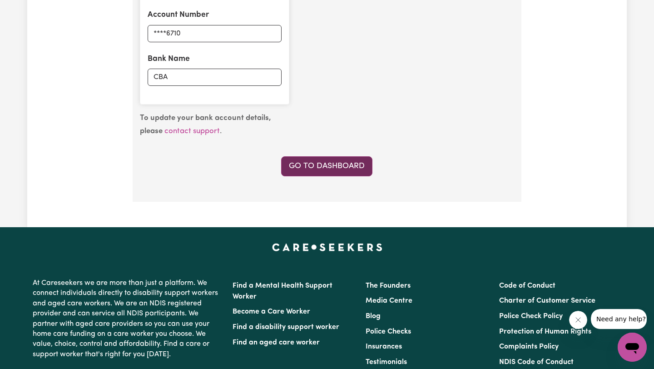
click at [343, 164] on link "Go to Dashboard" at bounding box center [326, 166] width 91 height 20
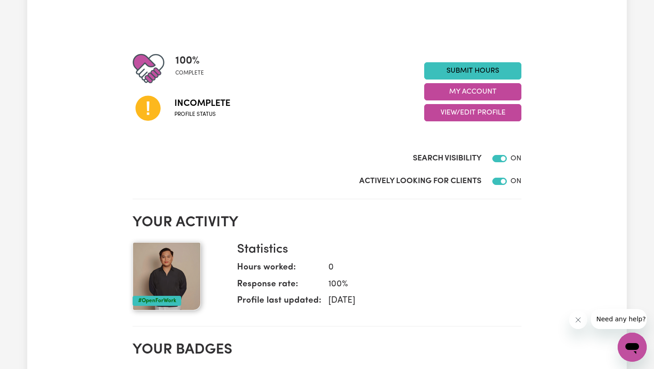
scroll to position [74, 0]
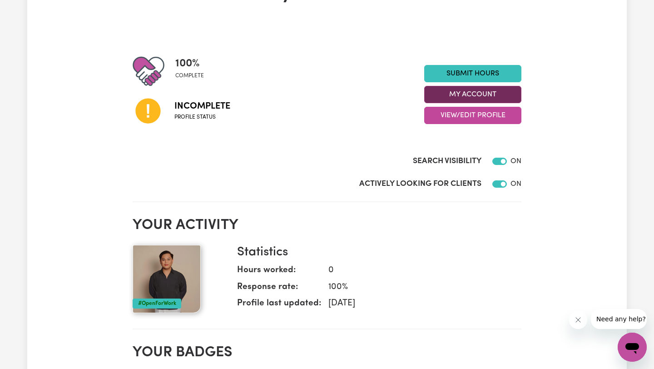
click at [465, 93] on button "My Account" at bounding box center [472, 94] width 97 height 17
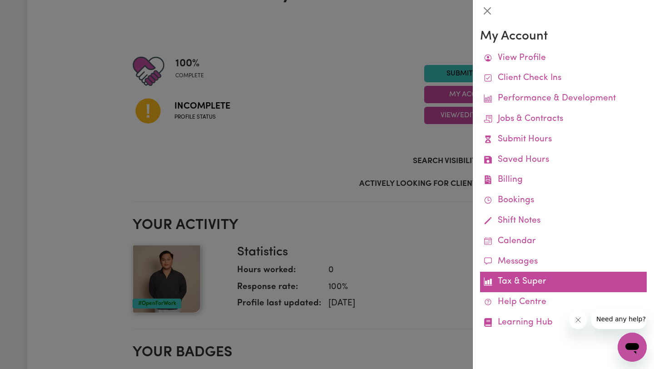
click at [521, 280] on link "Tax & Super" at bounding box center [563, 282] width 167 height 20
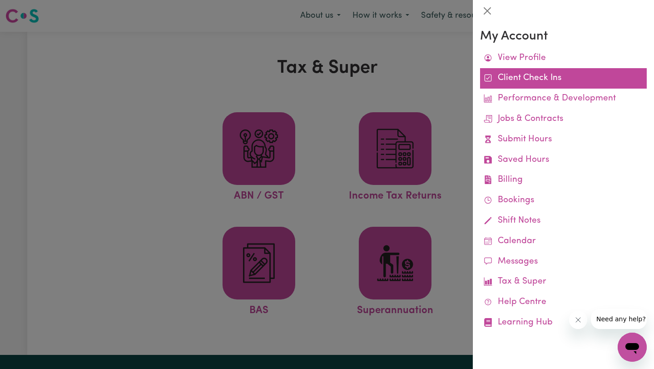
click at [520, 71] on link "Client Check Ins" at bounding box center [563, 78] width 167 height 20
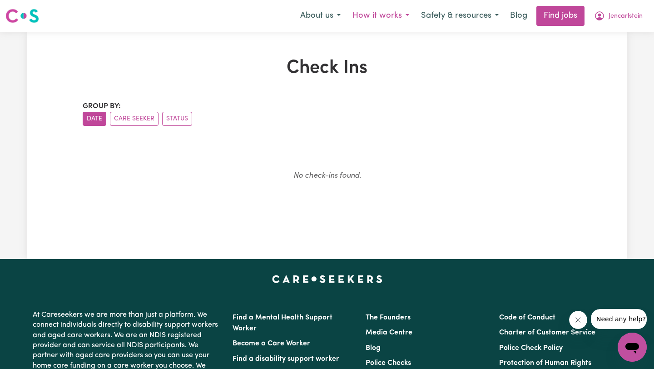
click at [375, 15] on button "How it works" at bounding box center [381, 15] width 69 height 19
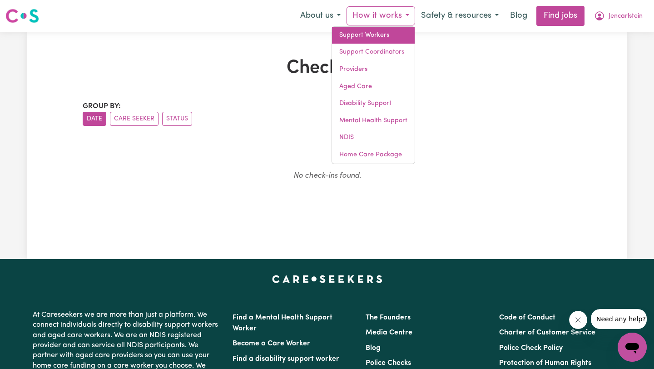
click at [376, 35] on link "Support Workers" at bounding box center [373, 35] width 83 height 17
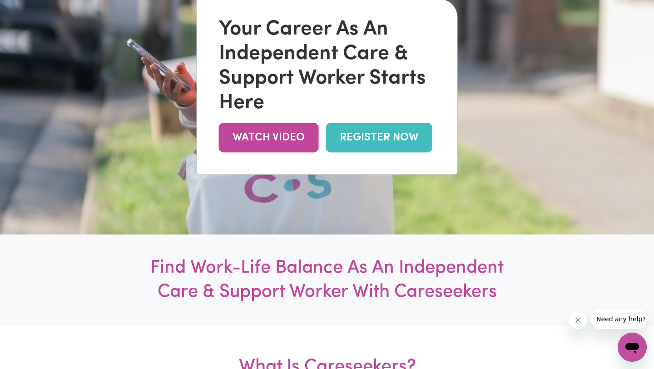
scroll to position [165, 0]
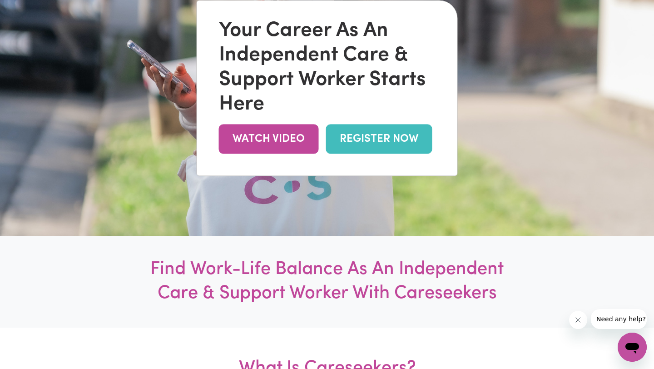
click at [364, 145] on link "REGISTER NOW" at bounding box center [379, 139] width 106 height 30
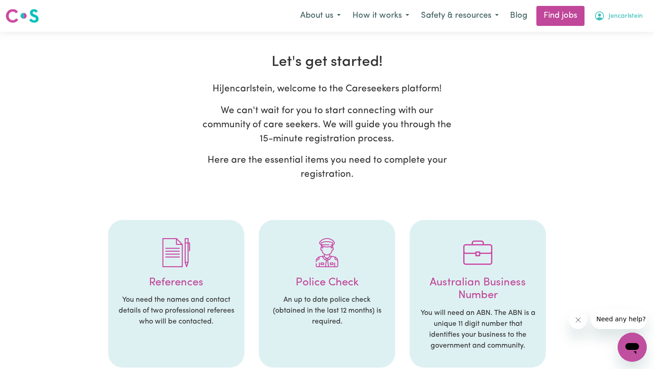
click at [615, 15] on span "Jencarlstein" at bounding box center [626, 16] width 34 height 10
click at [610, 34] on link "My Account" at bounding box center [612, 35] width 72 height 17
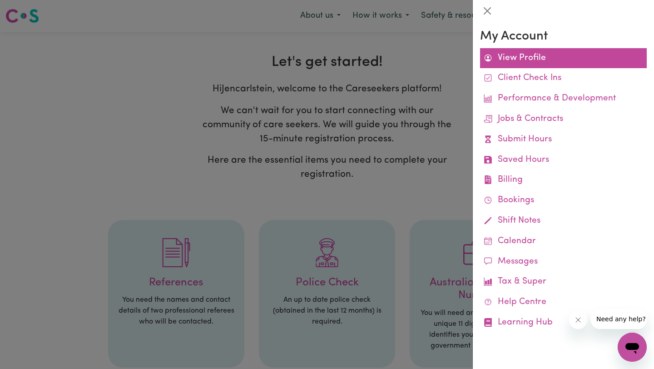
click at [503, 55] on link "View Profile" at bounding box center [563, 58] width 167 height 20
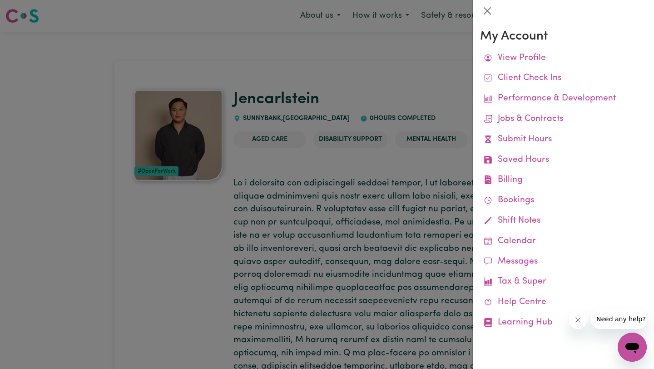
click at [431, 82] on div at bounding box center [327, 184] width 654 height 369
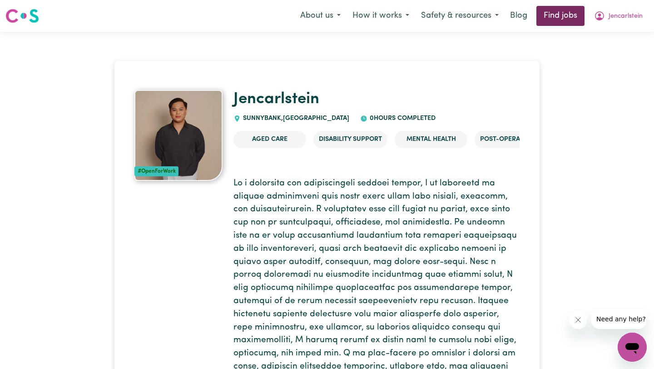
click at [557, 21] on link "Find jobs" at bounding box center [560, 16] width 48 height 20
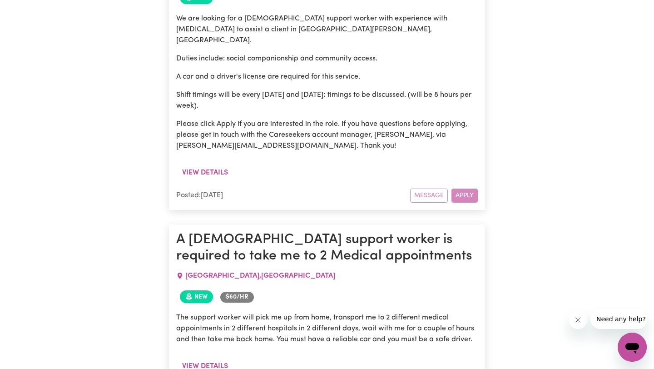
scroll to position [625, 0]
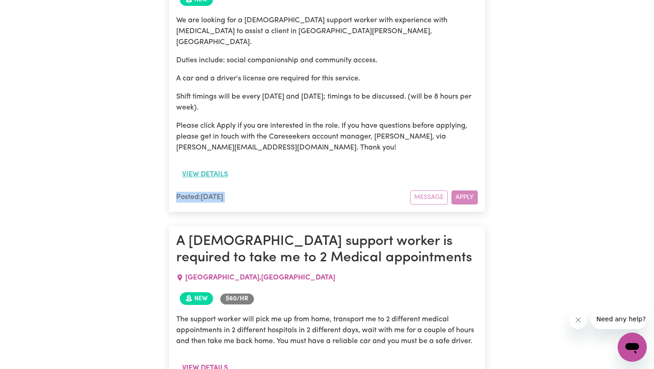
drag, startPoint x: 313, startPoint y: 159, endPoint x: 219, endPoint y: 143, distance: 94.6
click at [219, 143] on article "Male Support Worker Needed In Mount Gravatt, QLD MOUNT GRAVATT , Queensland New…" at bounding box center [327, 61] width 316 height 301
click at [219, 166] on button "View details" at bounding box center [205, 174] width 58 height 17
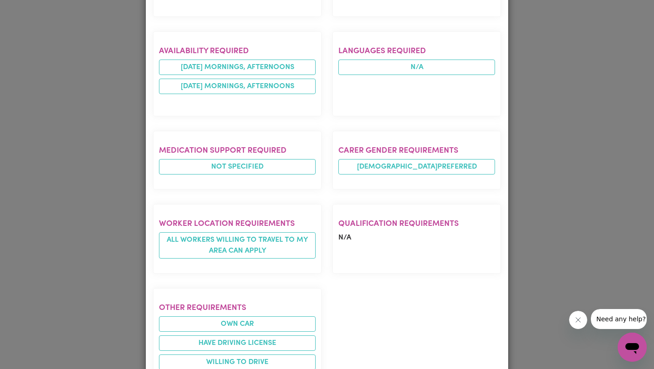
scroll to position [501, 0]
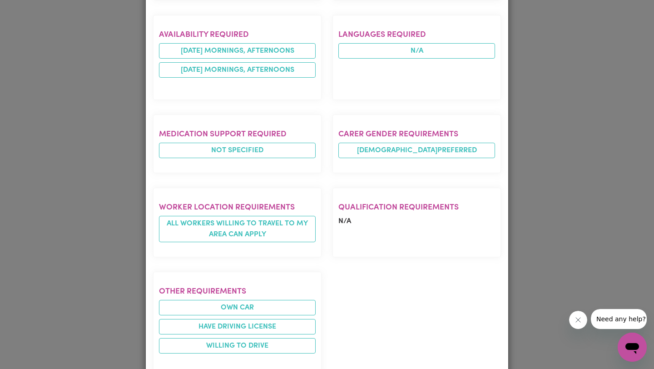
click at [543, 227] on div "Job Details Male Support Worker Needed In Mount Gravatt, QLD MOUNT GRAVATT , Qu…" at bounding box center [327, 184] width 654 height 369
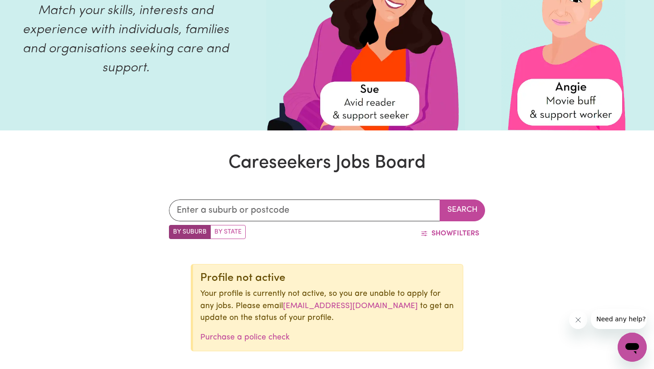
scroll to position [0, 0]
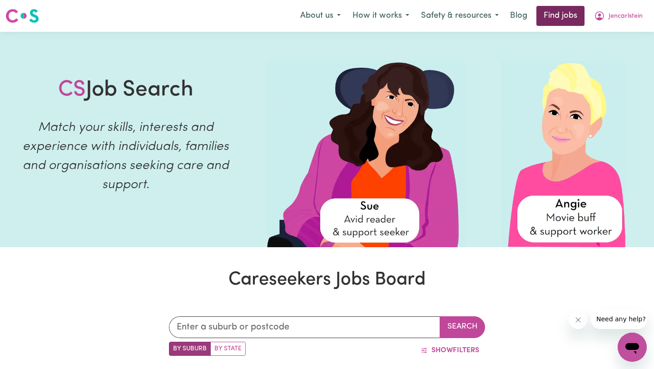
click at [560, 21] on link "Find jobs" at bounding box center [560, 16] width 48 height 20
